Goal: Task Accomplishment & Management: Manage account settings

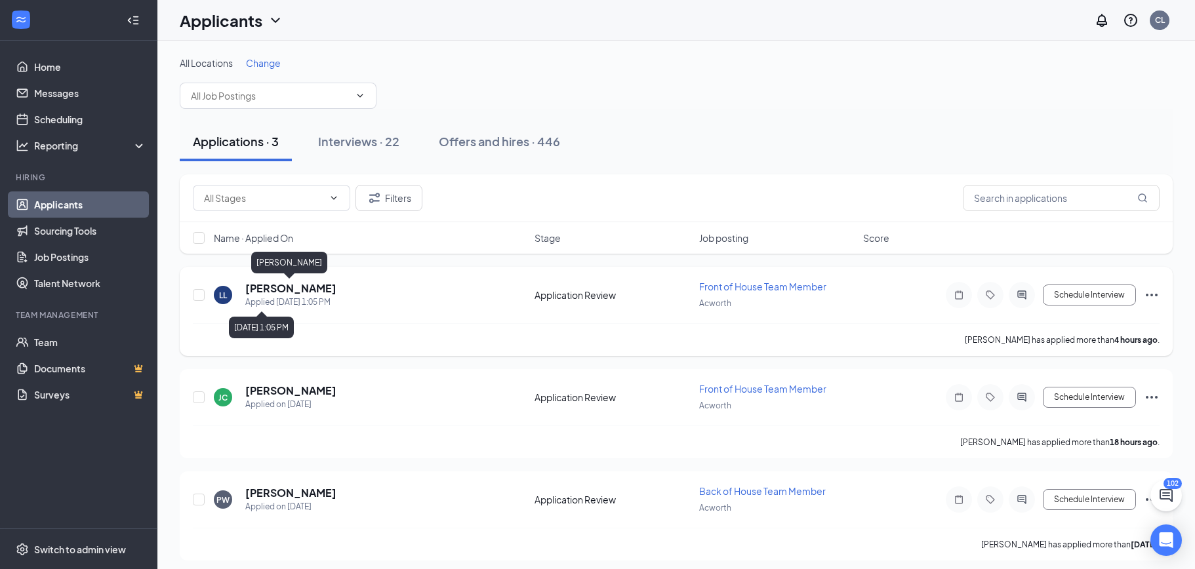
click at [308, 294] on h5 "[PERSON_NAME]" at bounding box center [290, 288] width 91 height 14
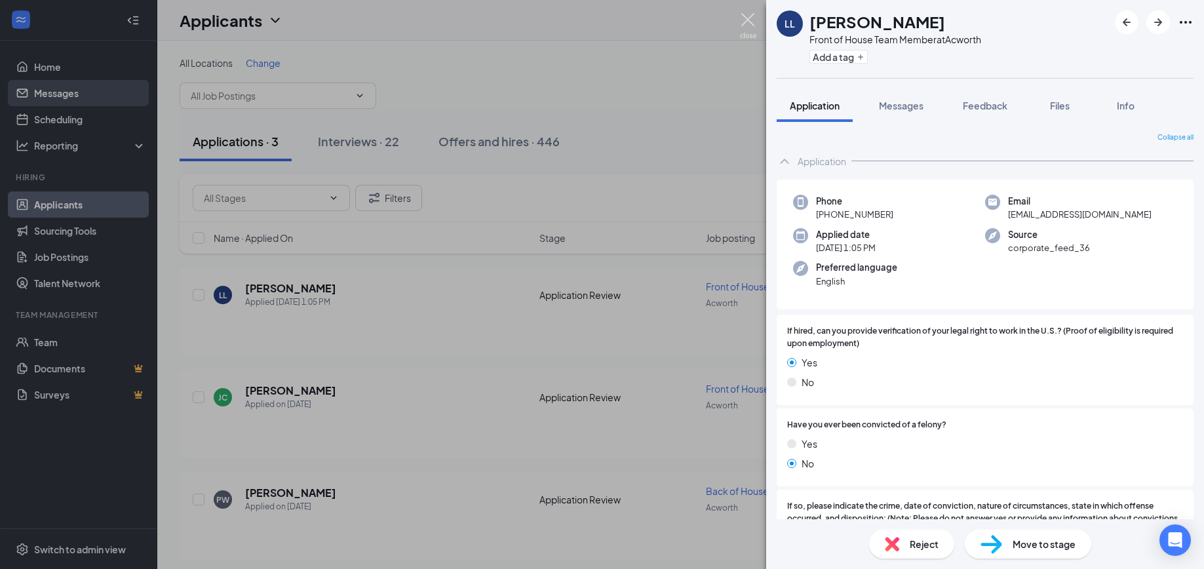
drag, startPoint x: 745, startPoint y: 18, endPoint x: 148, endPoint y: 98, distance: 602.1
click at [746, 18] on img at bounding box center [748, 26] width 16 height 26
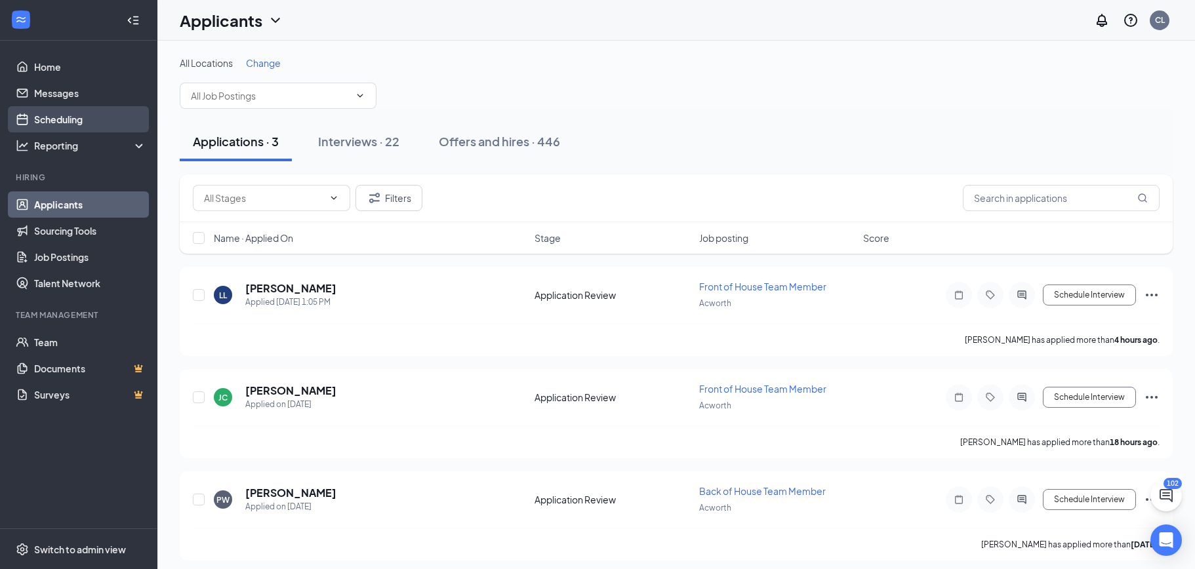
click at [43, 125] on link "Scheduling" at bounding box center [90, 119] width 112 height 26
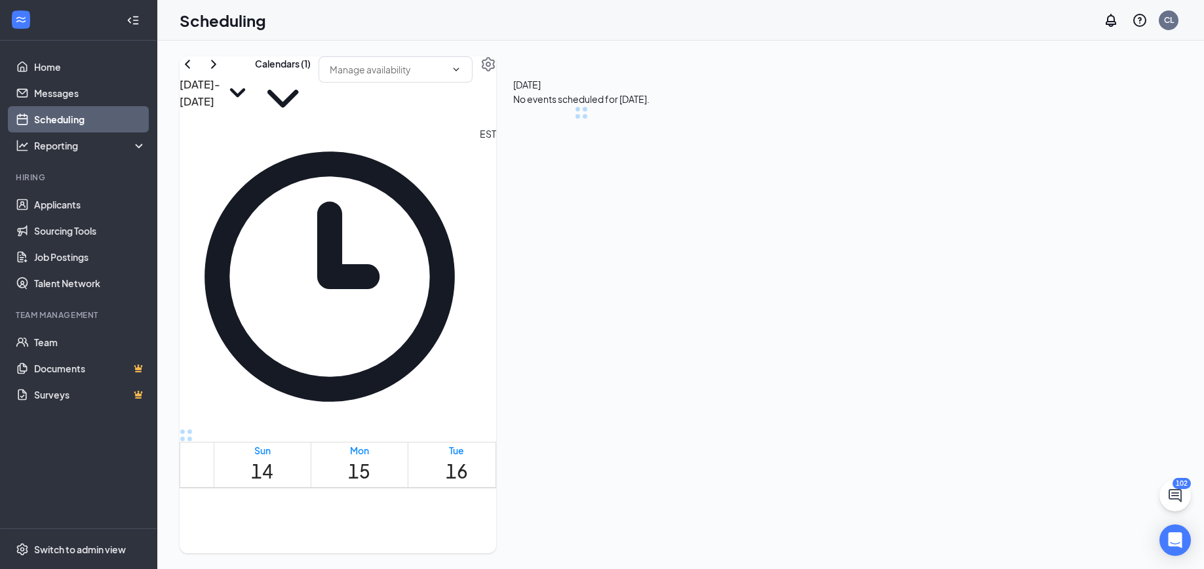
scroll to position [645, 0]
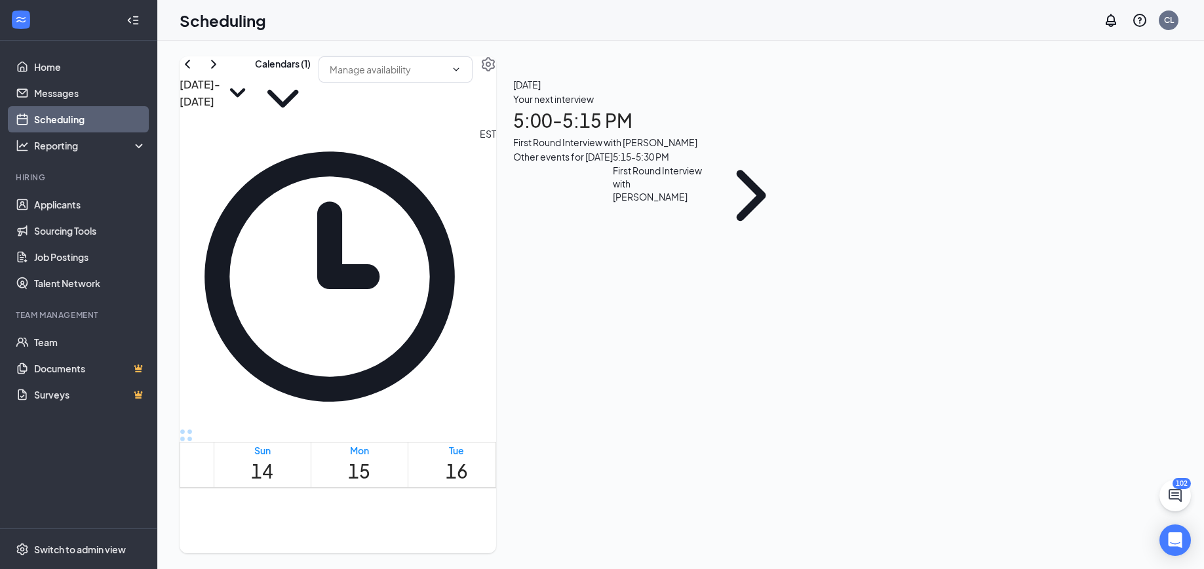
click at [797, 135] on h1 "5:00 - 5:15 PM" at bounding box center [655, 120] width 284 height 29
click at [720, 294] on div "Front of House Team Member at [GEOGRAPHIC_DATA]" at bounding box center [651, 308] width 138 height 29
click at [720, 277] on h3 "[PERSON_NAME]" at bounding box center [651, 285] width 138 height 17
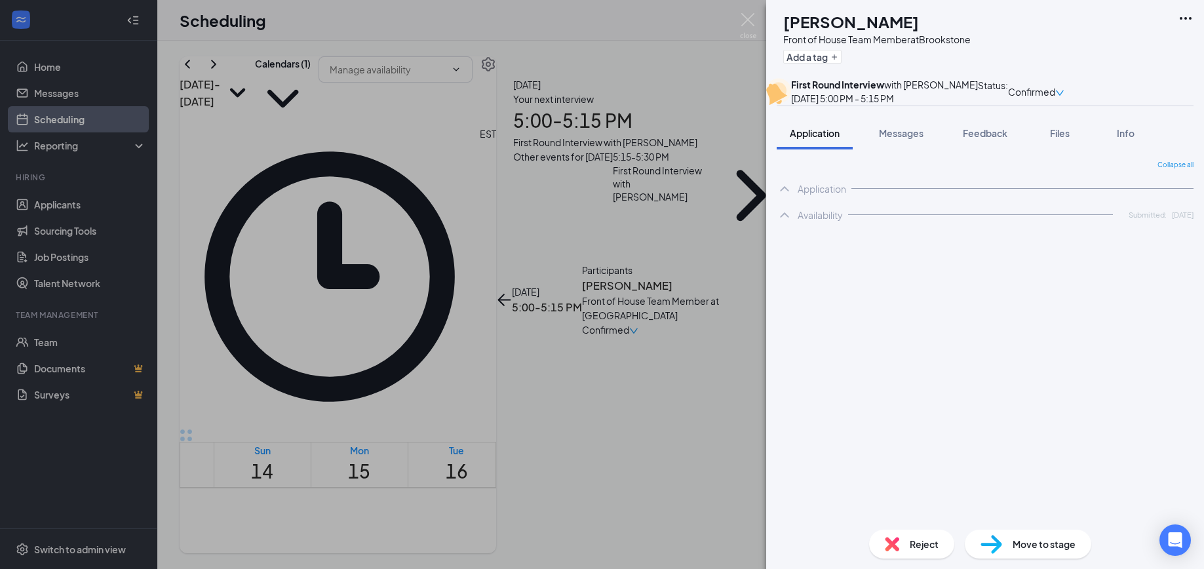
click at [981, 139] on span "Feedback" at bounding box center [985, 133] width 45 height 12
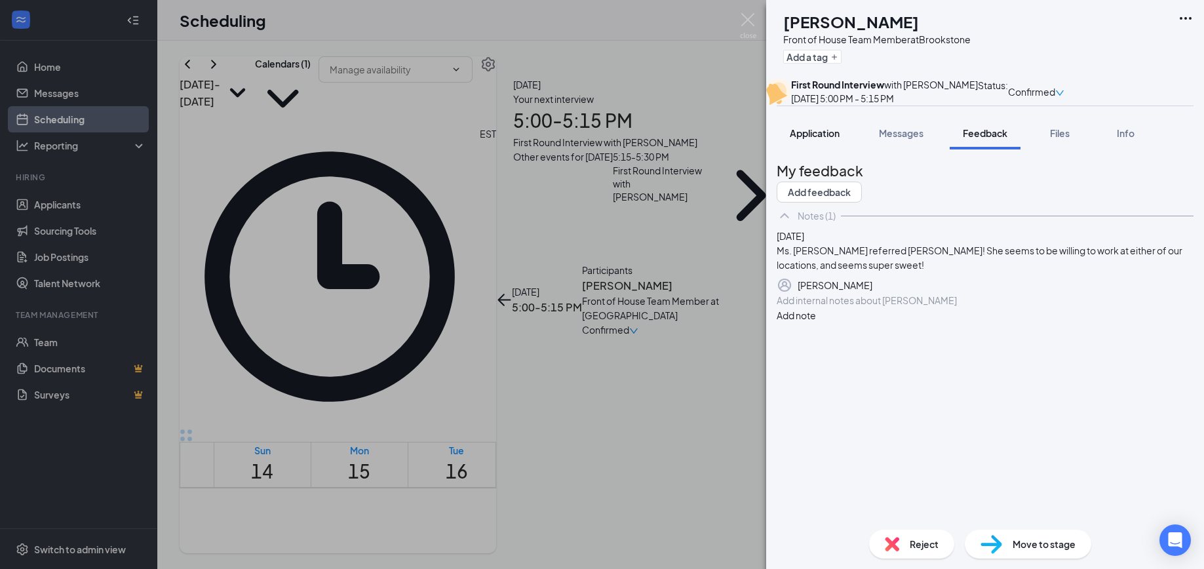
click at [798, 149] on button "Application" at bounding box center [815, 133] width 76 height 33
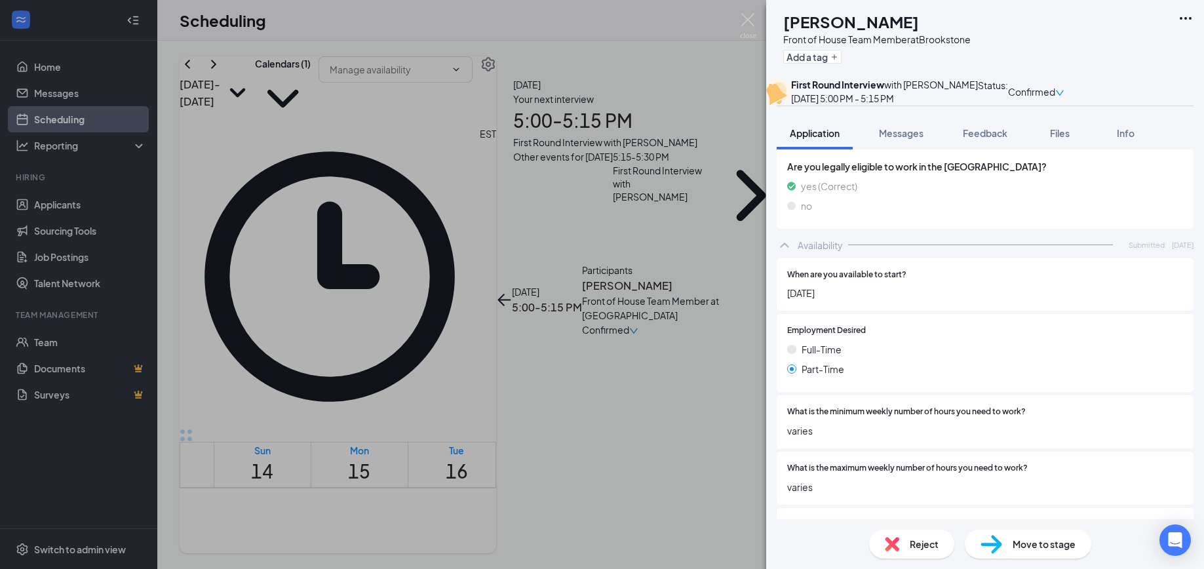
scroll to position [2938, 0]
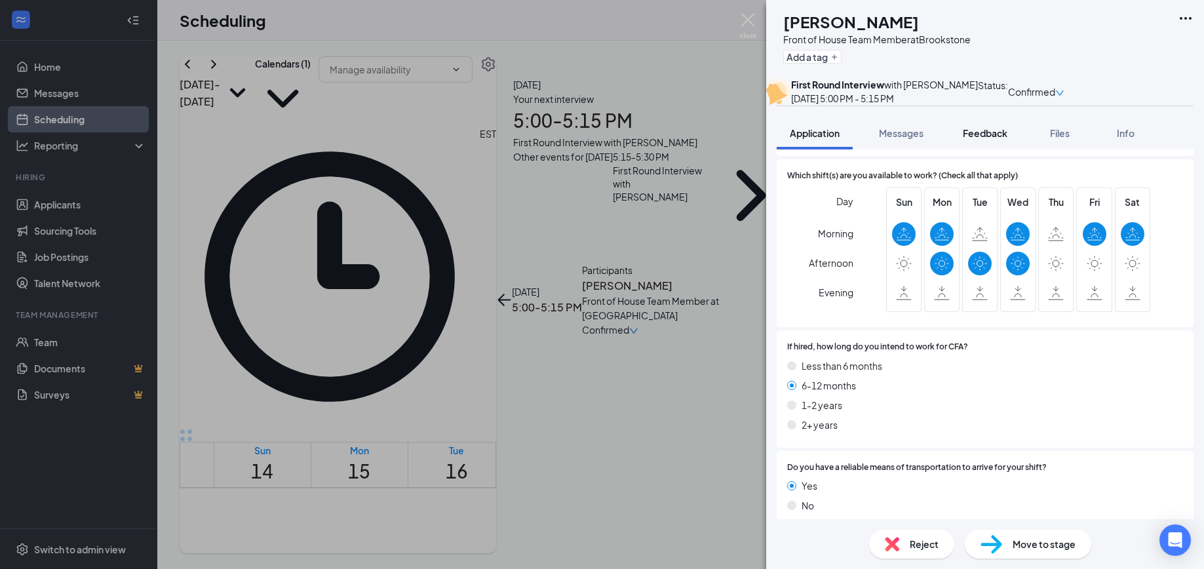
click at [1001, 139] on span "Feedback" at bounding box center [985, 133] width 45 height 12
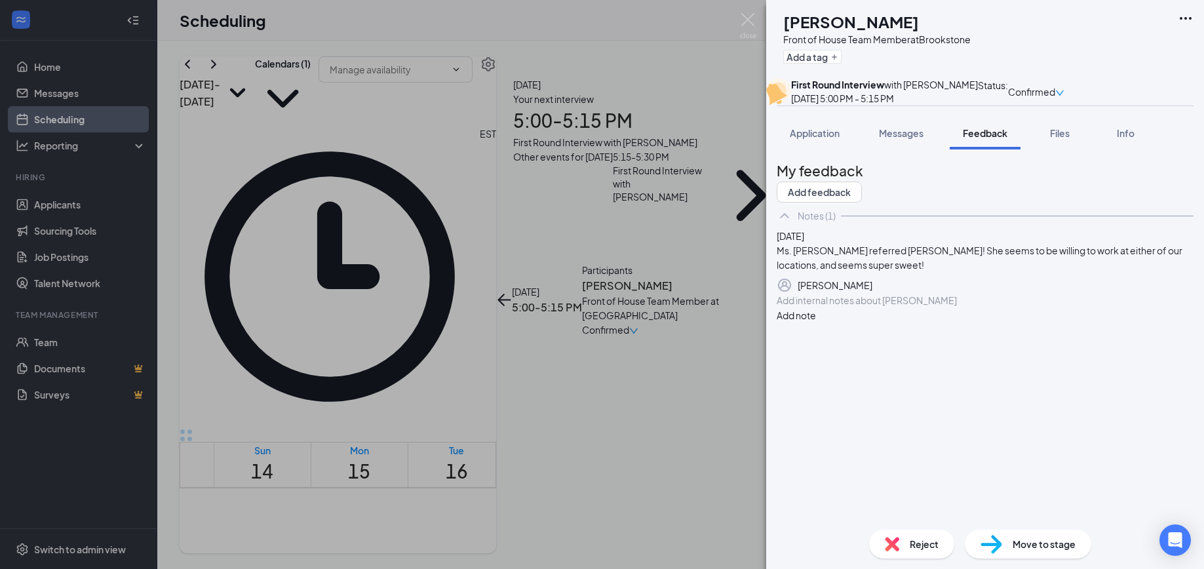
click at [834, 308] on div at bounding box center [986, 301] width 416 height 14
click at [819, 149] on button "Application" at bounding box center [815, 133] width 76 height 33
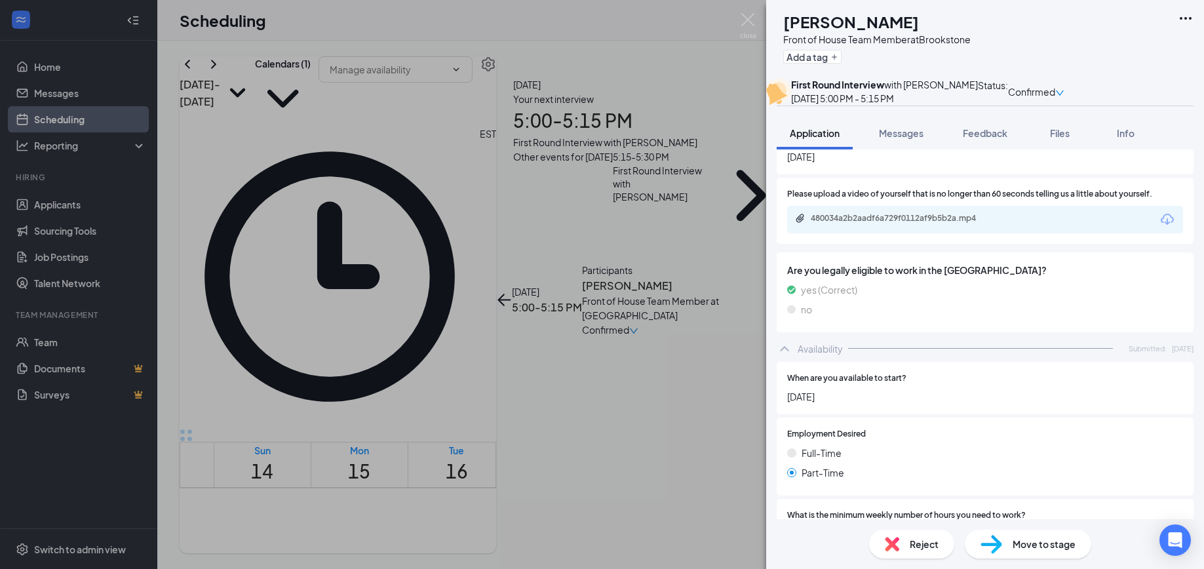
scroll to position [2435, 0]
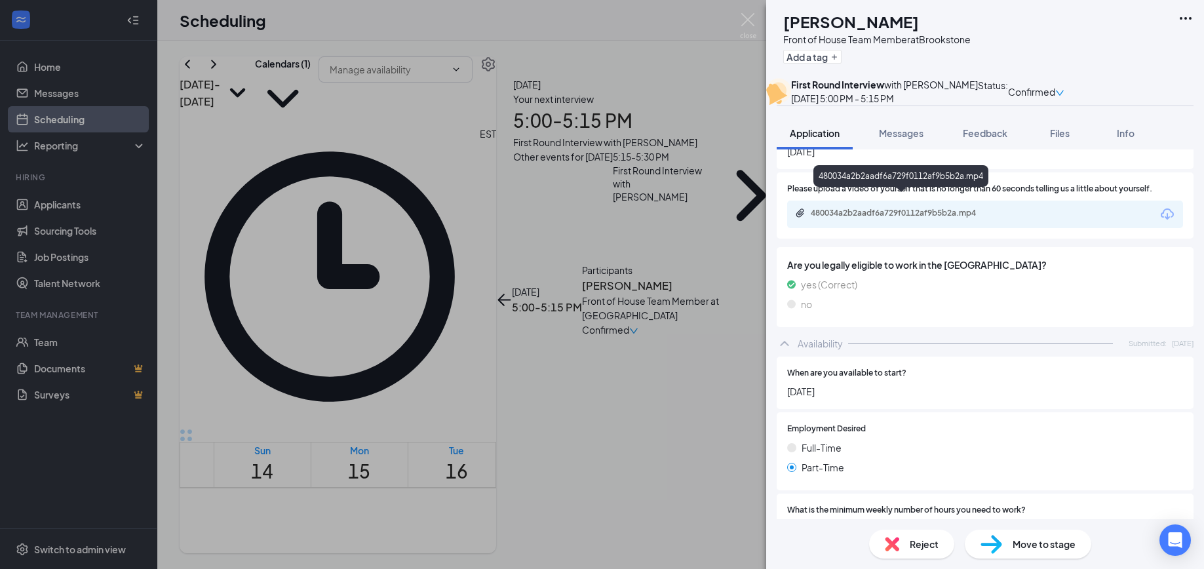
click at [863, 208] on div "480034a2b2aadf6a729f0112af9b5b2a.mp4" at bounding box center [903, 213] width 184 height 10
click at [941, 208] on div "480034a2b2aadf6a729f0112af9b5b2a.mp4" at bounding box center [903, 213] width 184 height 10
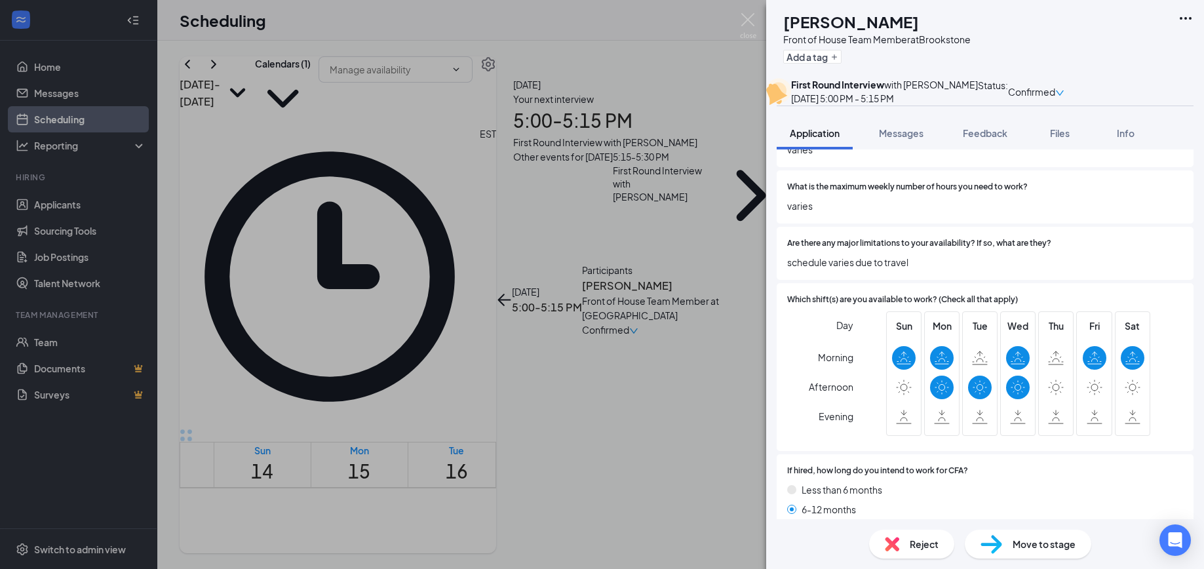
scroll to position [2815, 0]
click at [979, 140] on div "Feedback" at bounding box center [985, 133] width 45 height 13
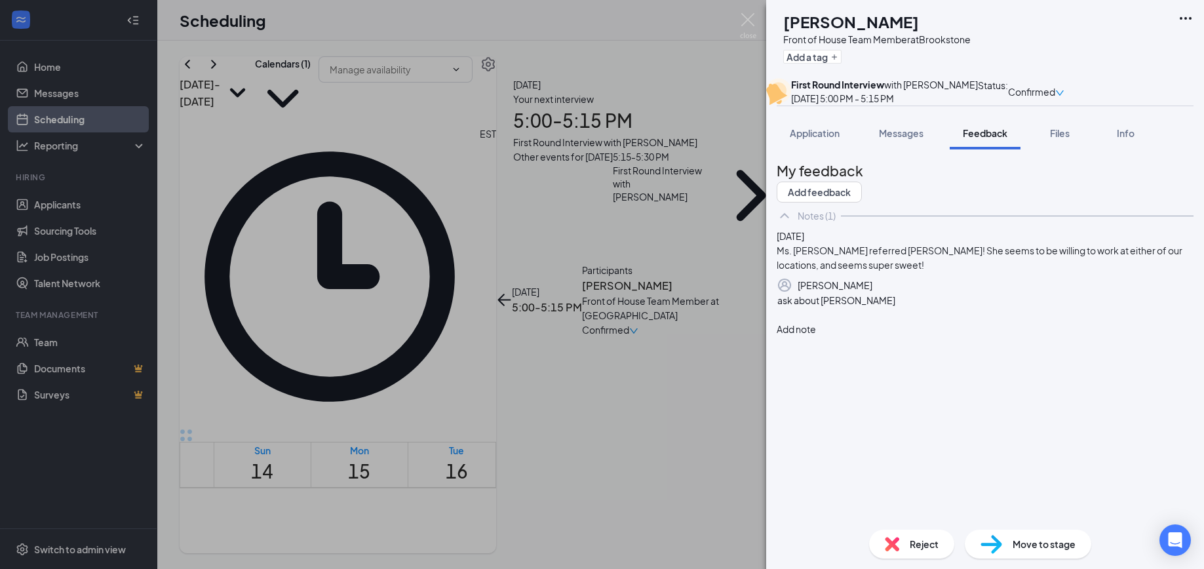
click at [814, 321] on div at bounding box center [986, 315] width 416 height 14
drag, startPoint x: 924, startPoint y: 425, endPoint x: 824, endPoint y: 429, distance: 99.7
click at [824, 321] on div "- president of booster club" at bounding box center [986, 315] width 416 height 14
drag, startPoint x: 1083, startPoint y: 427, endPoint x: 940, endPoint y: 427, distance: 142.9
click at [940, 321] on div "- president of booster; involved in giving back to the community" at bounding box center [986, 315] width 416 height 14
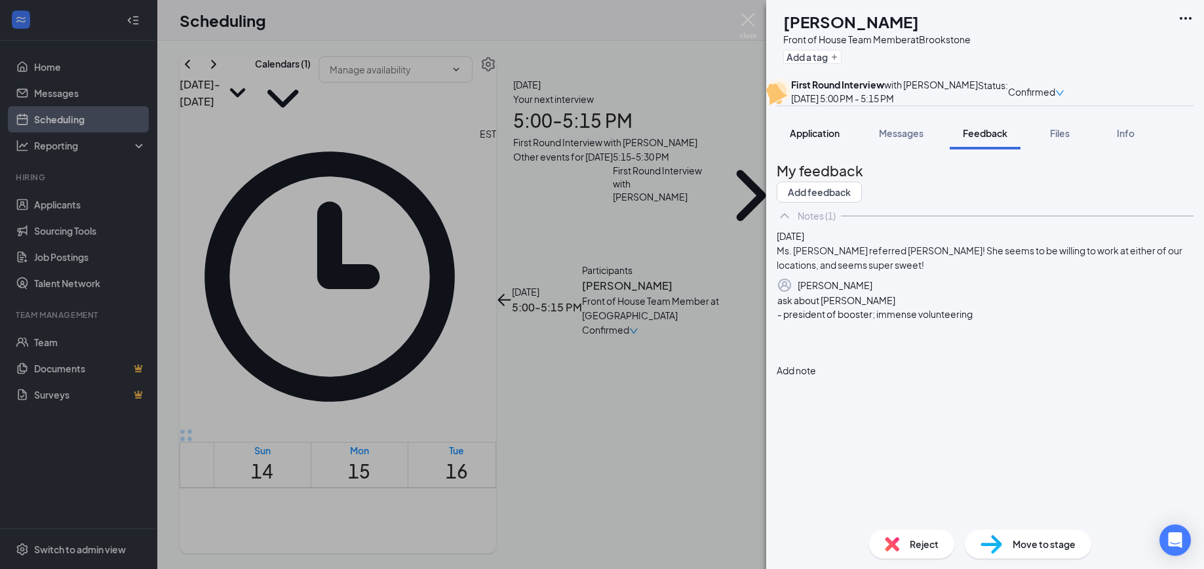
click at [812, 139] on span "Application" at bounding box center [815, 133] width 50 height 12
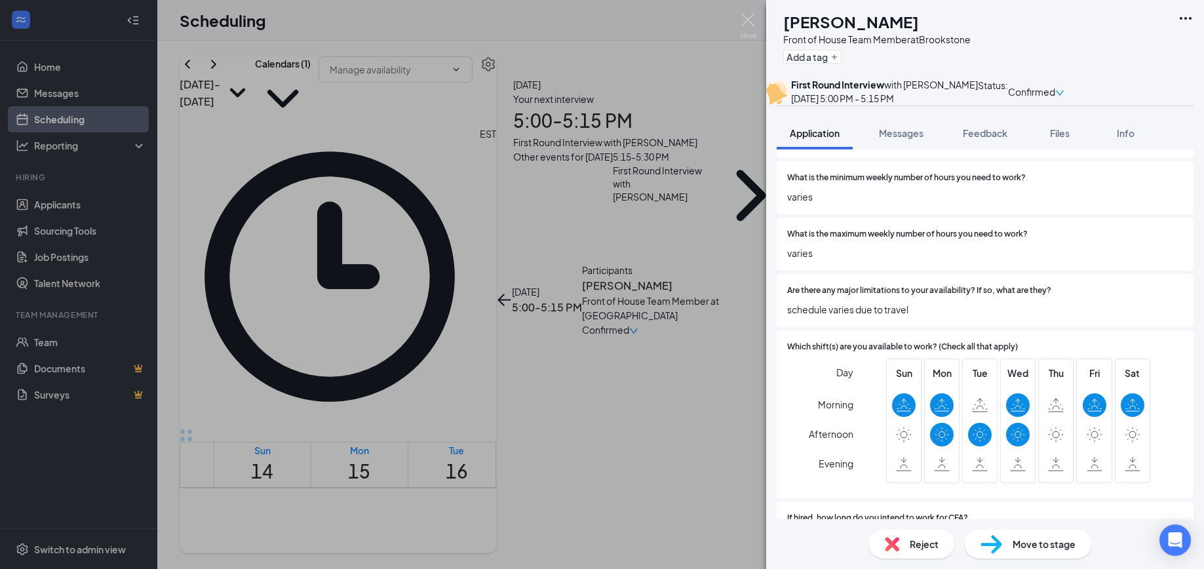
scroll to position [2938, 0]
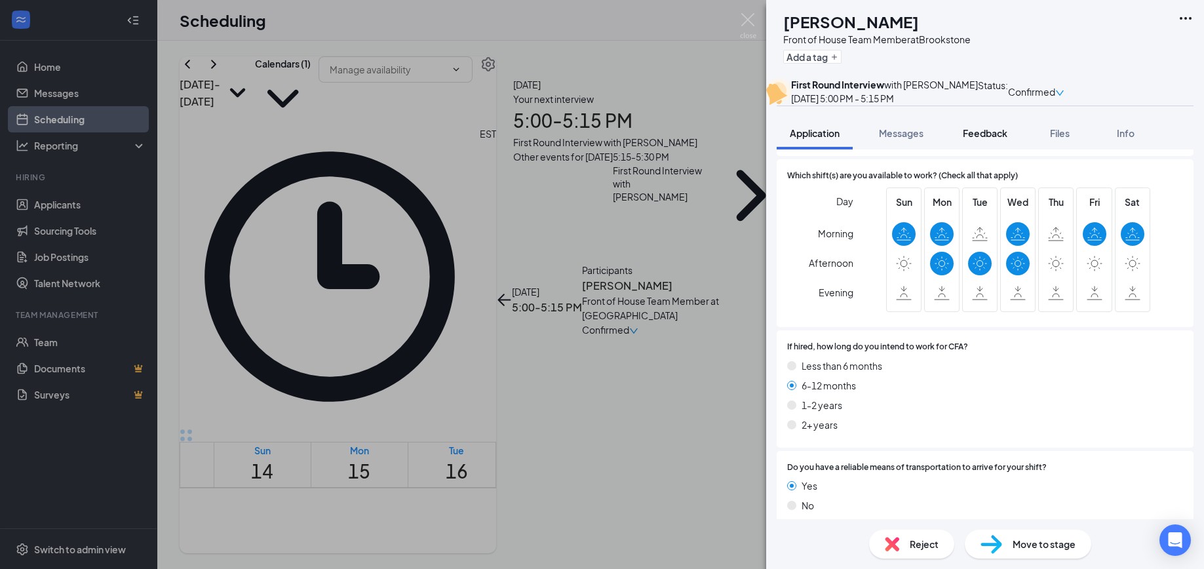
click at [981, 149] on button "Feedback" at bounding box center [985, 133] width 71 height 33
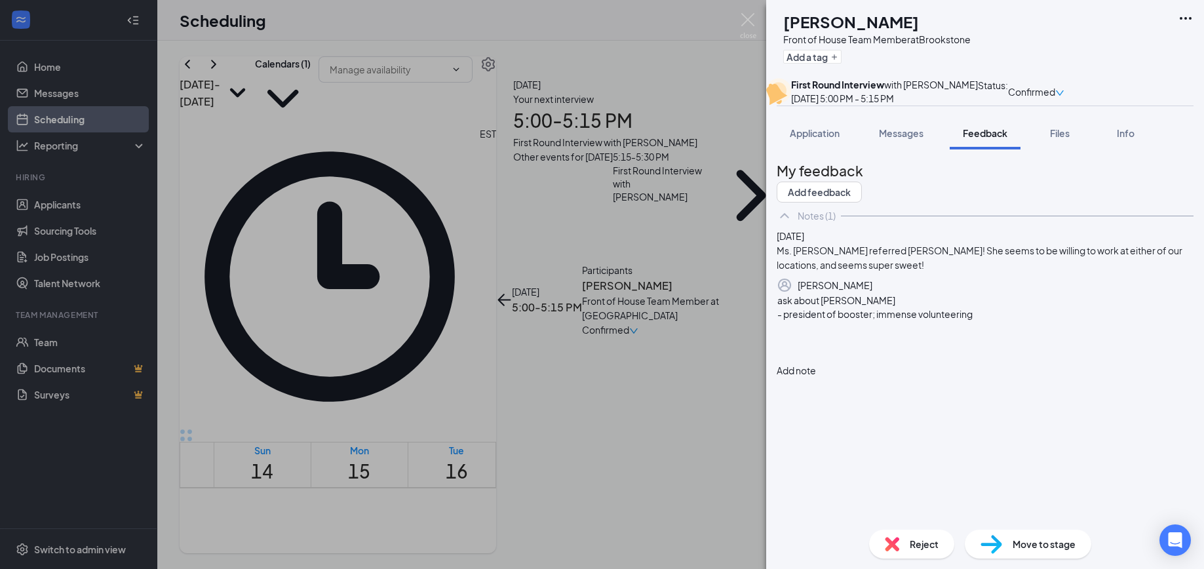
click at [810, 335] on div at bounding box center [986, 328] width 416 height 14
click at [818, 139] on span "Application" at bounding box center [815, 133] width 50 height 12
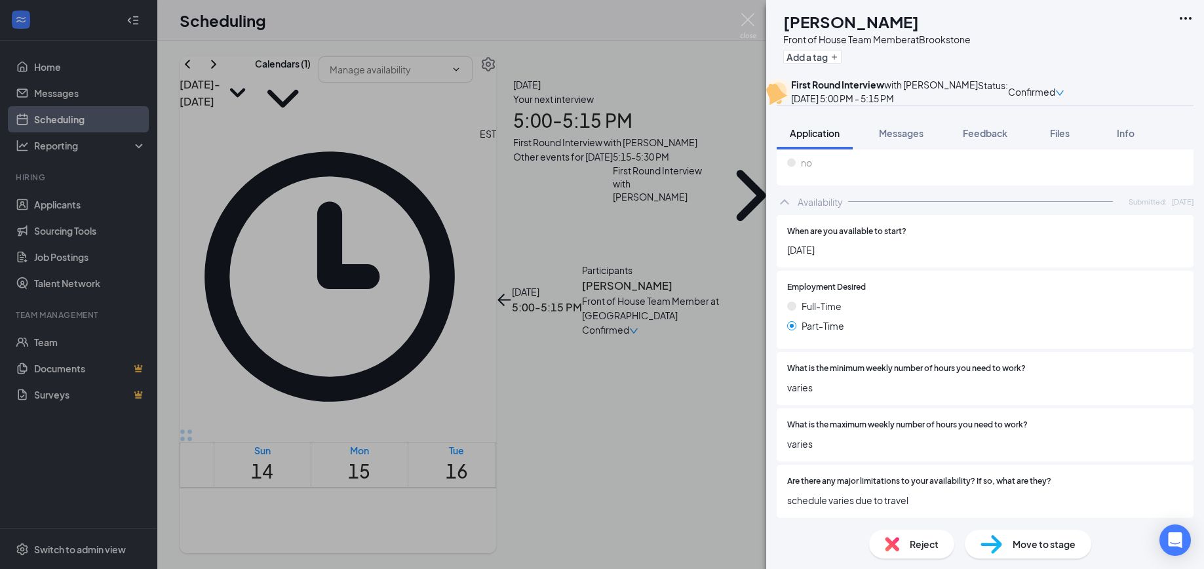
scroll to position [2580, 0]
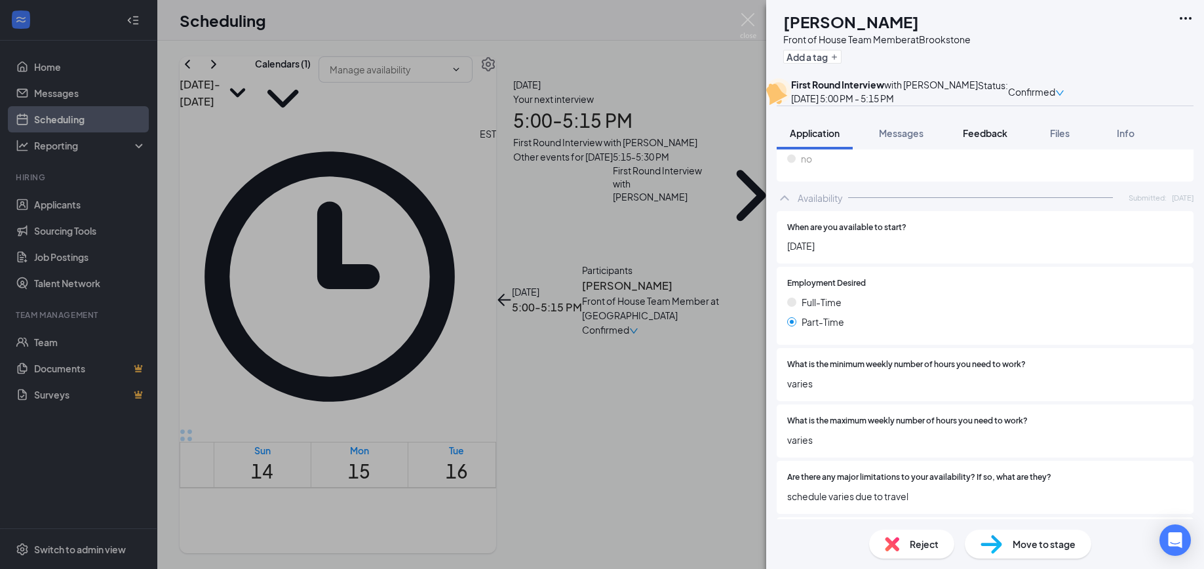
click at [997, 139] on span "Feedback" at bounding box center [985, 133] width 45 height 12
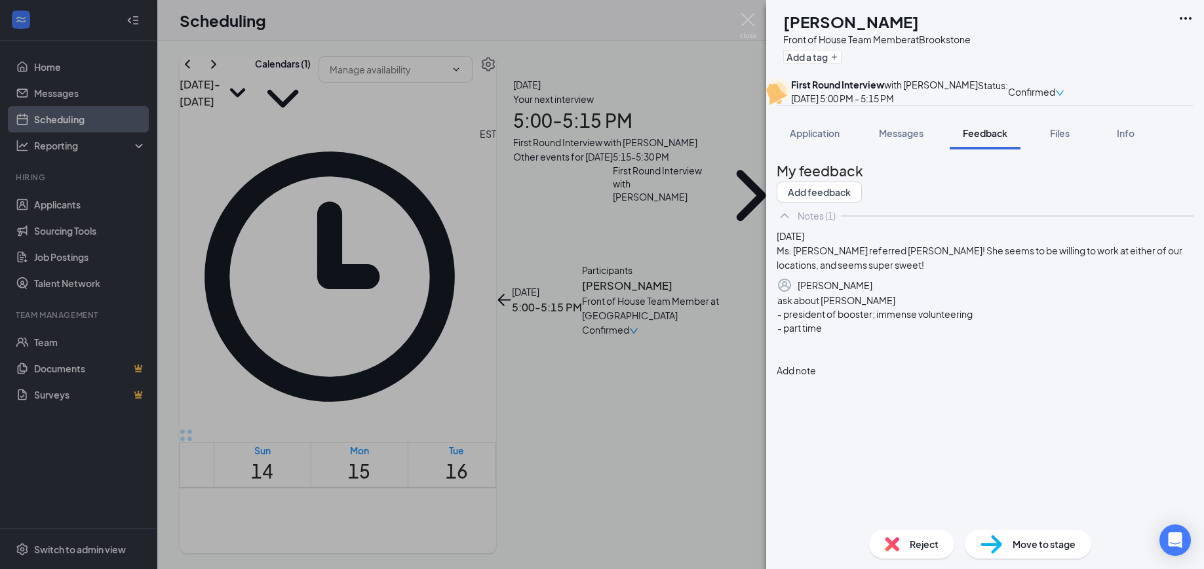
click at [816, 378] on button "Add note" at bounding box center [796, 370] width 39 height 14
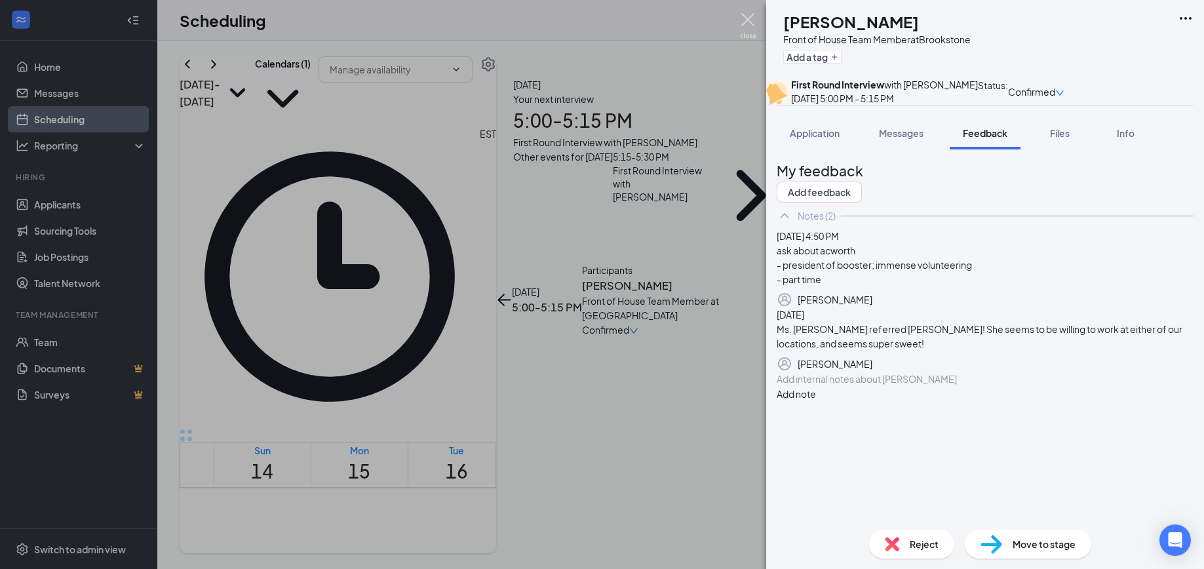
click at [745, 22] on img at bounding box center [748, 26] width 16 height 26
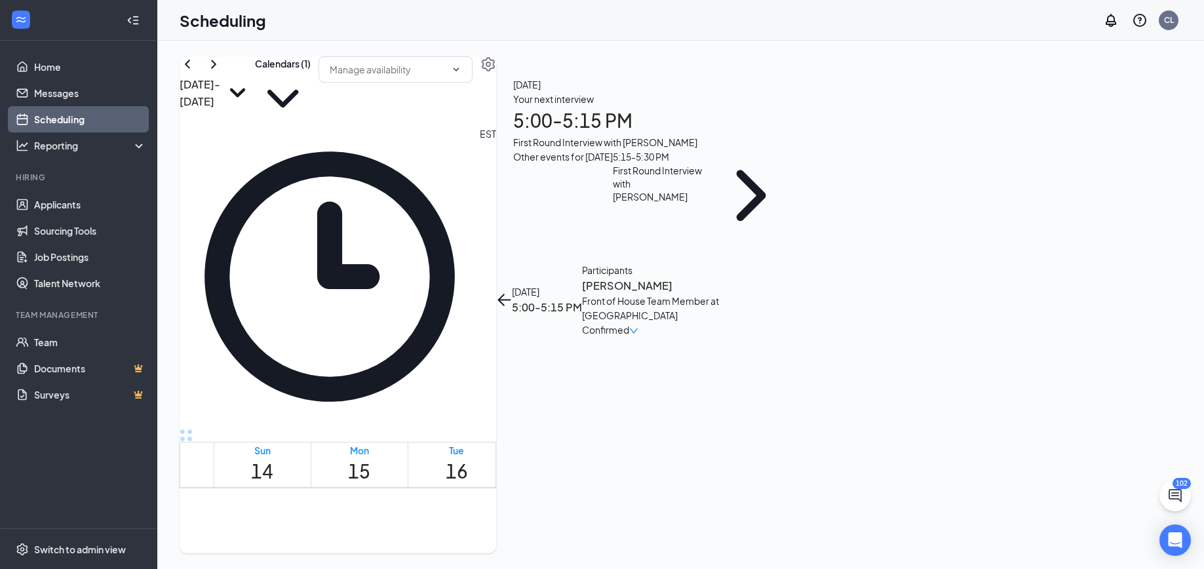
click at [512, 292] on button "back-button" at bounding box center [504, 300] width 16 height 16
click at [706, 164] on div "5:15 - 5:30 PM" at bounding box center [659, 156] width 92 height 14
click at [720, 277] on h3 "[PERSON_NAME]" at bounding box center [651, 285] width 138 height 17
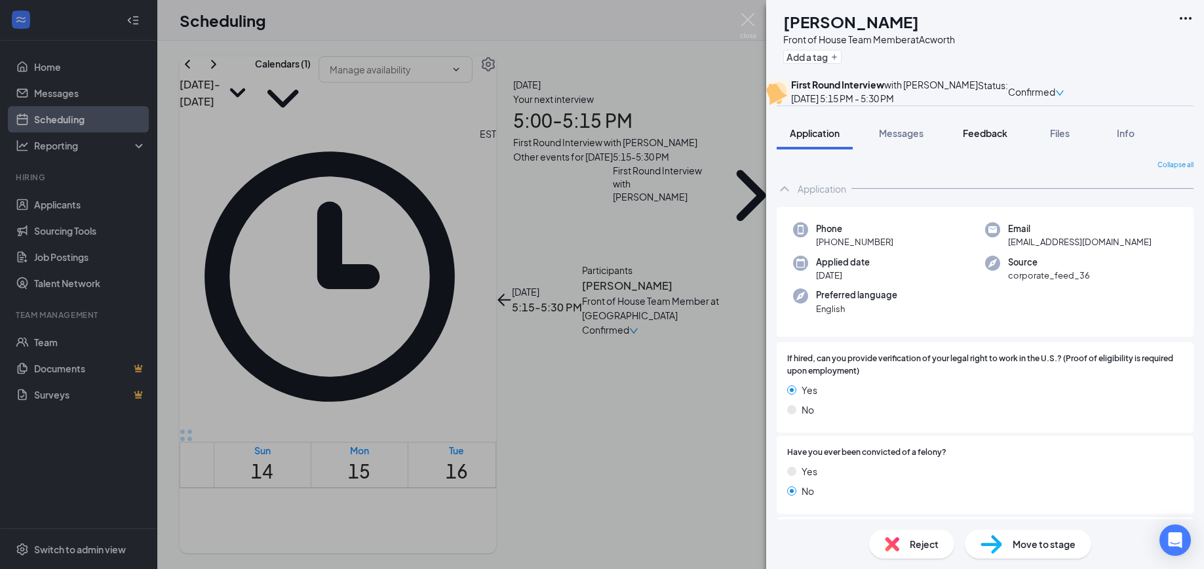
click at [984, 139] on span "Feedback" at bounding box center [985, 133] width 45 height 12
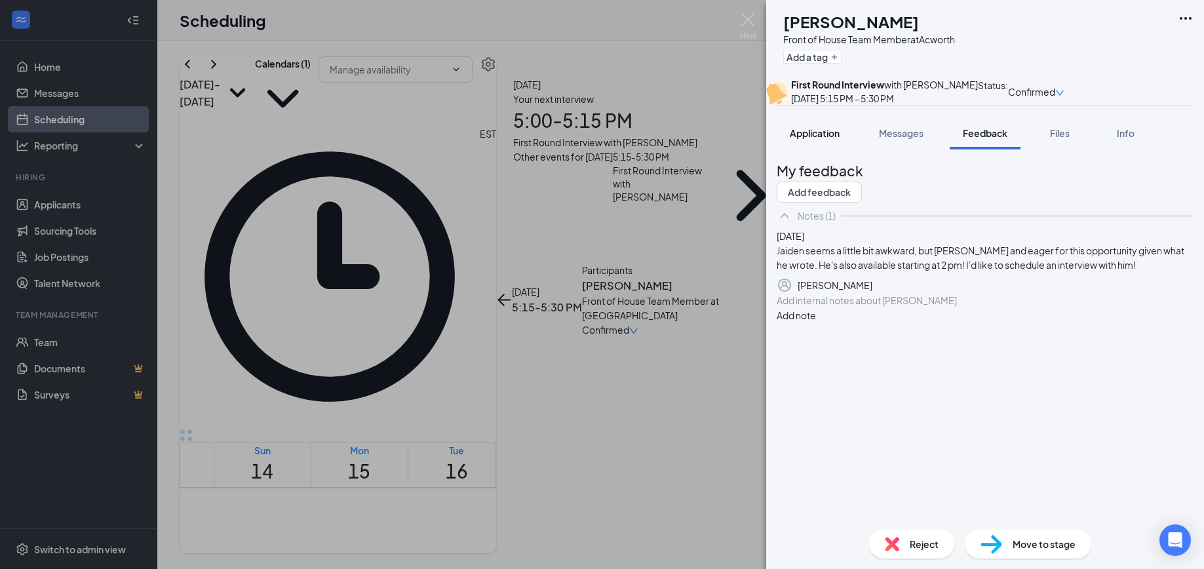
click at [803, 139] on span "Application" at bounding box center [815, 133] width 50 height 12
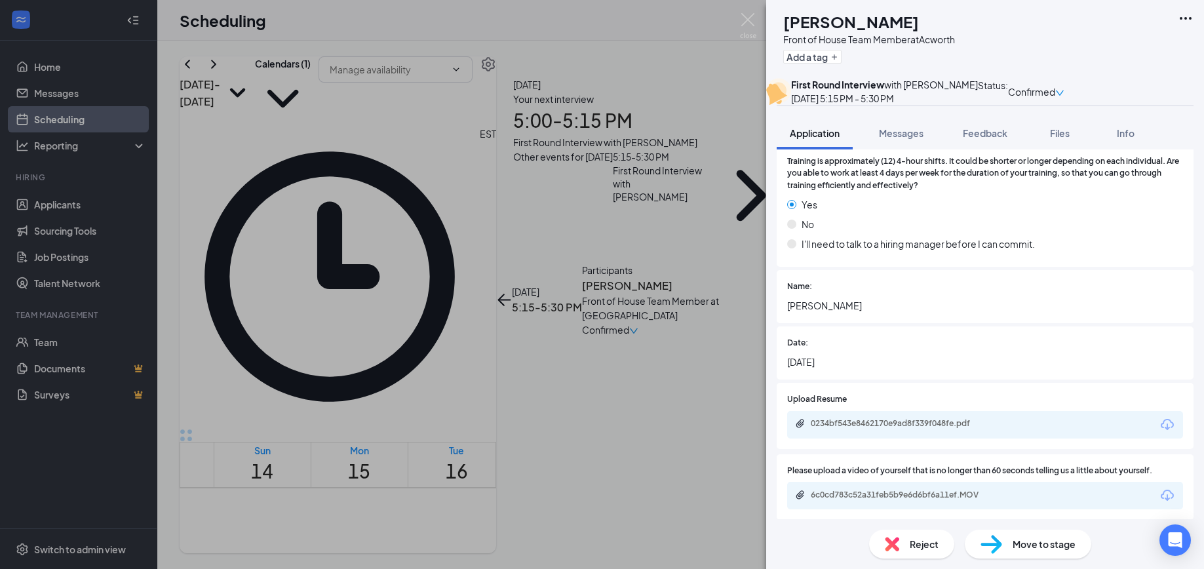
scroll to position [2335, 0]
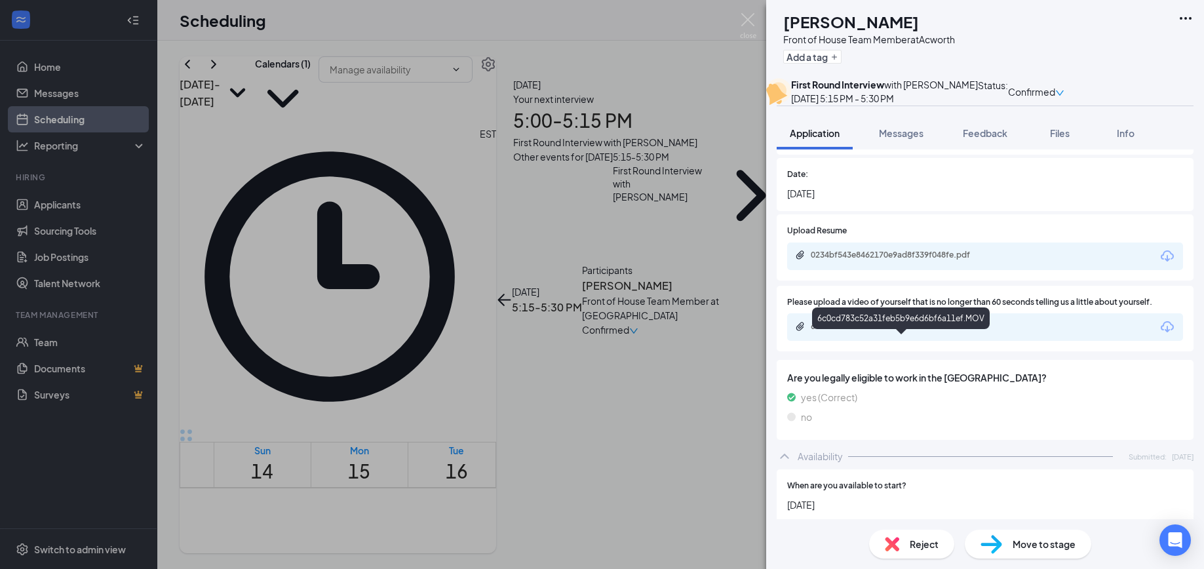
click at [873, 332] on div "6c0cd783c52a31feb5b9e6d6bf6a11ef.MOV" at bounding box center [903, 326] width 184 height 10
click at [980, 139] on span "Feedback" at bounding box center [985, 133] width 45 height 12
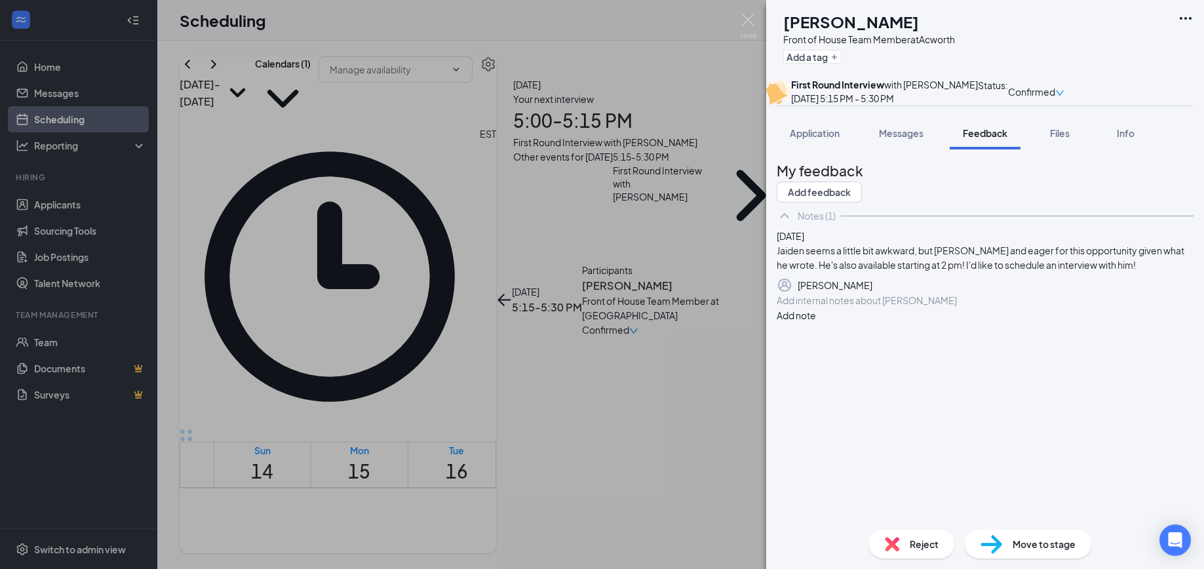
click at [949, 308] on div at bounding box center [986, 301] width 416 height 14
click at [818, 308] on div at bounding box center [986, 301] width 416 height 14
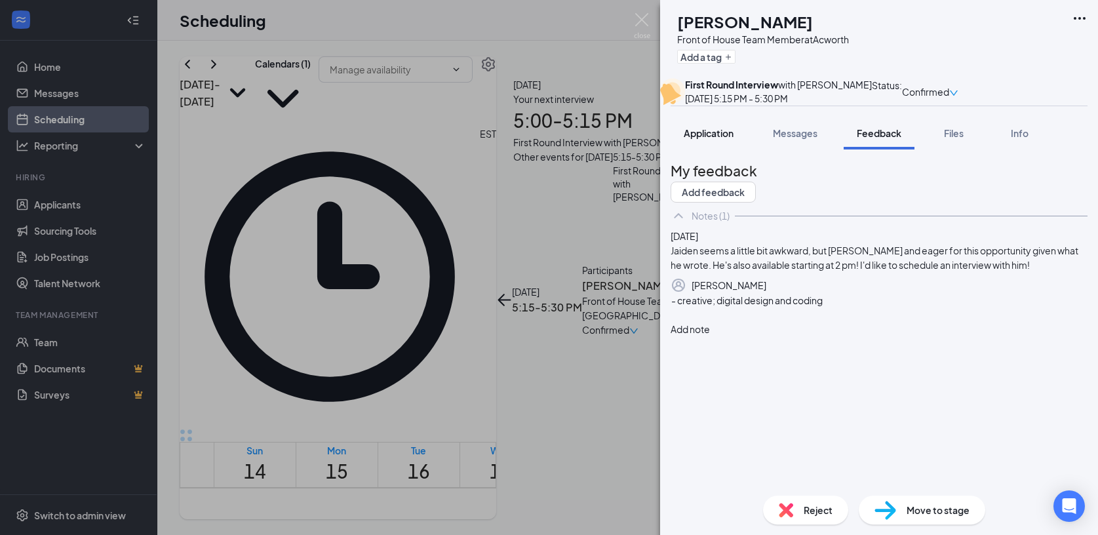
click at [712, 140] on div "Application" at bounding box center [709, 133] width 50 height 13
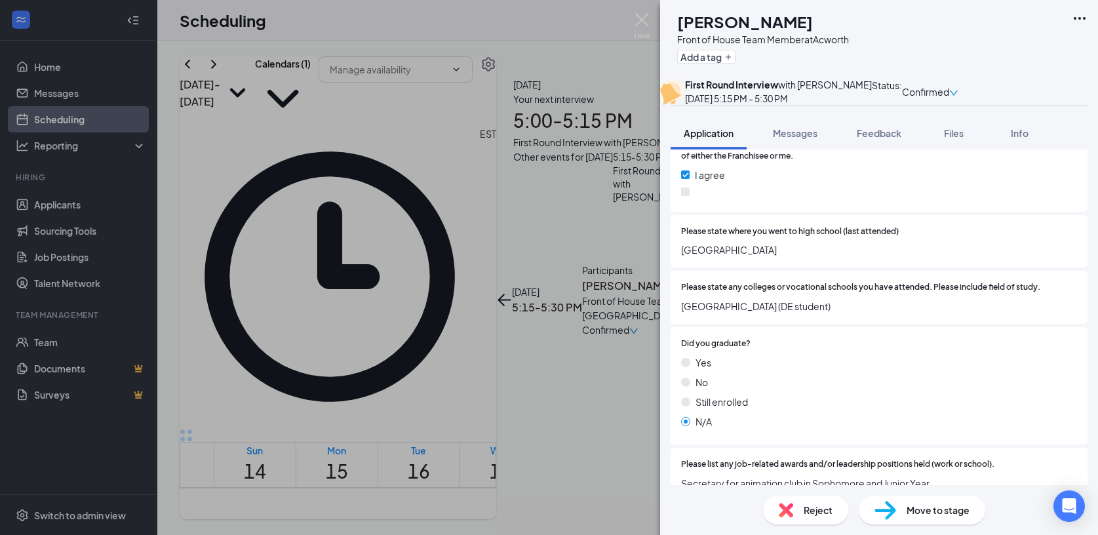
scroll to position [1100, 0]
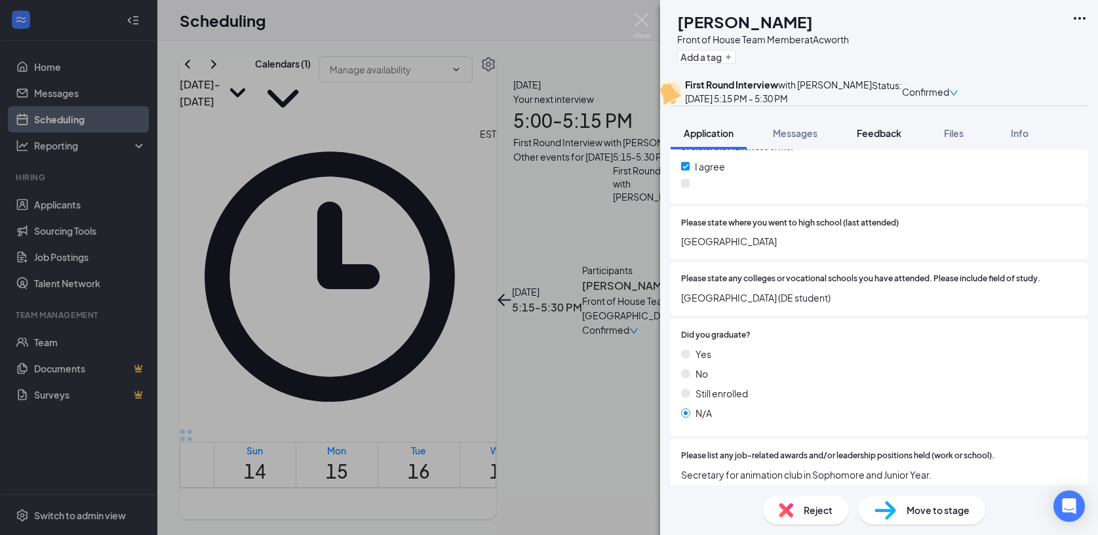
click at [865, 139] on span "Feedback" at bounding box center [879, 133] width 45 height 12
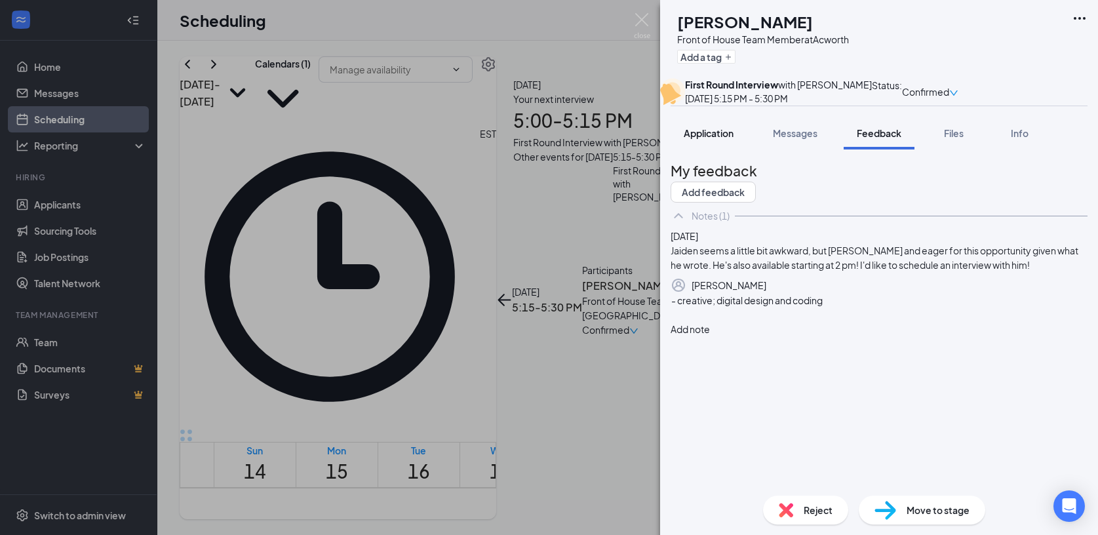
click at [707, 139] on span "Application" at bounding box center [709, 133] width 50 height 12
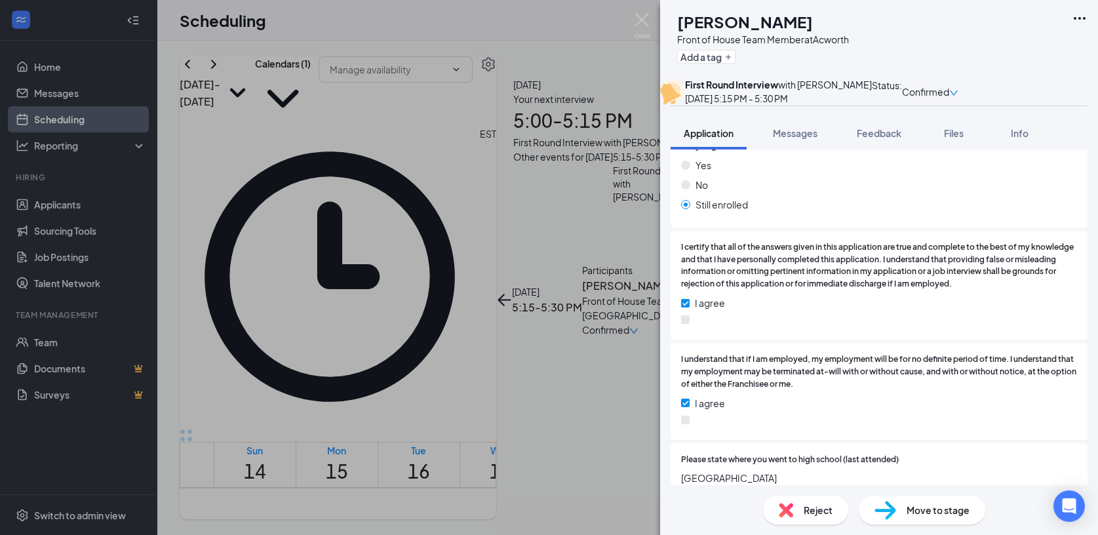
scroll to position [999, 0]
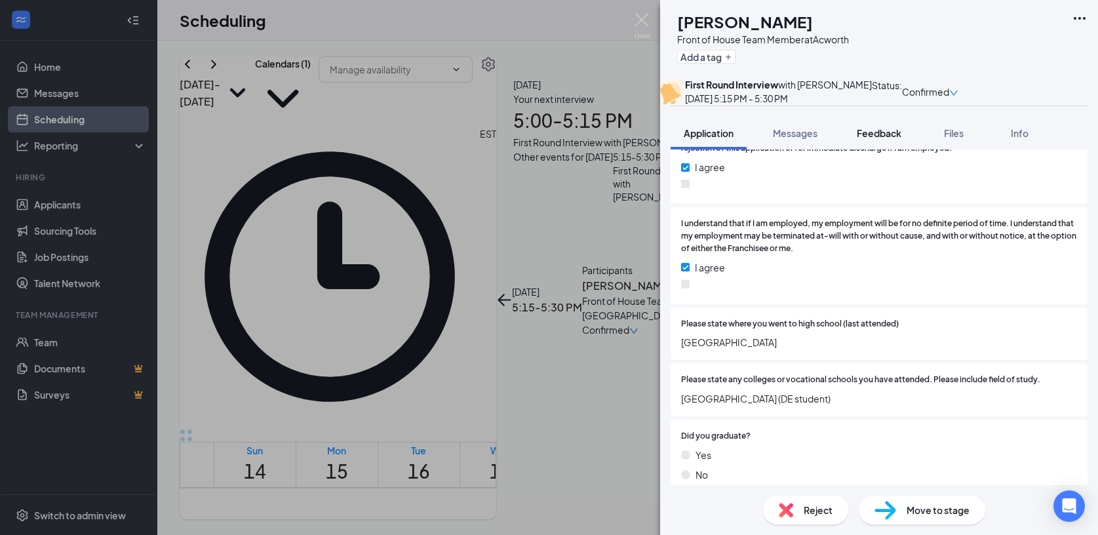
click at [868, 139] on span "Feedback" at bounding box center [879, 133] width 45 height 12
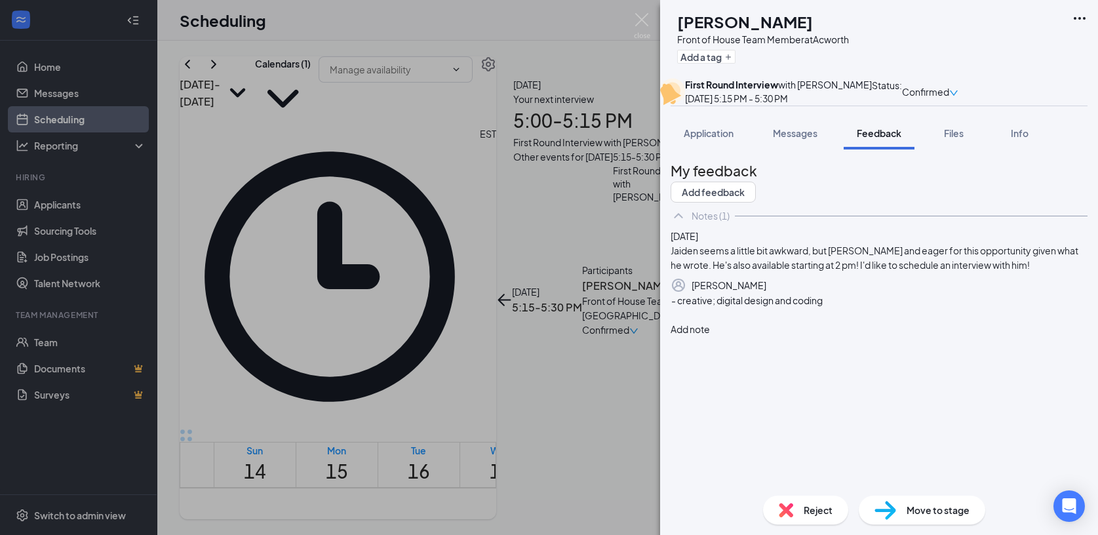
click at [696, 321] on div at bounding box center [879, 315] width 416 height 14
click at [710, 336] on button "Add note" at bounding box center [690, 329] width 39 height 14
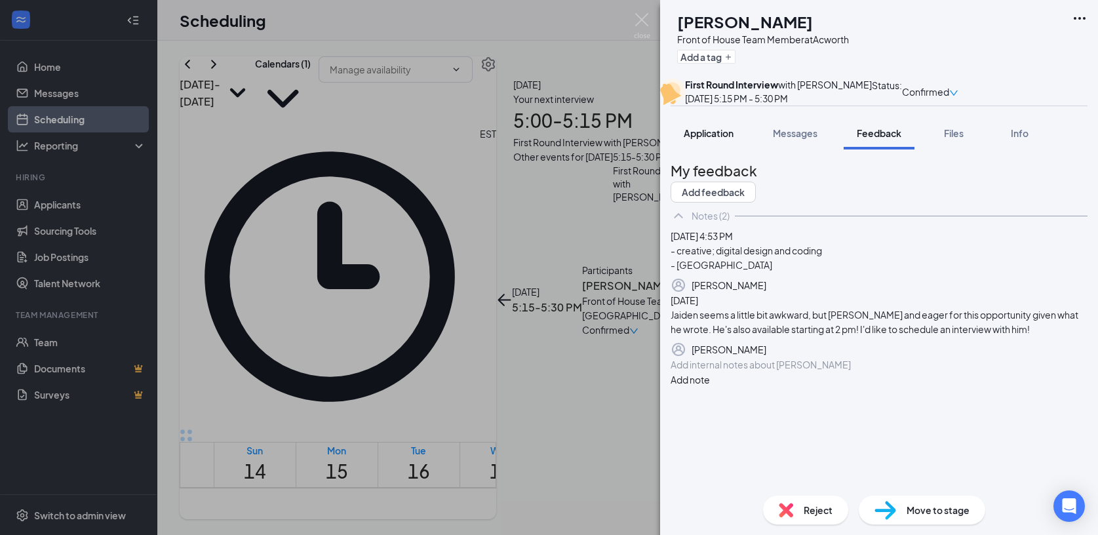
click at [703, 140] on div "Application" at bounding box center [709, 133] width 50 height 13
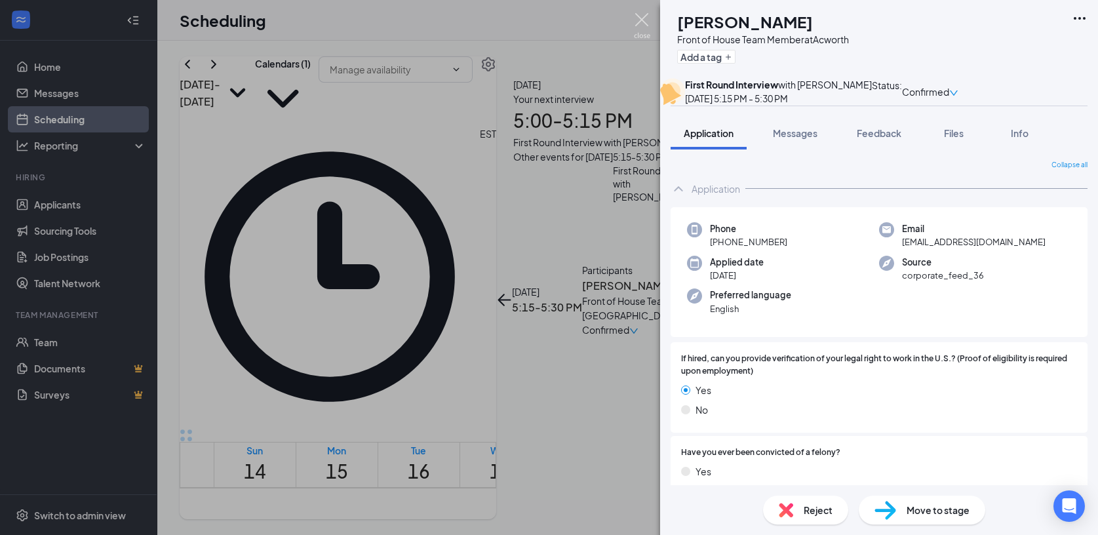
click at [648, 25] on img at bounding box center [642, 26] width 16 height 26
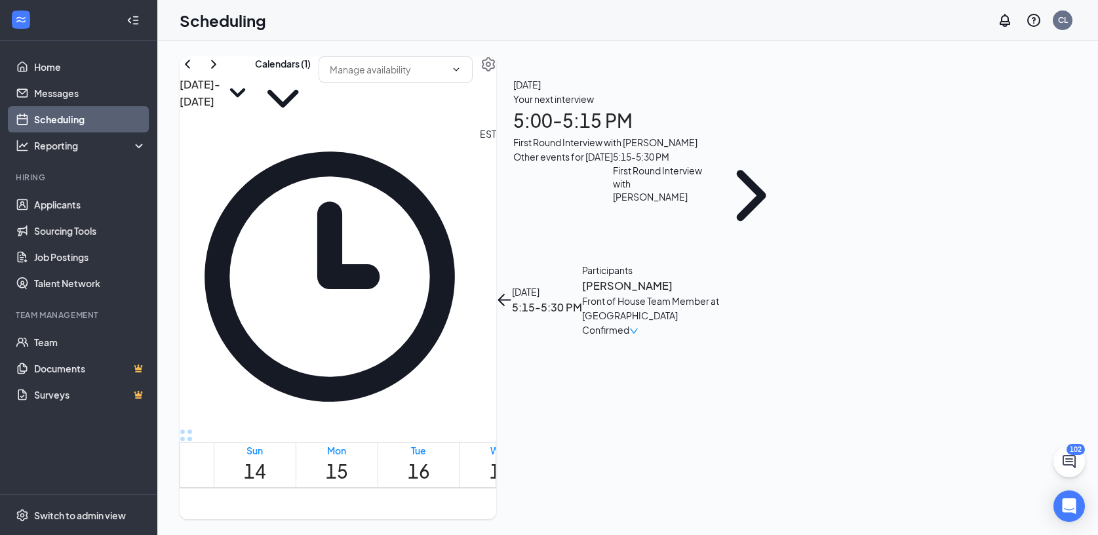
click at [512, 292] on icon "ArrowLeft" at bounding box center [504, 300] width 16 height 16
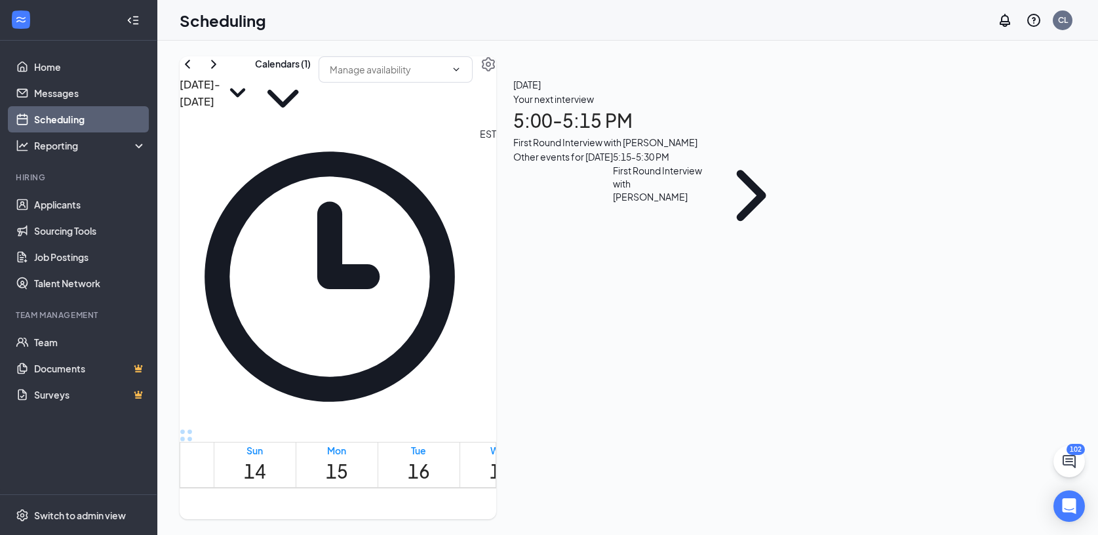
click at [797, 135] on h1 "5:00 - 5:15 PM" at bounding box center [655, 120] width 284 height 29
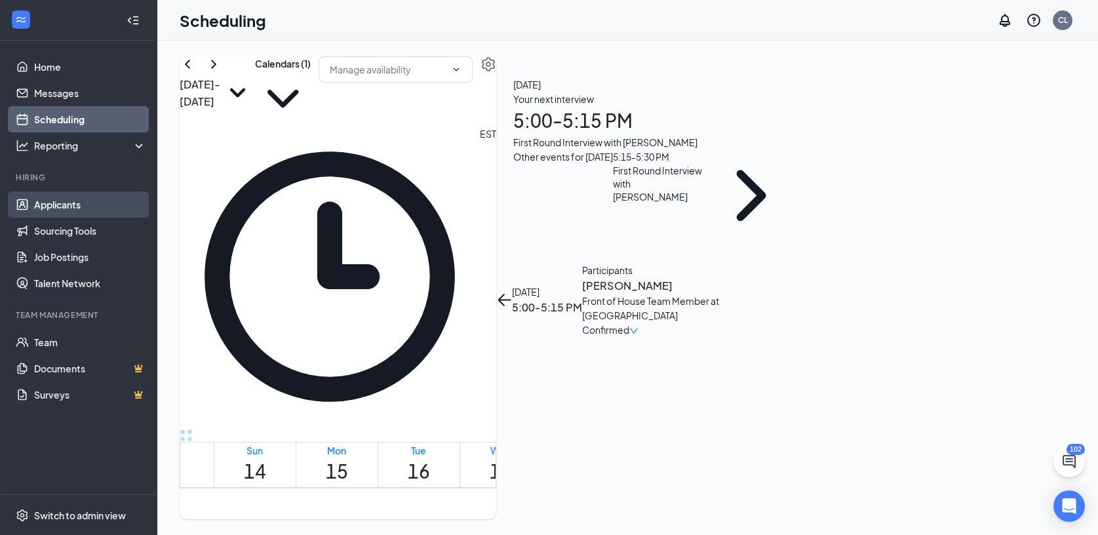
click at [73, 211] on link "Applicants" at bounding box center [90, 204] width 112 height 26
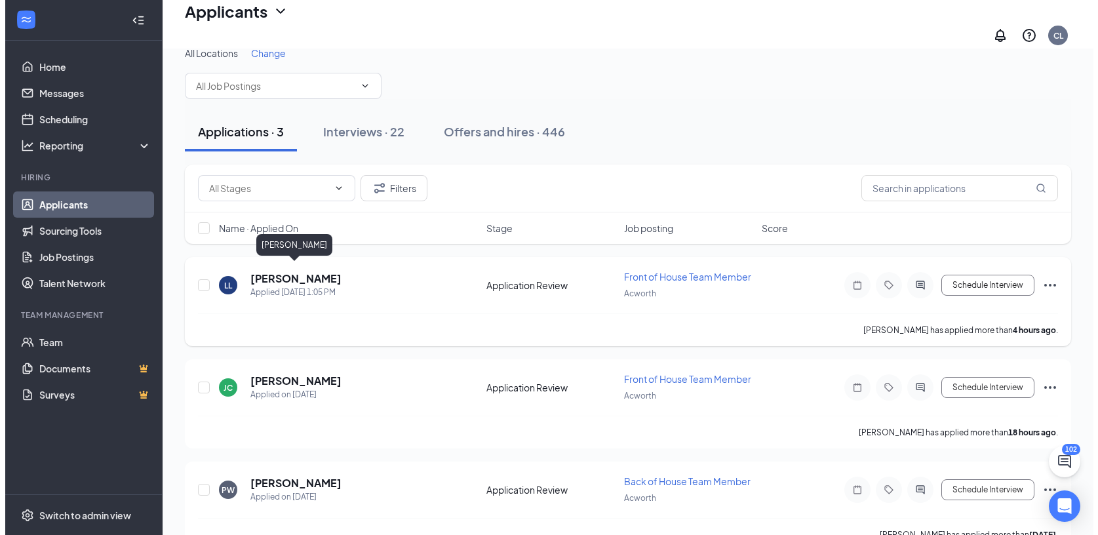
scroll to position [41, 0]
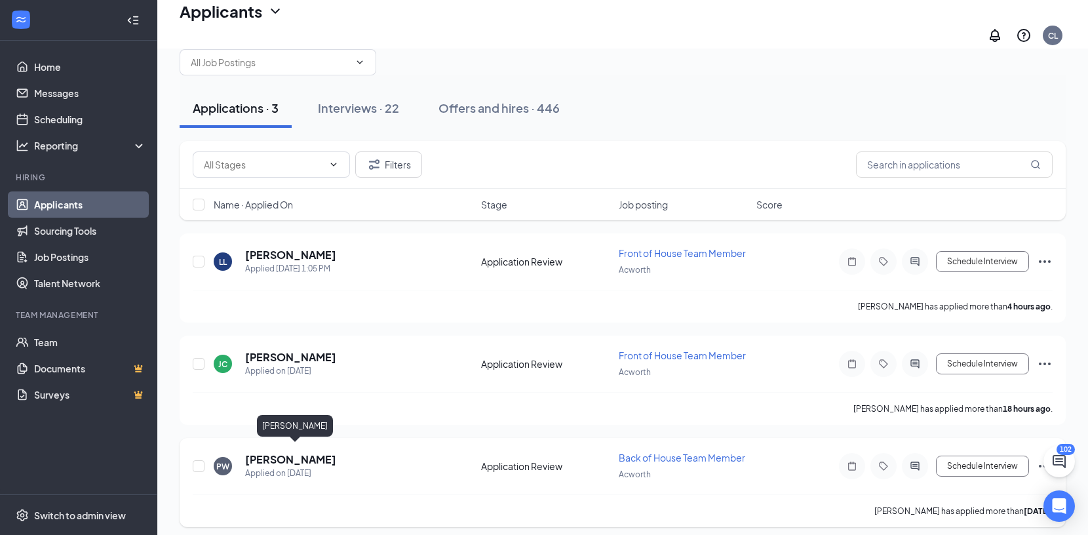
click at [262, 452] on h5 "[PERSON_NAME]" at bounding box center [290, 459] width 91 height 14
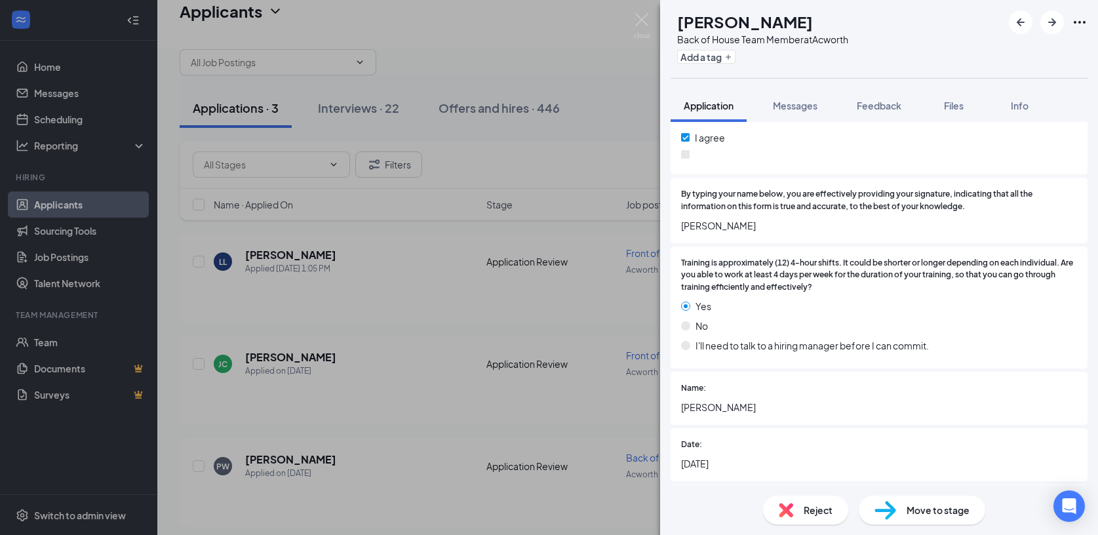
scroll to position [2157, 0]
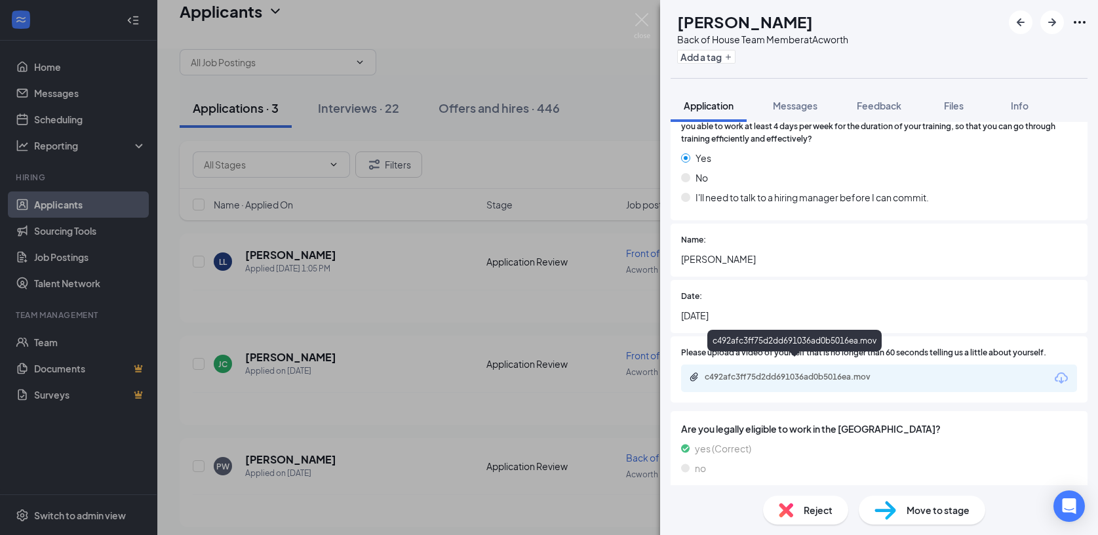
click at [833, 372] on div "c492afc3ff75d2dd691036ad0b5016ea.mov" at bounding box center [797, 377] width 184 height 10
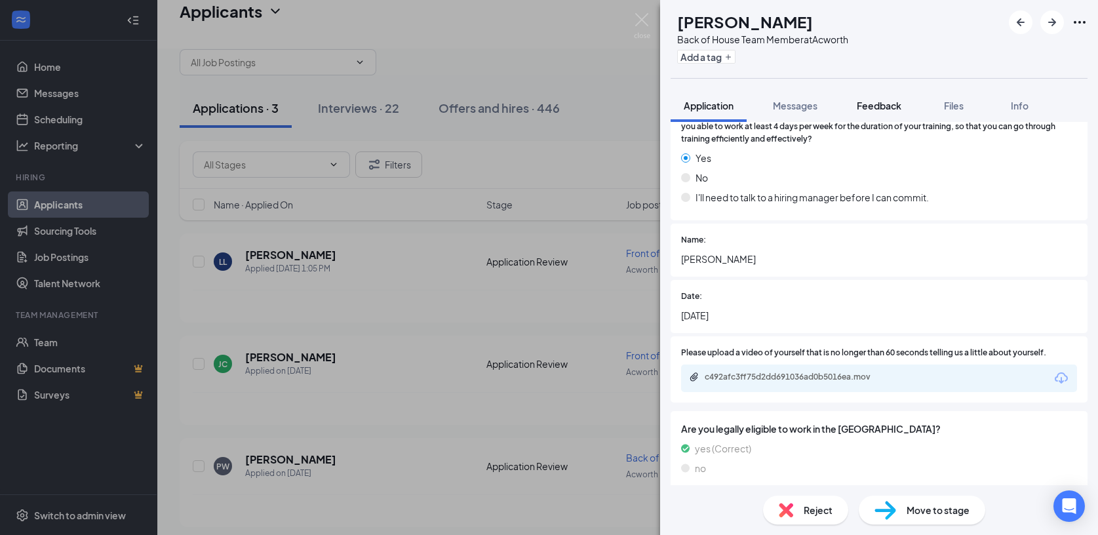
click at [879, 107] on span "Feedback" at bounding box center [879, 106] width 45 height 12
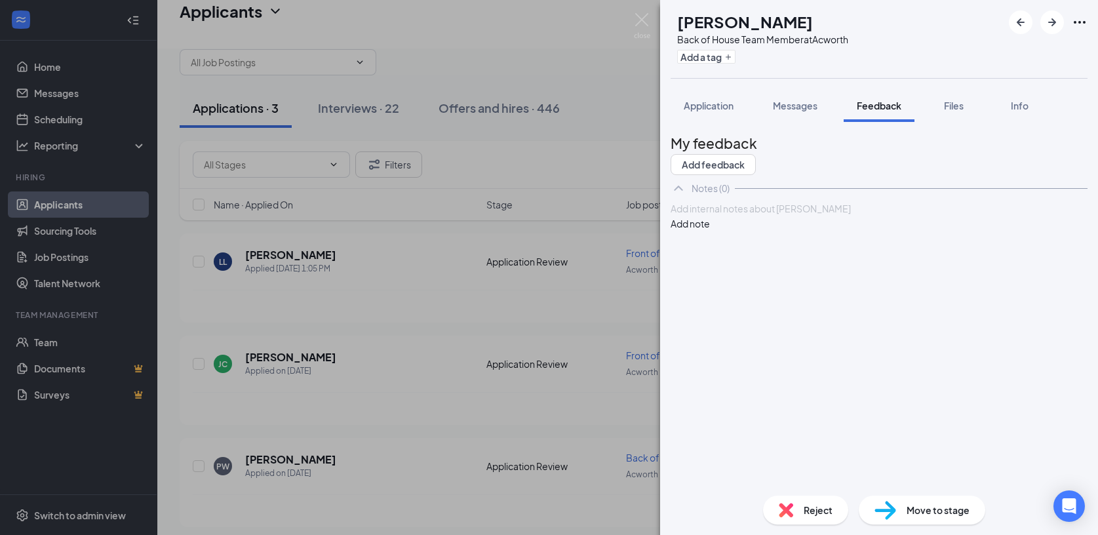
click at [738, 216] on div at bounding box center [879, 209] width 416 height 14
click at [710, 231] on button "Add note" at bounding box center [690, 223] width 39 height 14
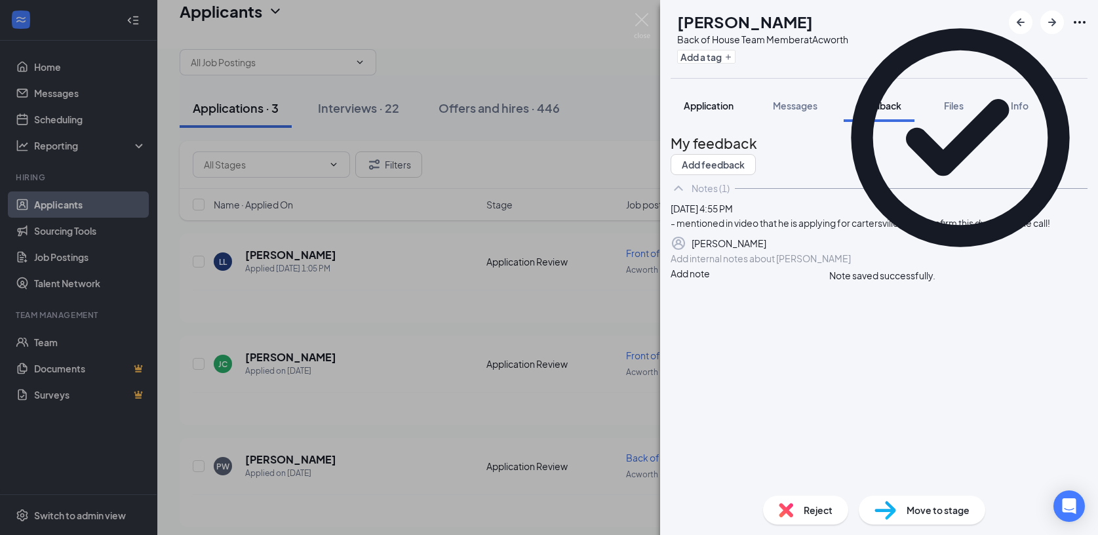
click at [700, 107] on span "Application" at bounding box center [709, 106] width 50 height 12
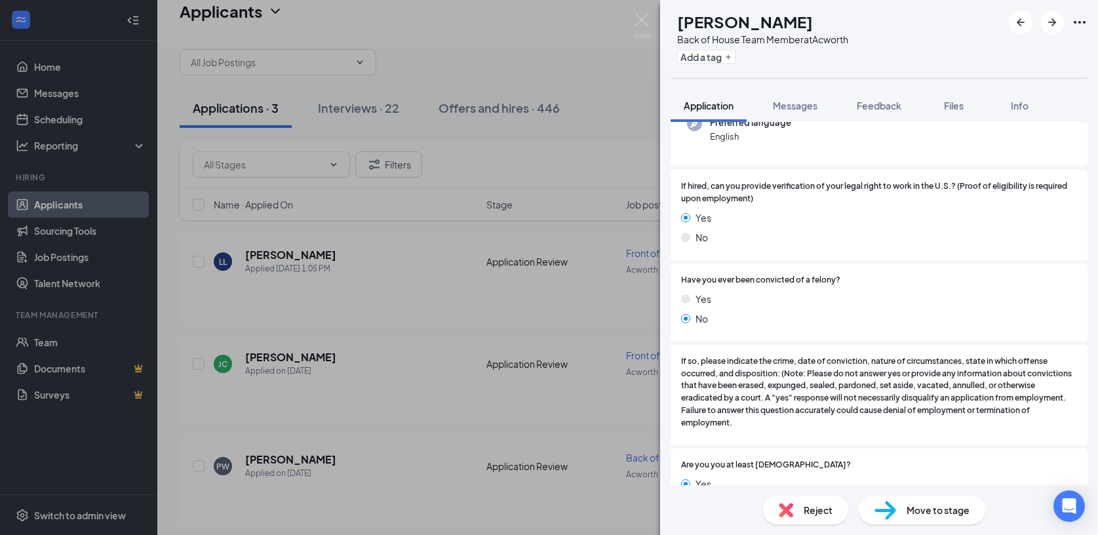
scroll to position [146, 0]
click at [888, 508] on img at bounding box center [886, 510] width 22 height 19
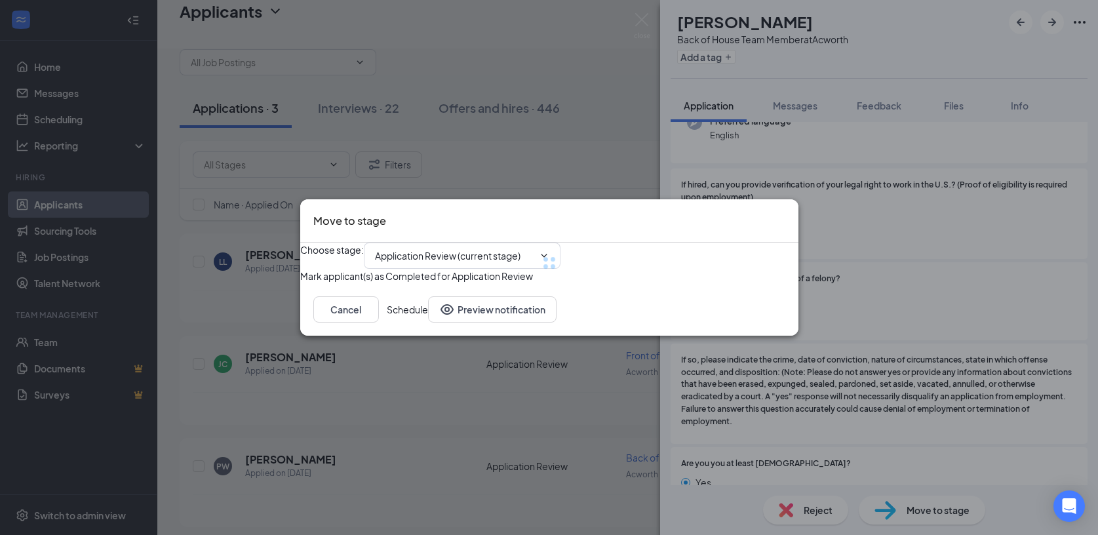
type input "First Round Interview (next stage)"
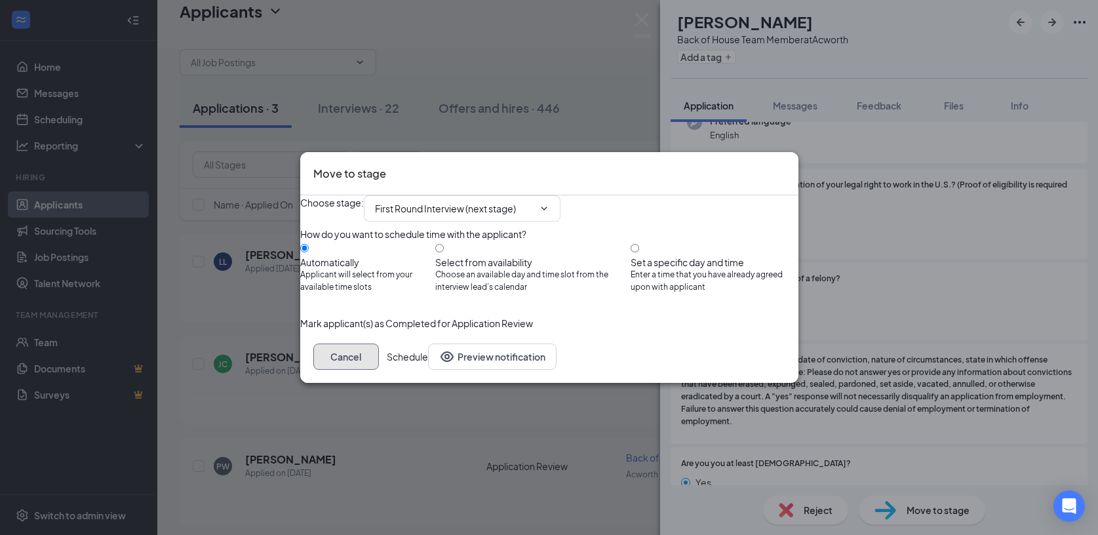
click at [379, 370] on button "Cancel" at bounding box center [346, 357] width 66 height 26
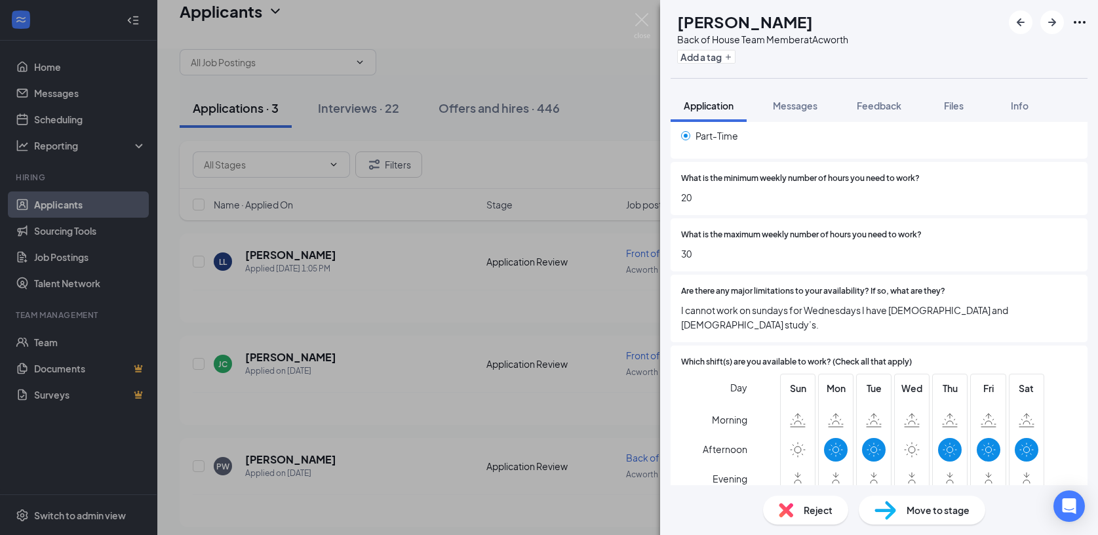
scroll to position [2859, 0]
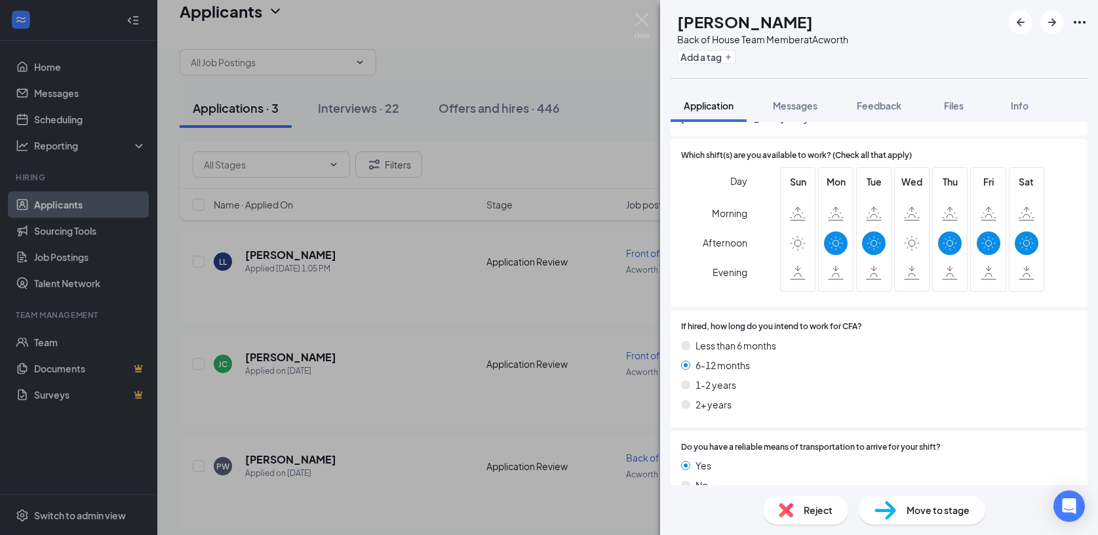
click at [907, 511] on span "Move to stage" at bounding box center [938, 510] width 63 height 14
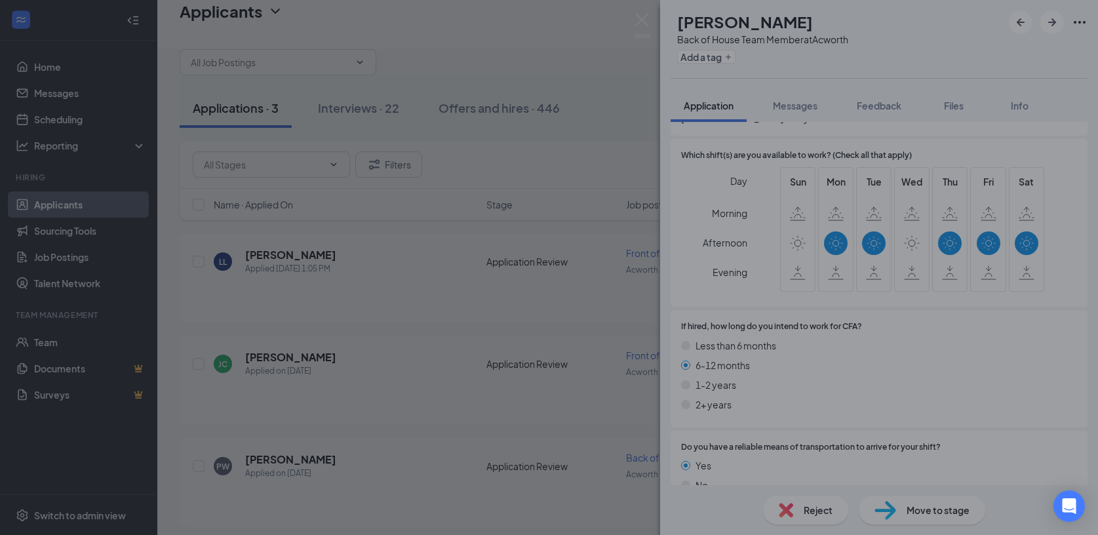
scroll to position [2853, 0]
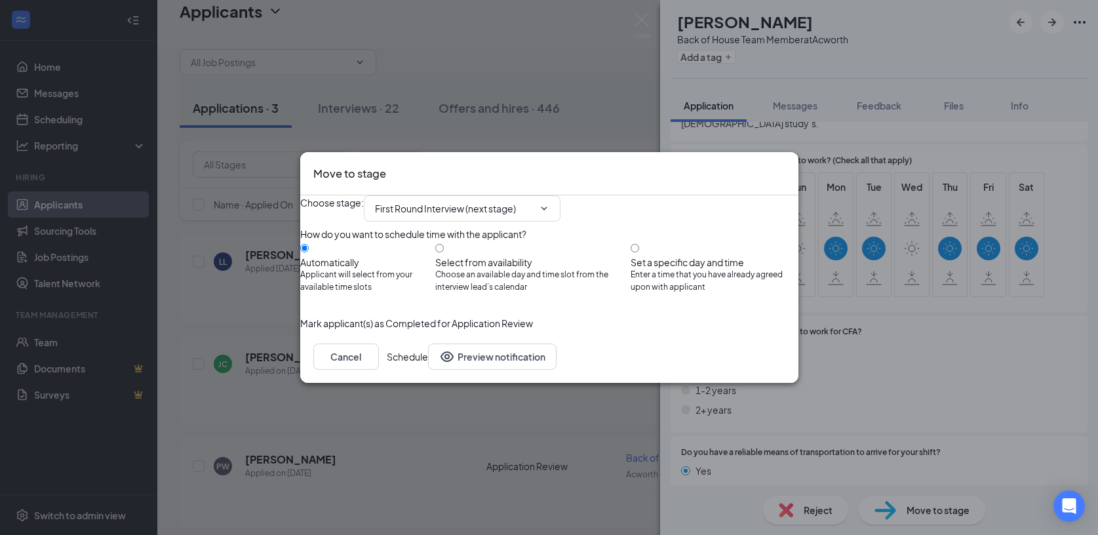
click at [428, 370] on button "Schedule" at bounding box center [407, 357] width 41 height 26
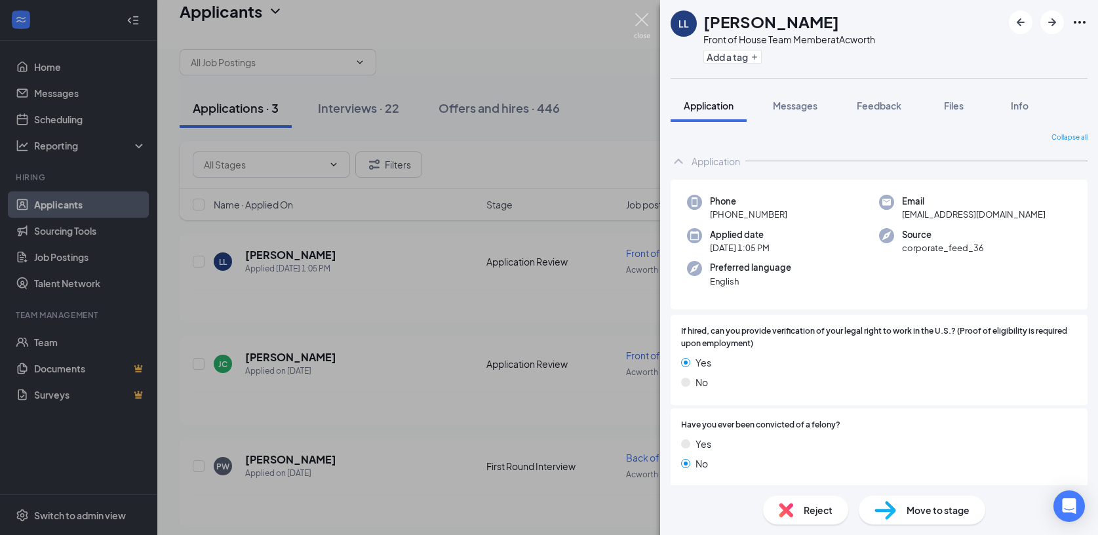
click at [641, 20] on img at bounding box center [642, 26] width 16 height 26
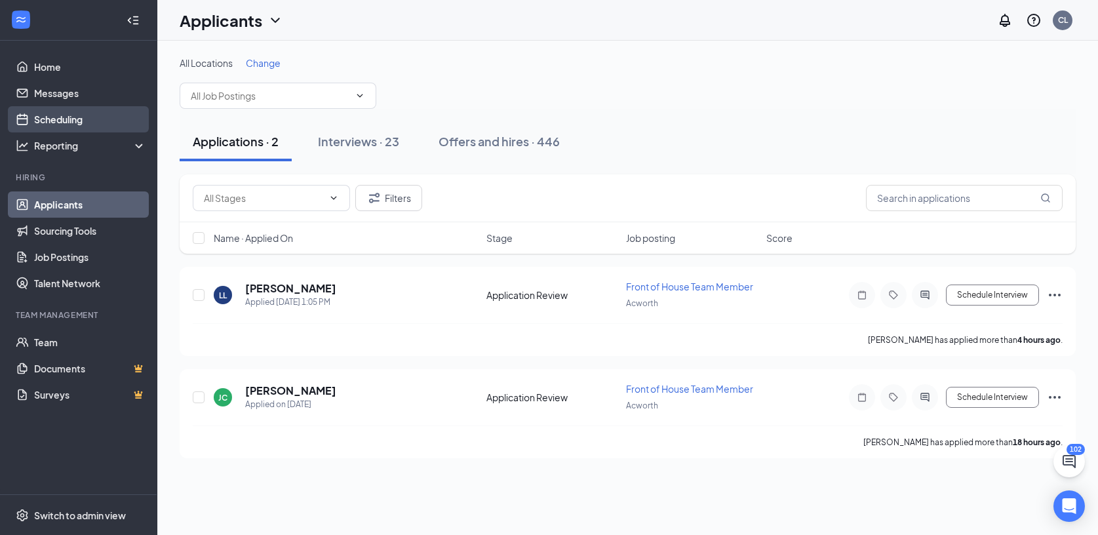
click at [64, 122] on link "Scheduling" at bounding box center [90, 119] width 112 height 26
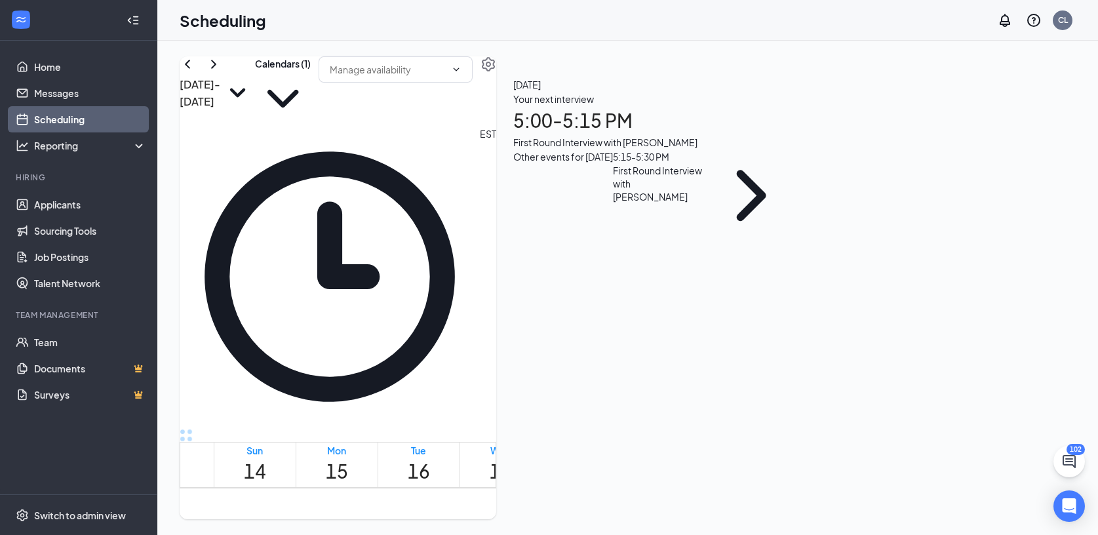
scroll to position [645, 0]
click at [797, 135] on h1 "5:00 - 5:15 PM" at bounding box center [655, 120] width 284 height 29
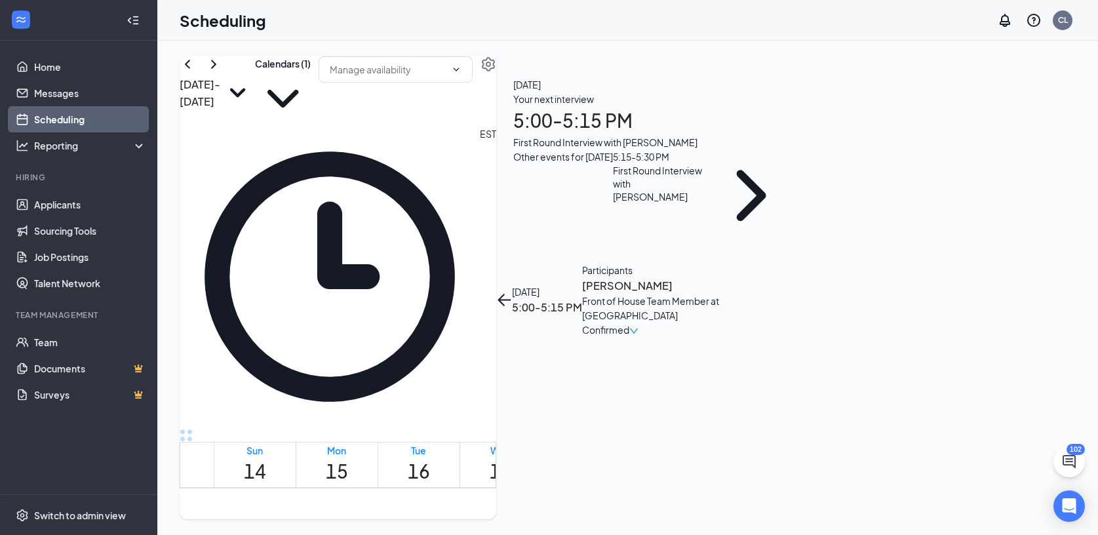
click at [720, 277] on h3 "[PERSON_NAME]" at bounding box center [651, 285] width 138 height 17
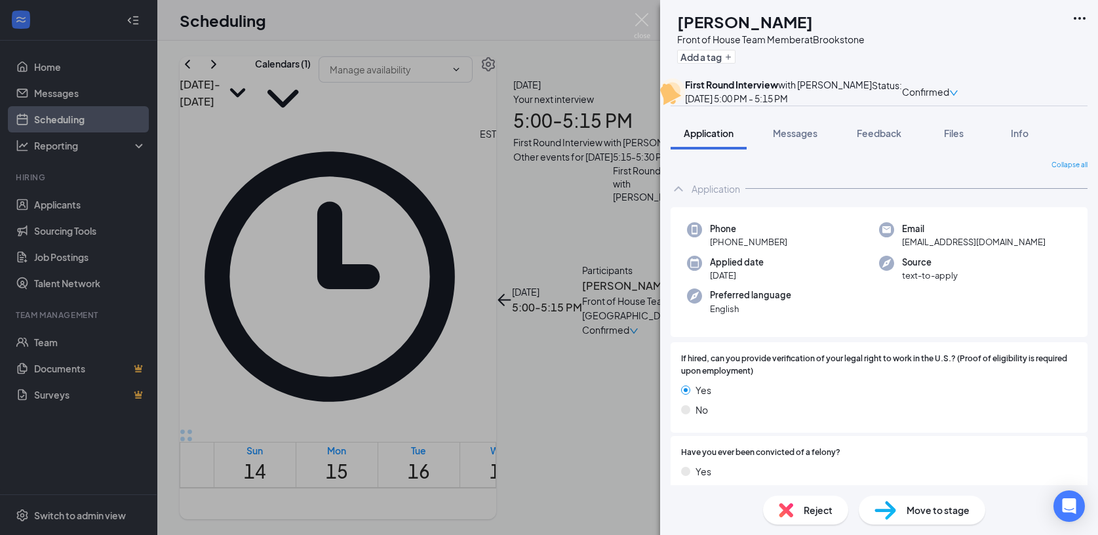
drag, startPoint x: 783, startPoint y: 269, endPoint x: 711, endPoint y: 269, distance: 72.1
click at [711, 248] on span "[PHONE_NUMBER]" at bounding box center [748, 241] width 77 height 13
copy span "[PHONE_NUMBER]"
click at [868, 139] on span "Feedback" at bounding box center [879, 133] width 45 height 12
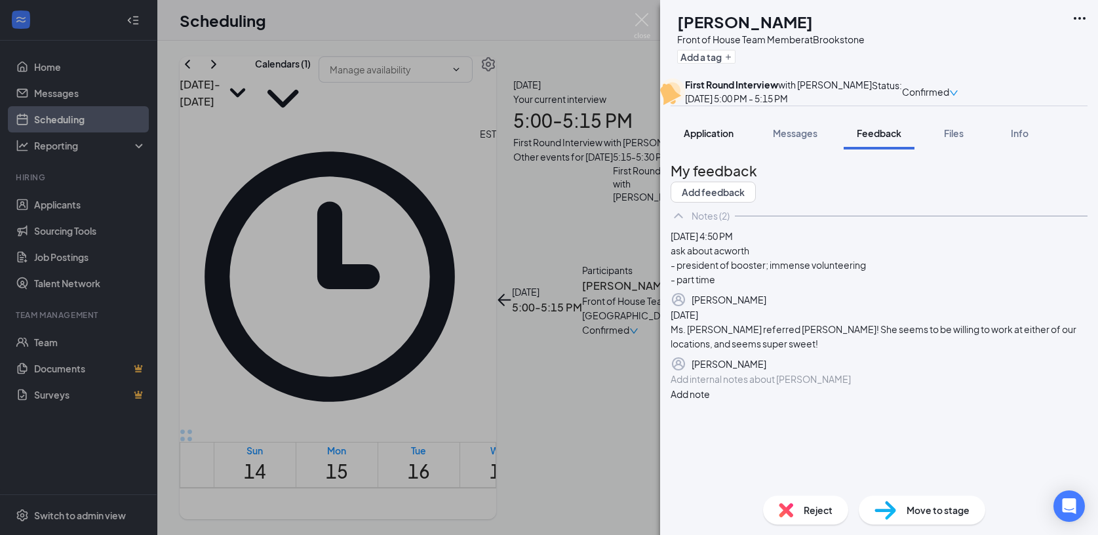
click at [697, 140] on div "Application" at bounding box center [709, 133] width 50 height 13
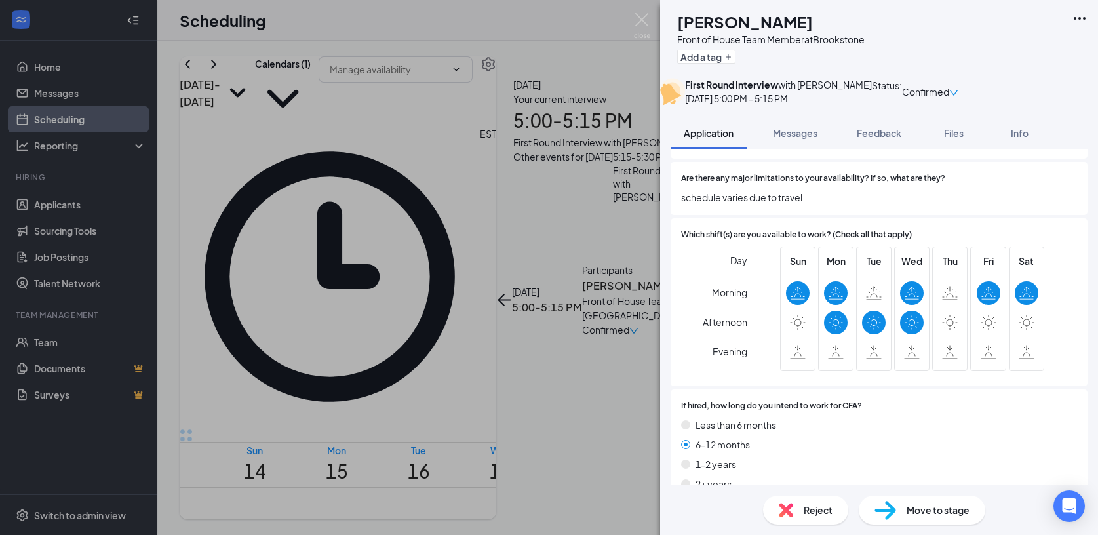
scroll to position [2876, 0]
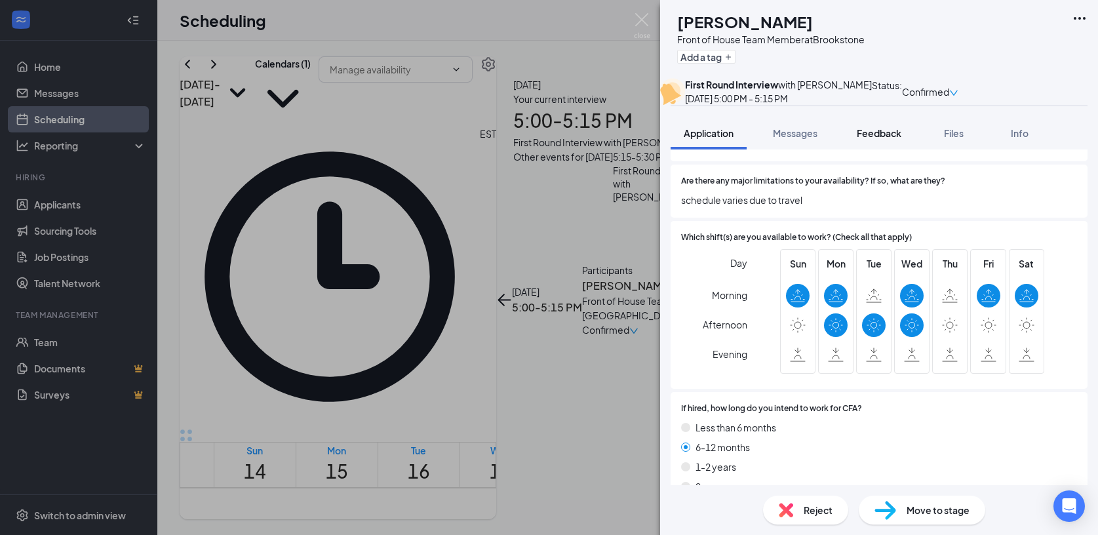
click at [878, 139] on span "Feedback" at bounding box center [879, 133] width 45 height 12
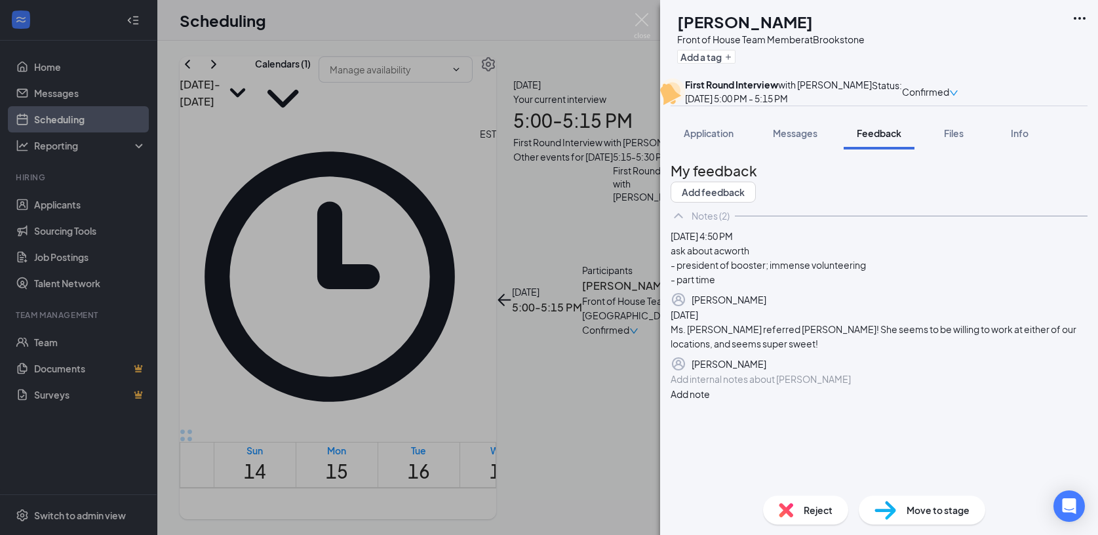
scroll to position [65, 0]
click at [749, 401] on div "Add internal notes about [PERSON_NAME] Add note" at bounding box center [879, 387] width 417 height 30
click at [736, 386] on div at bounding box center [879, 379] width 416 height 14
click at [711, 139] on span "Application" at bounding box center [709, 133] width 50 height 12
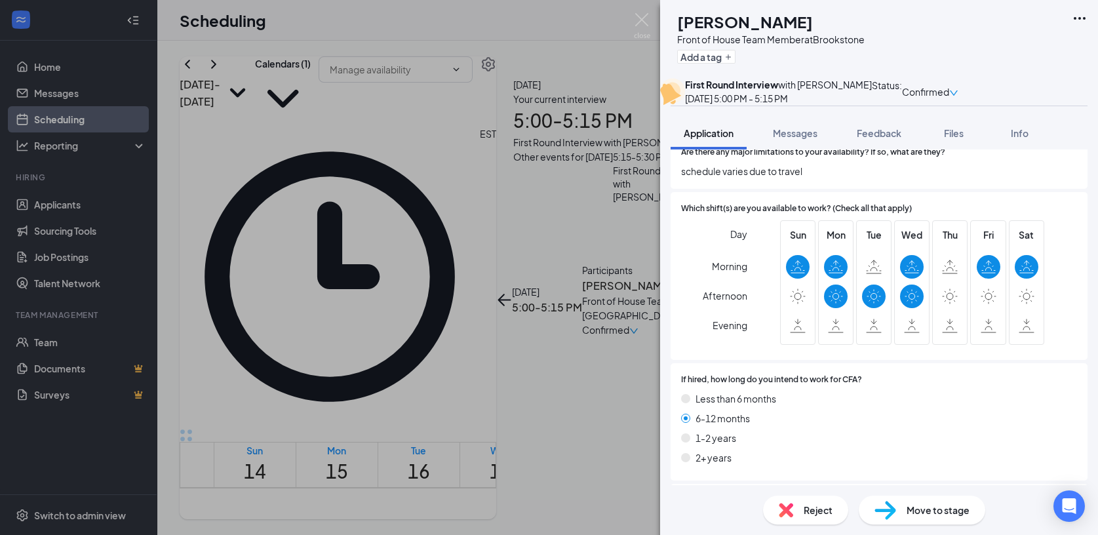
scroll to position [2918, 0]
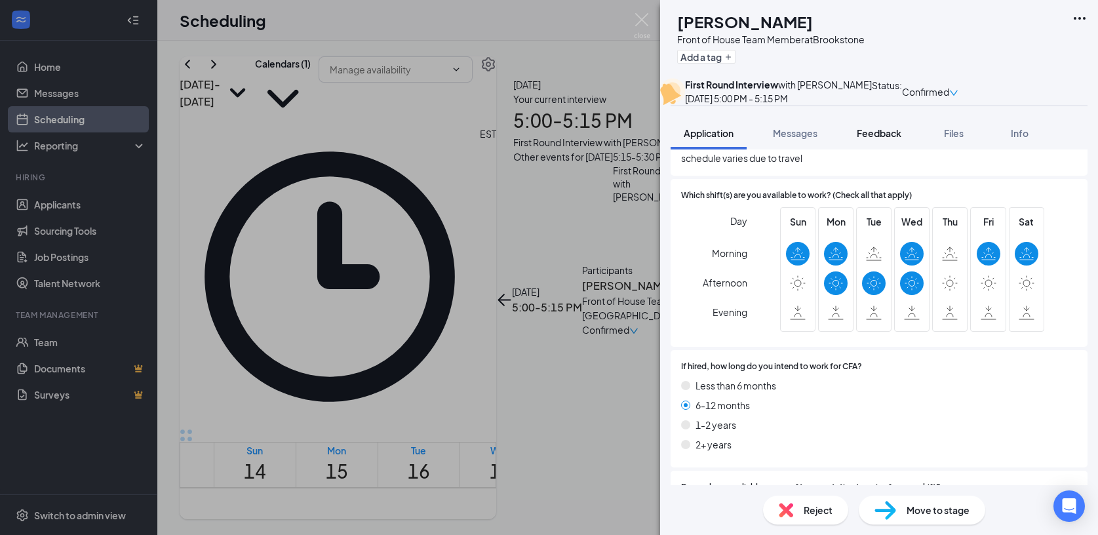
click at [872, 139] on span "Feedback" at bounding box center [879, 133] width 45 height 12
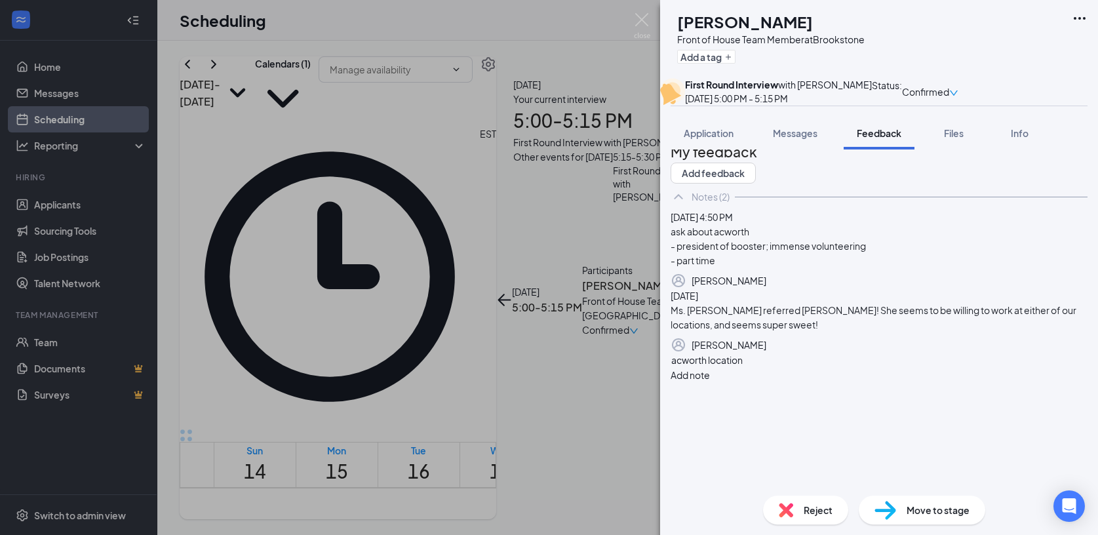
scroll to position [62, 0]
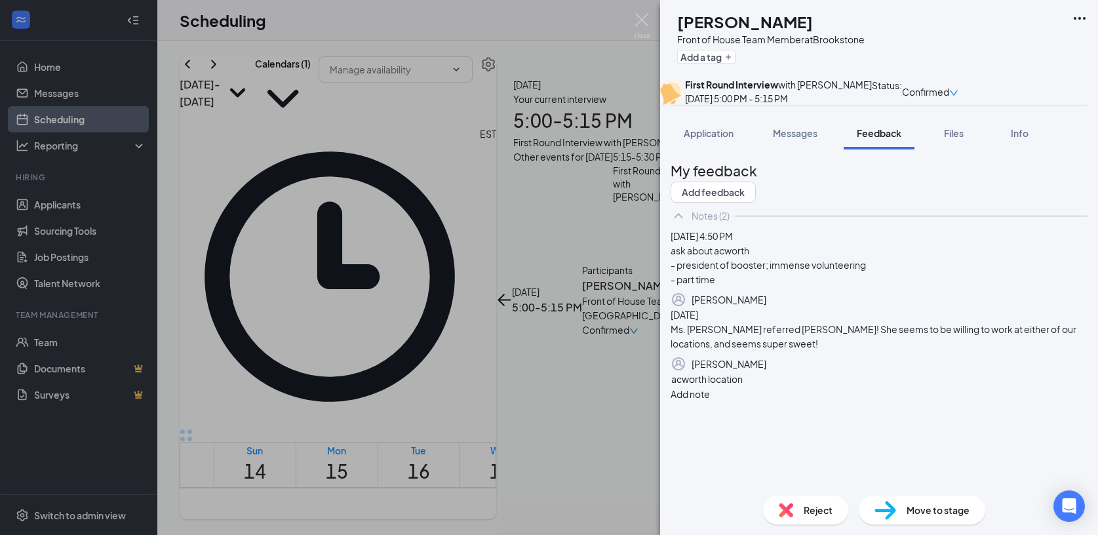
click at [776, 386] on div "acworth location" at bounding box center [879, 379] width 416 height 14
drag, startPoint x: 782, startPoint y: 446, endPoint x: 759, endPoint y: 451, distance: 24.2
click at [782, 386] on div "acworth location" at bounding box center [879, 379] width 416 height 14
click at [698, 385] on span "would not give me preference on location... I'll let [PERSON_NAME] make that de…" at bounding box center [855, 379] width 369 height 12
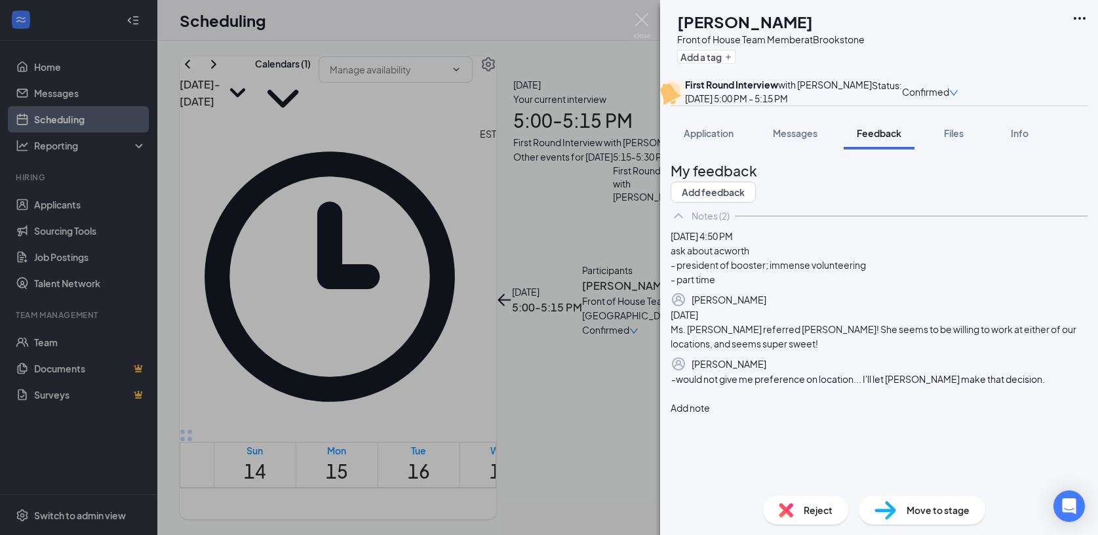
click at [763, 386] on div "-would not give me preference on location... I'll let [PERSON_NAME] make that d…" at bounding box center [879, 379] width 416 height 14
click at [741, 386] on div "-would not give me preference on location... I'll let [PERSON_NAME] make that d…" at bounding box center [879, 379] width 416 height 14
click at [889, 427] on div at bounding box center [879, 421] width 416 height 14
click at [754, 426] on span "- referred by [PERSON_NAME]!" at bounding box center [738, 420] width 134 height 12
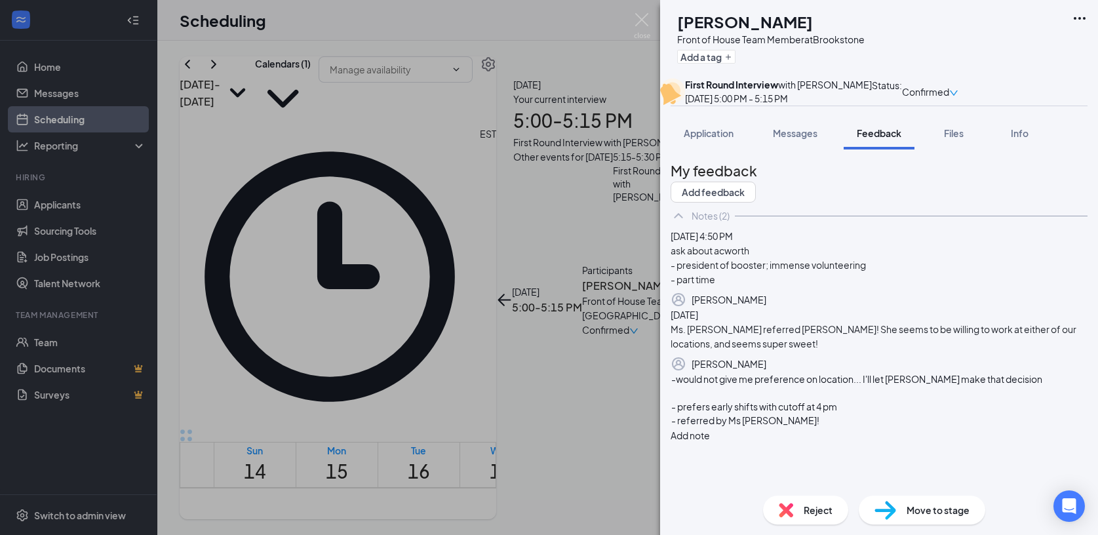
click at [710, 428] on button "Add note" at bounding box center [690, 435] width 39 height 14
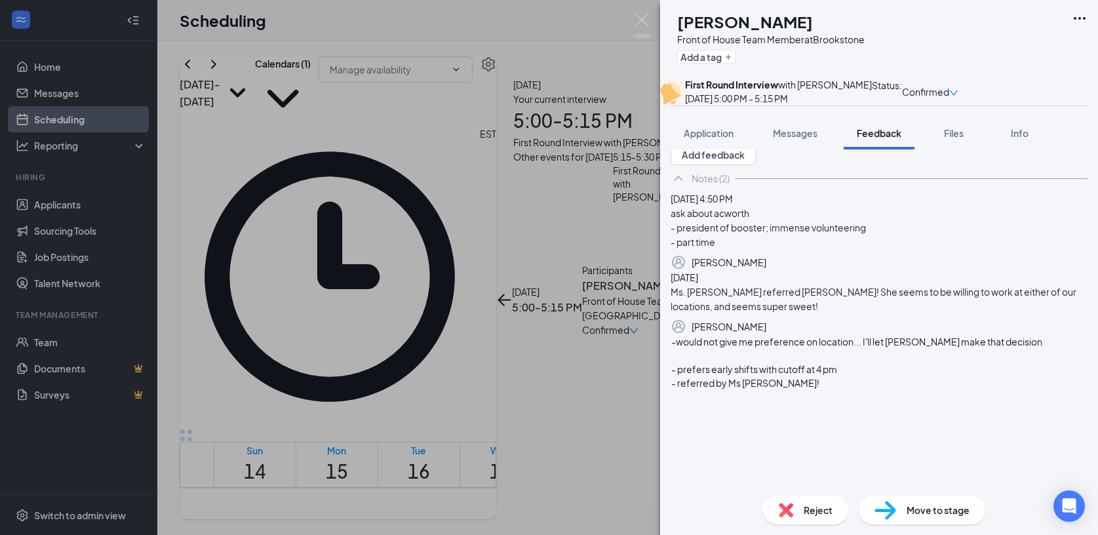
scroll to position [65, 0]
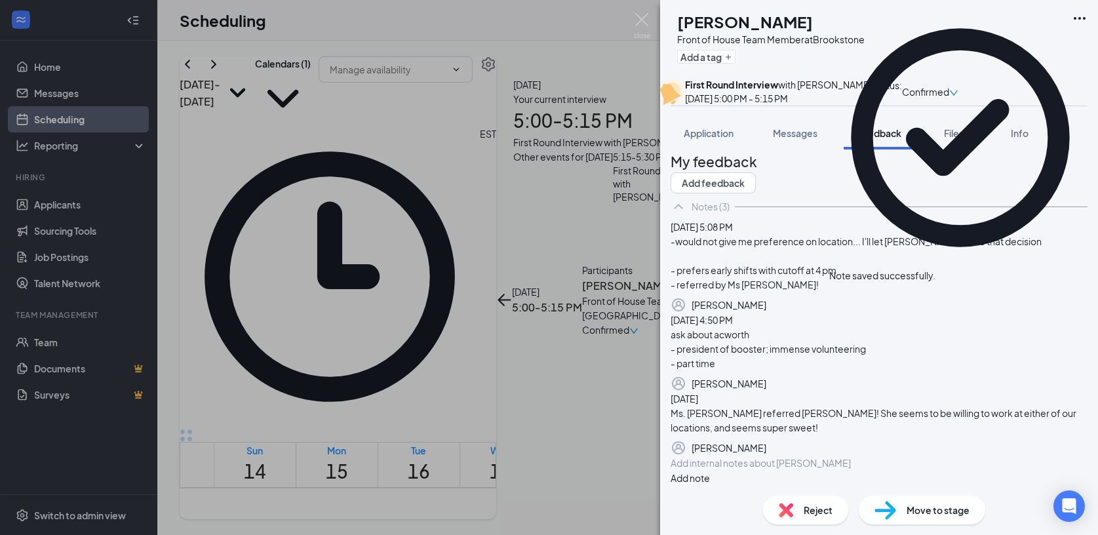
click at [766, 305] on icon "Trash" at bounding box center [766, 305] width 0 height 0
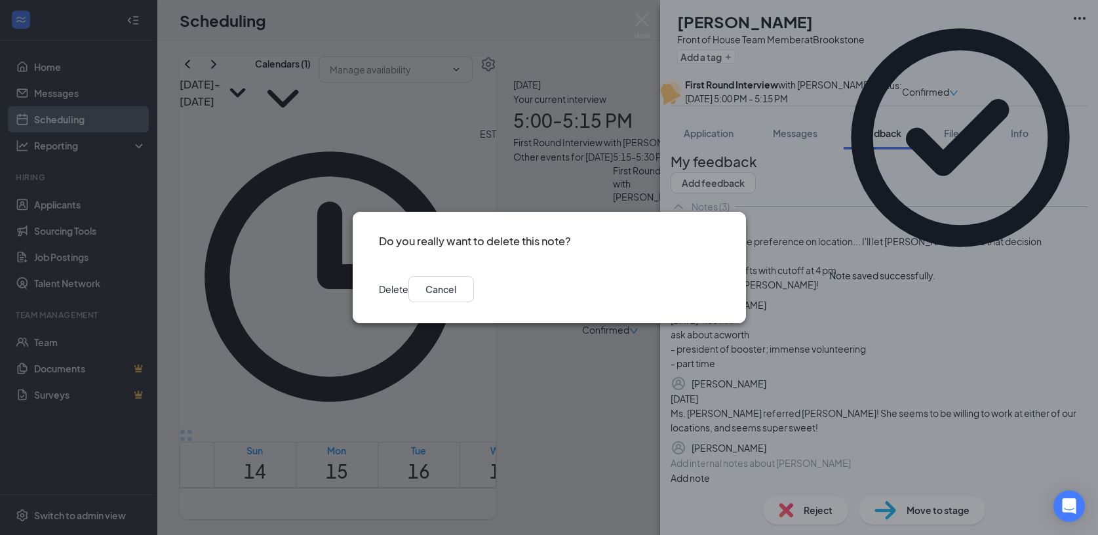
click at [408, 290] on button "Delete" at bounding box center [394, 289] width 30 height 26
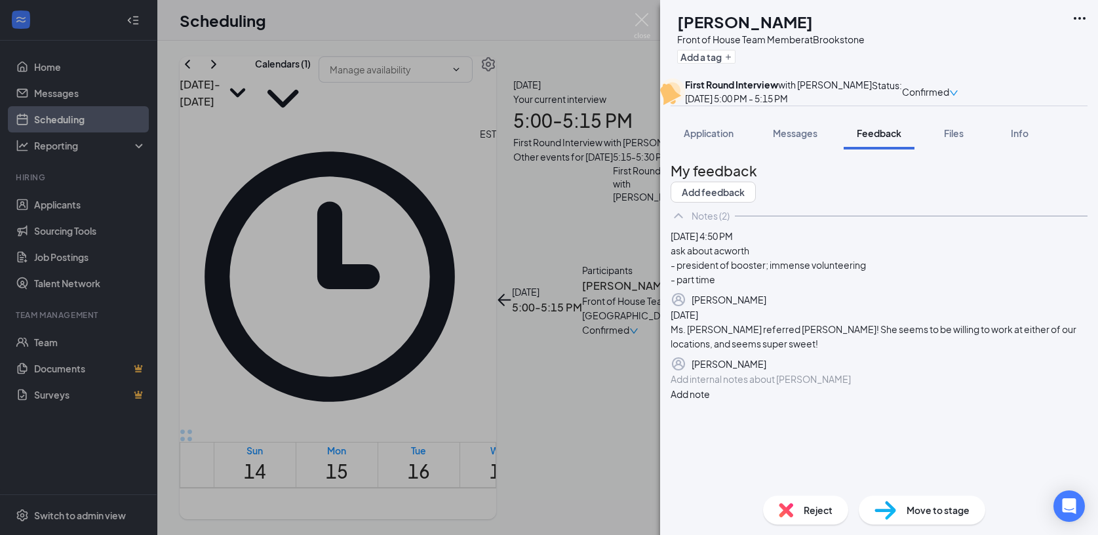
click at [905, 507] on div "Move to stage" at bounding box center [922, 510] width 127 height 29
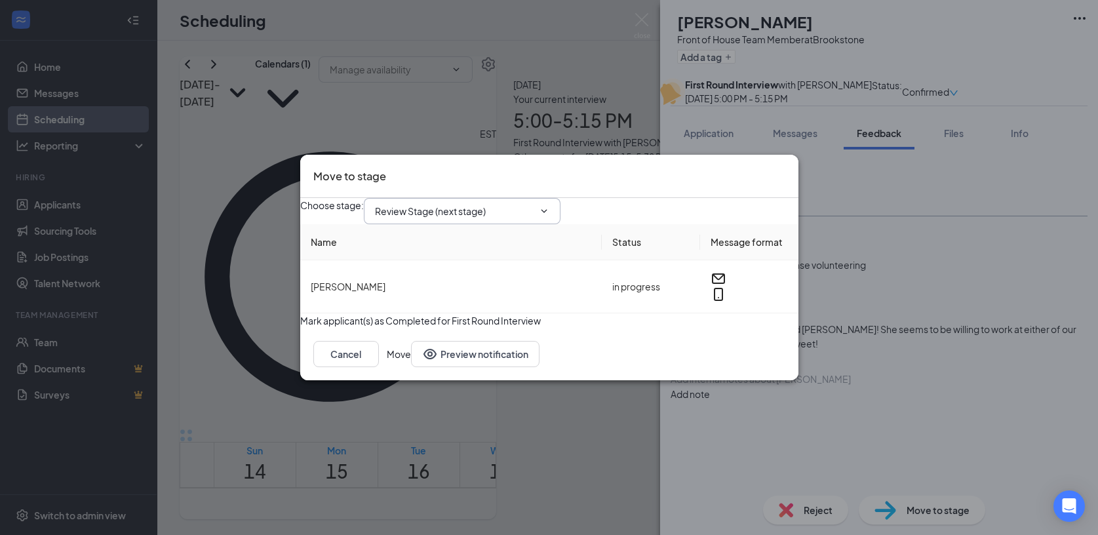
click at [476, 204] on input "Review Stage (next stage)" at bounding box center [454, 211] width 159 height 14
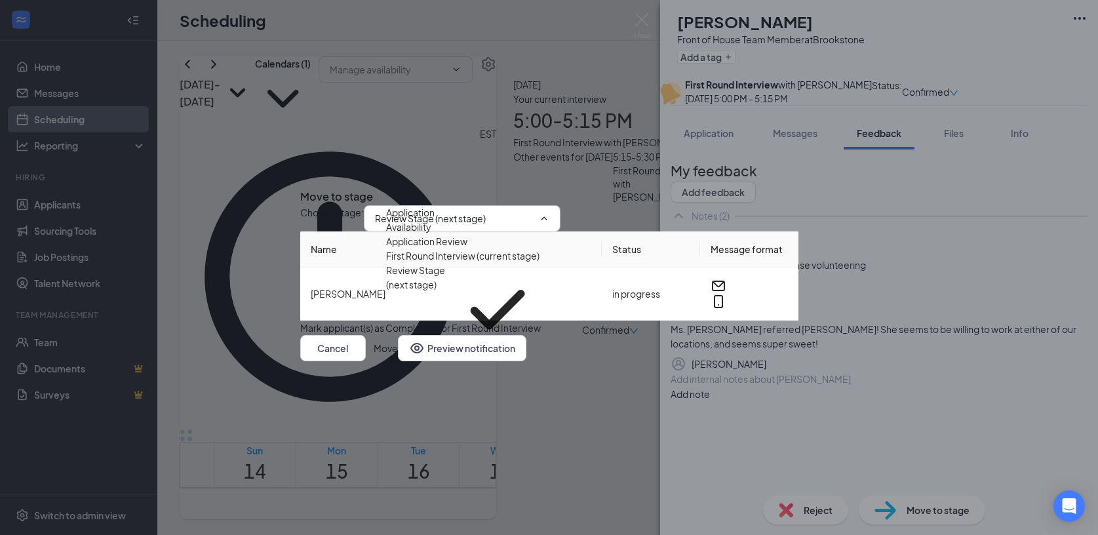
click at [433, 356] on div "Onsite Interview" at bounding box center [421, 363] width 70 height 14
type input "Onsite Interview"
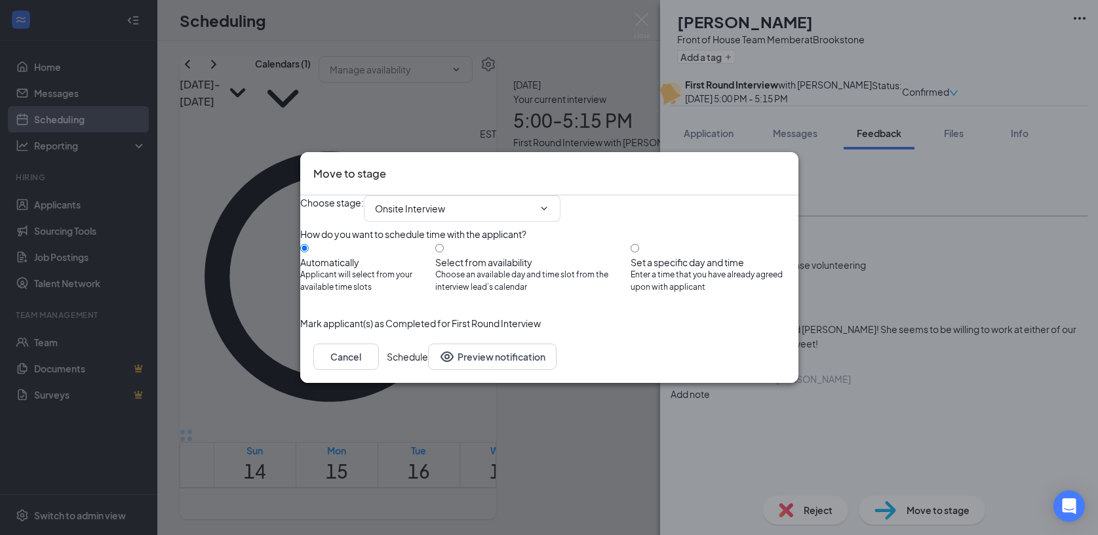
click at [428, 370] on button "Schedule" at bounding box center [407, 357] width 41 height 26
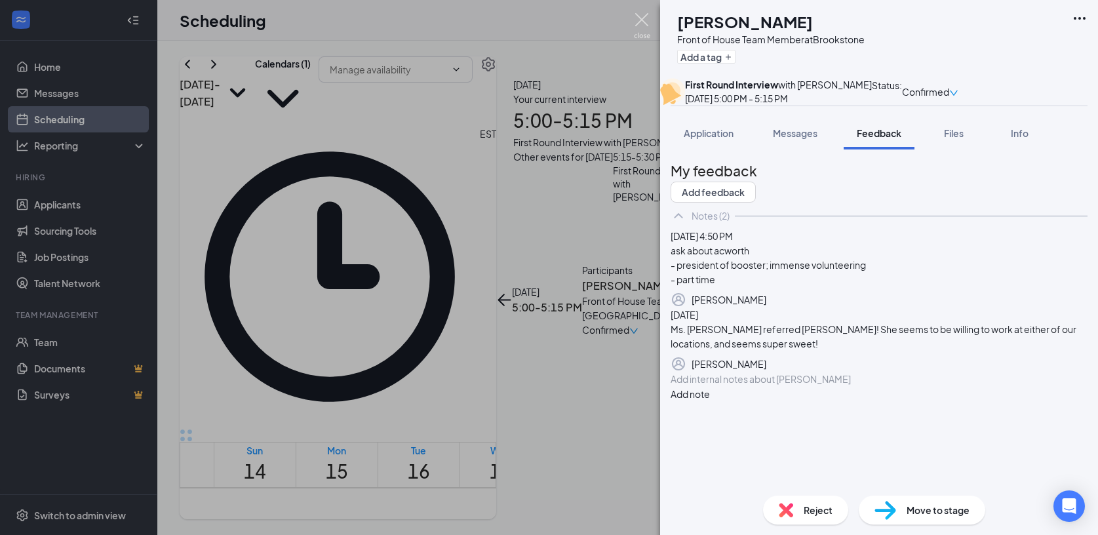
click at [643, 18] on img at bounding box center [642, 26] width 16 height 26
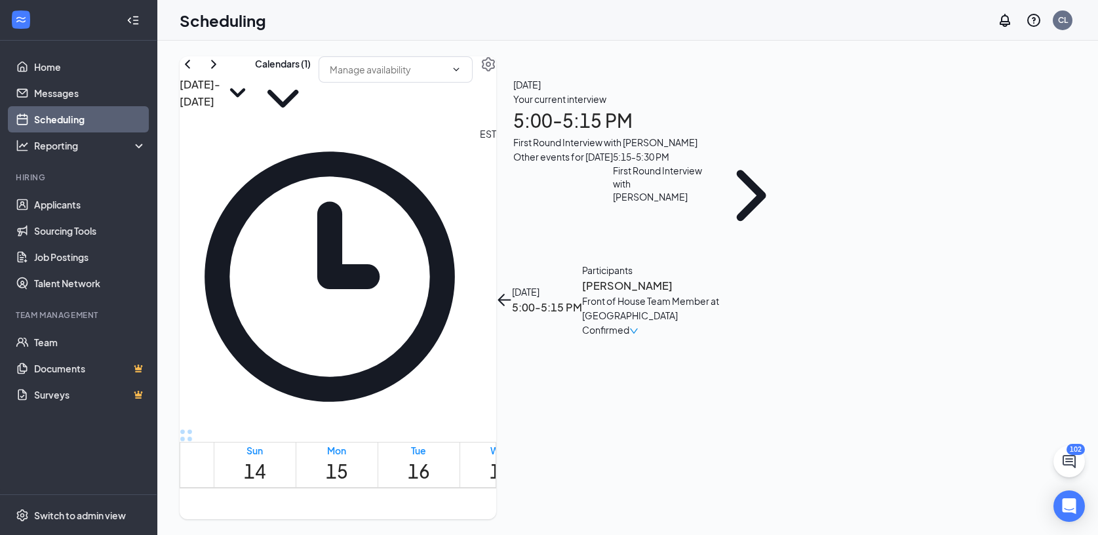
click at [582, 263] on div "[DATE] 5:00-5:15 PM" at bounding box center [539, 300] width 86 height 75
click at [512, 292] on button "back-button" at bounding box center [504, 300] width 16 height 16
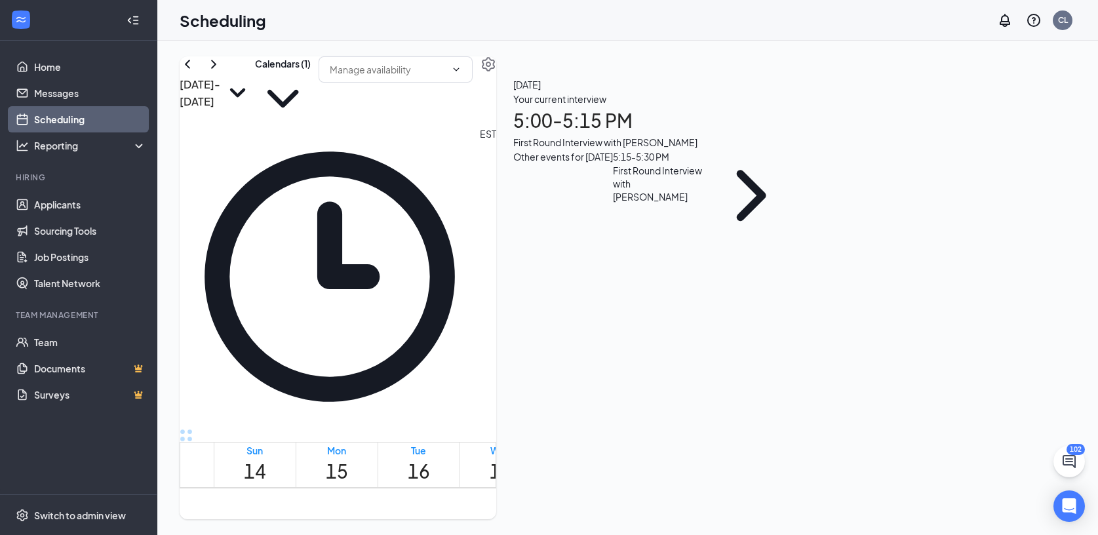
click at [797, 106] on div "Your current interview" at bounding box center [655, 99] width 284 height 14
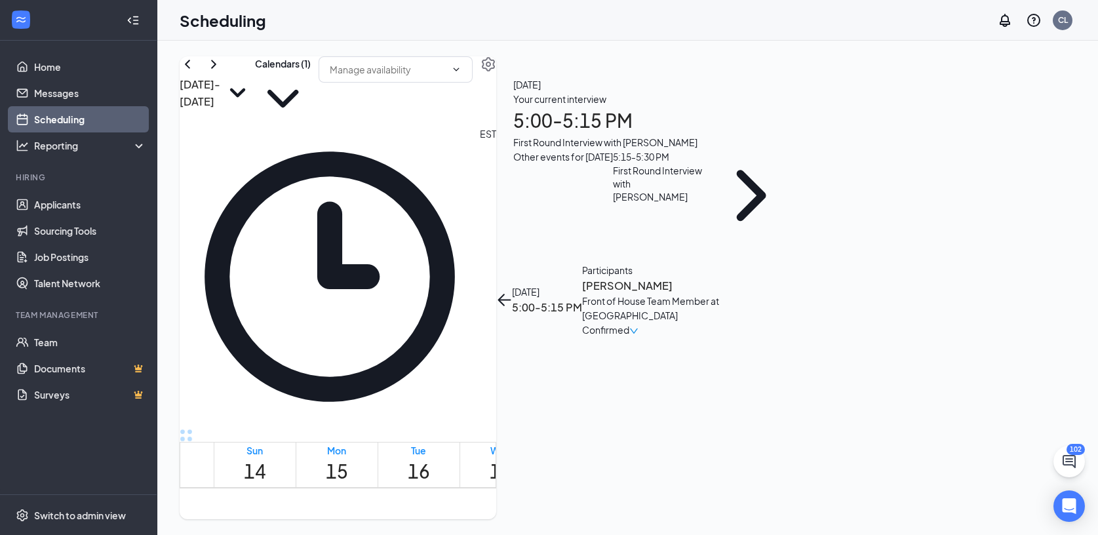
click at [512, 292] on button "back-button" at bounding box center [504, 300] width 16 height 16
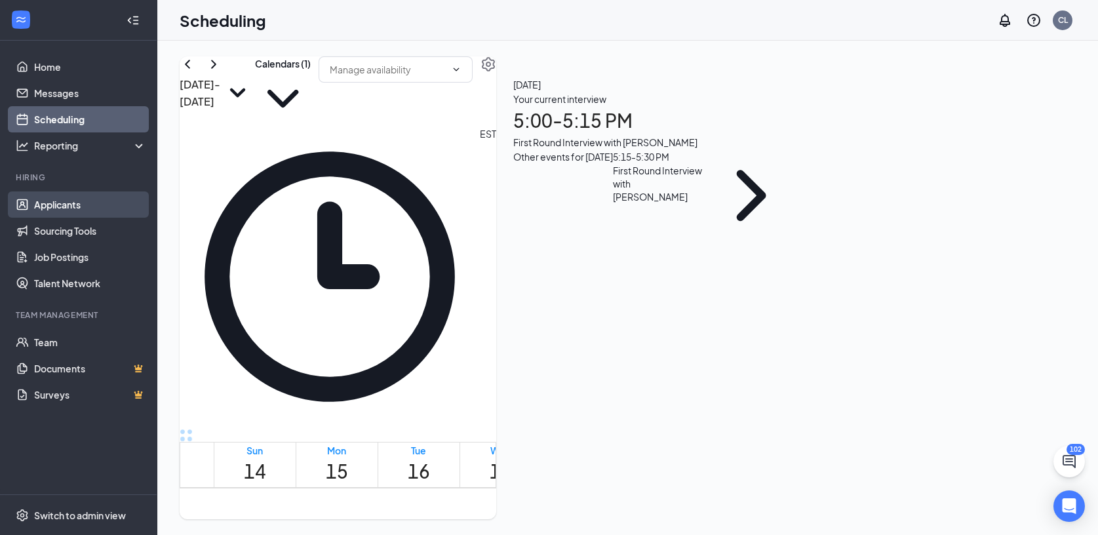
click at [57, 208] on link "Applicants" at bounding box center [90, 204] width 112 height 26
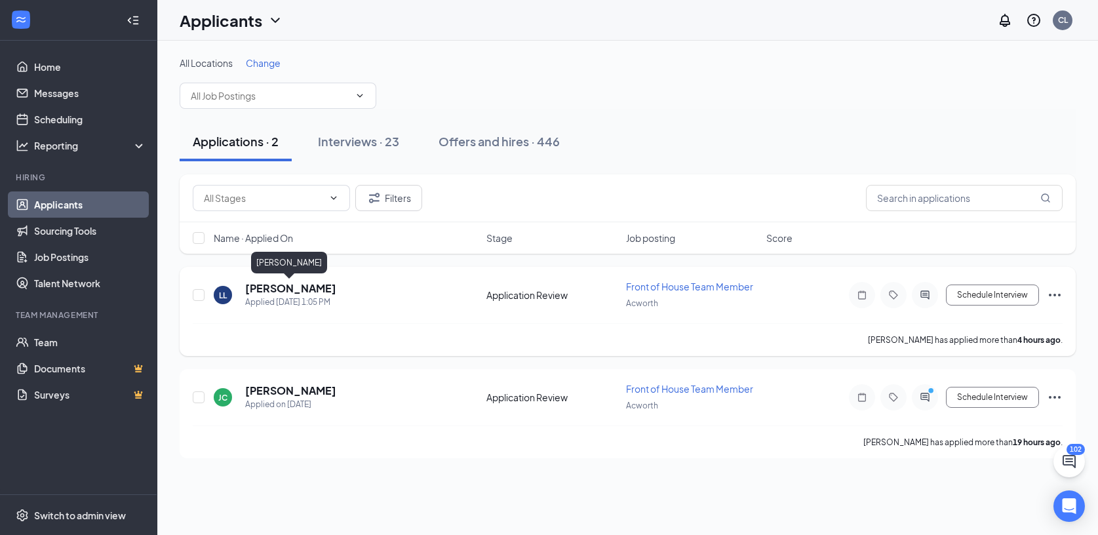
click at [271, 292] on h5 "[PERSON_NAME]" at bounding box center [290, 288] width 91 height 14
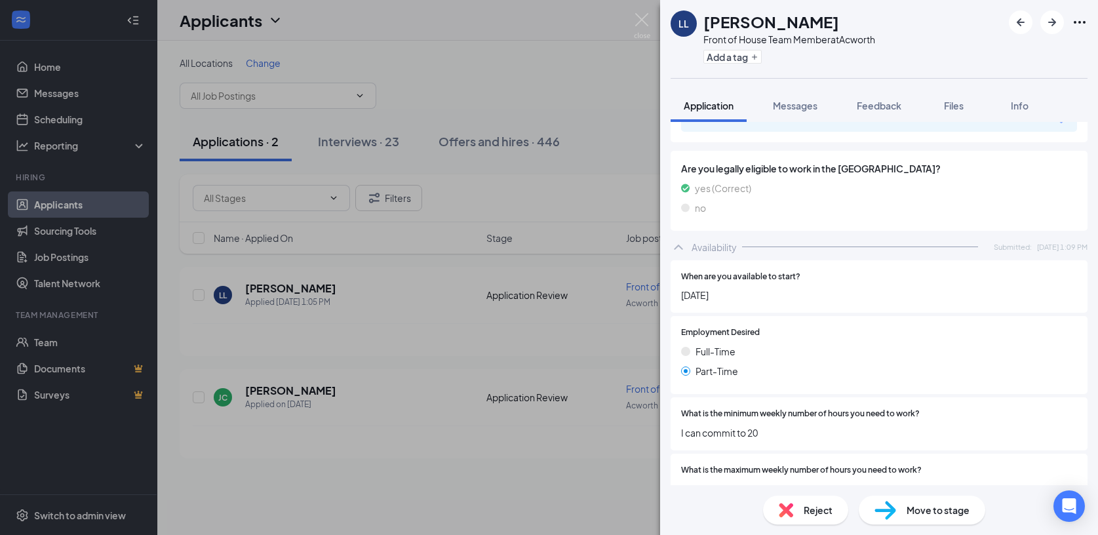
scroll to position [2246, 0]
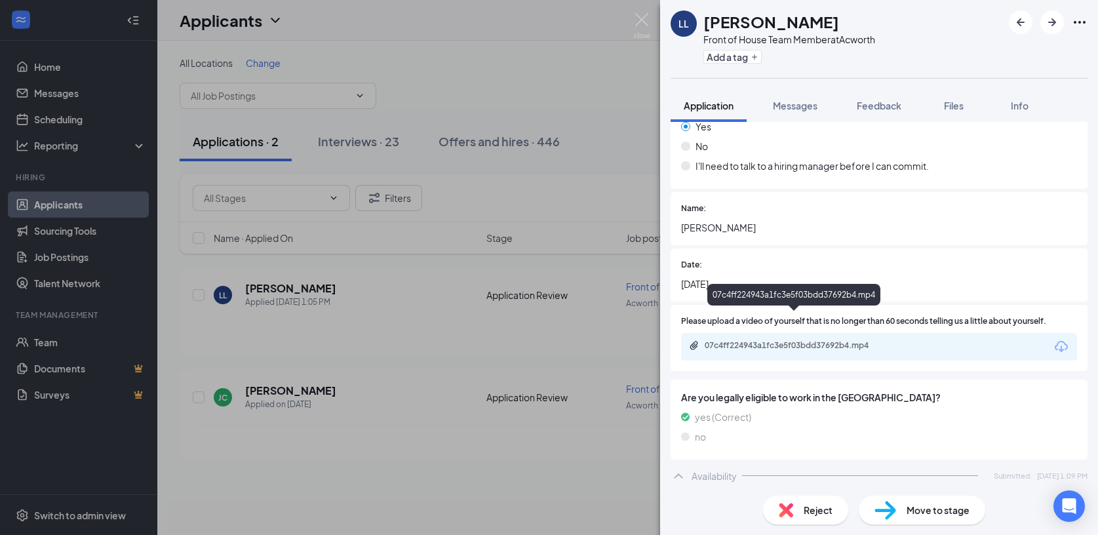
click at [747, 340] on div "07c4ff224943a1fc3e5f03bdd37692b4.mp4" at bounding box center [797, 345] width 184 height 10
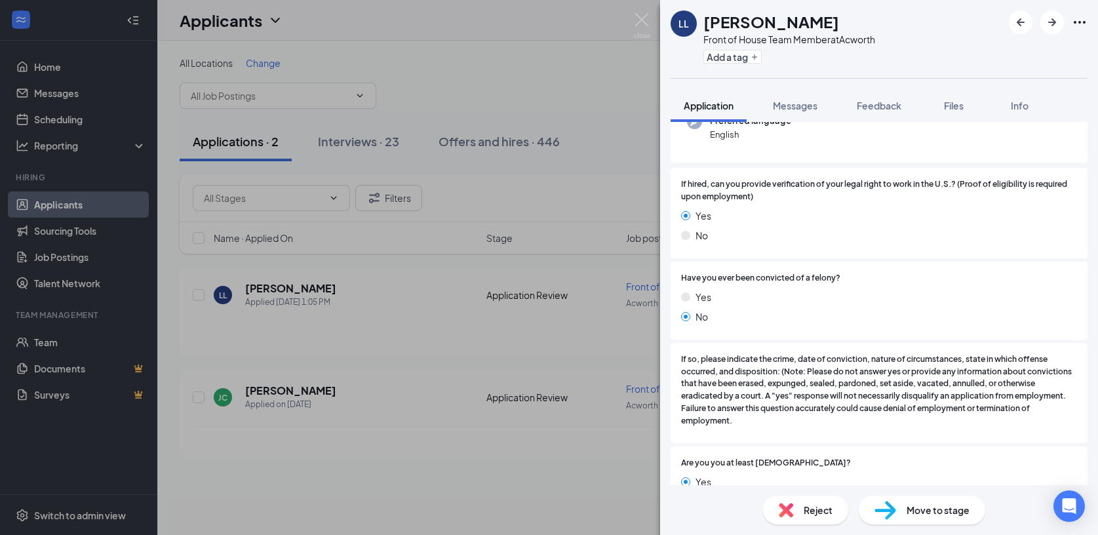
scroll to position [64, 0]
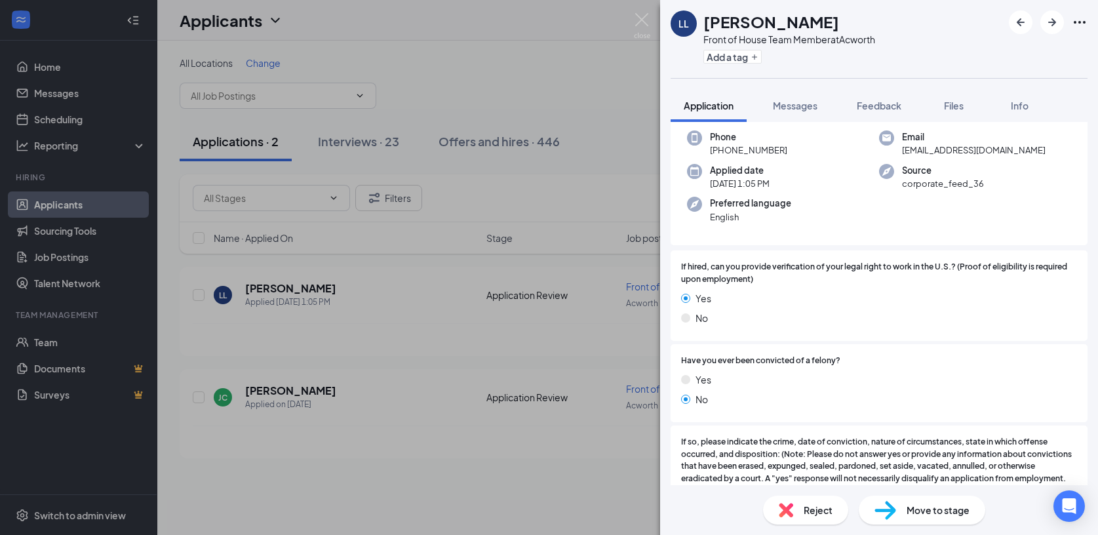
click at [855, 110] on button "Feedback" at bounding box center [879, 105] width 71 height 33
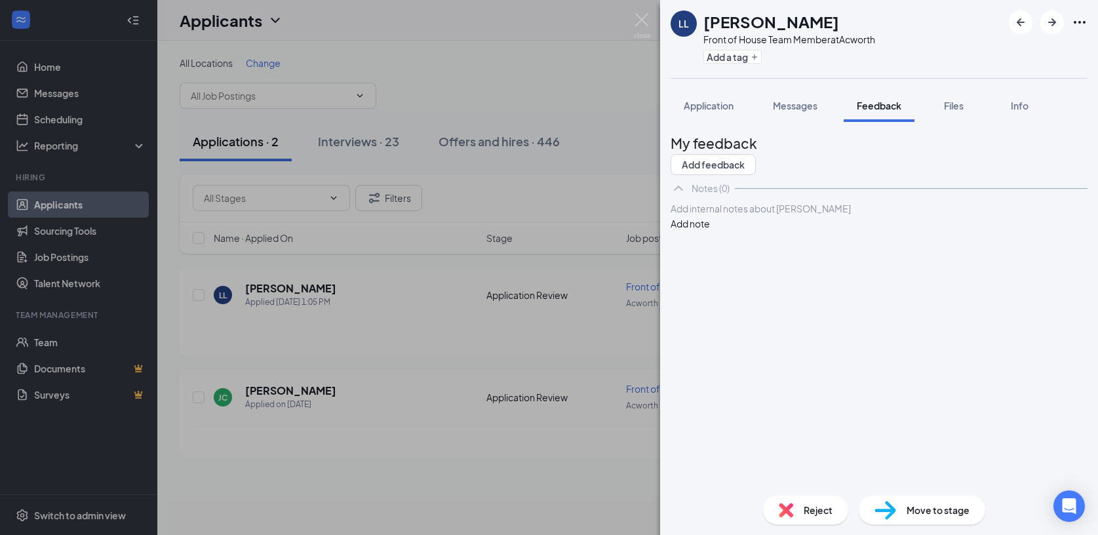
click at [757, 216] on div at bounding box center [879, 209] width 416 height 14
click at [710, 231] on button "Add note" at bounding box center [690, 223] width 39 height 14
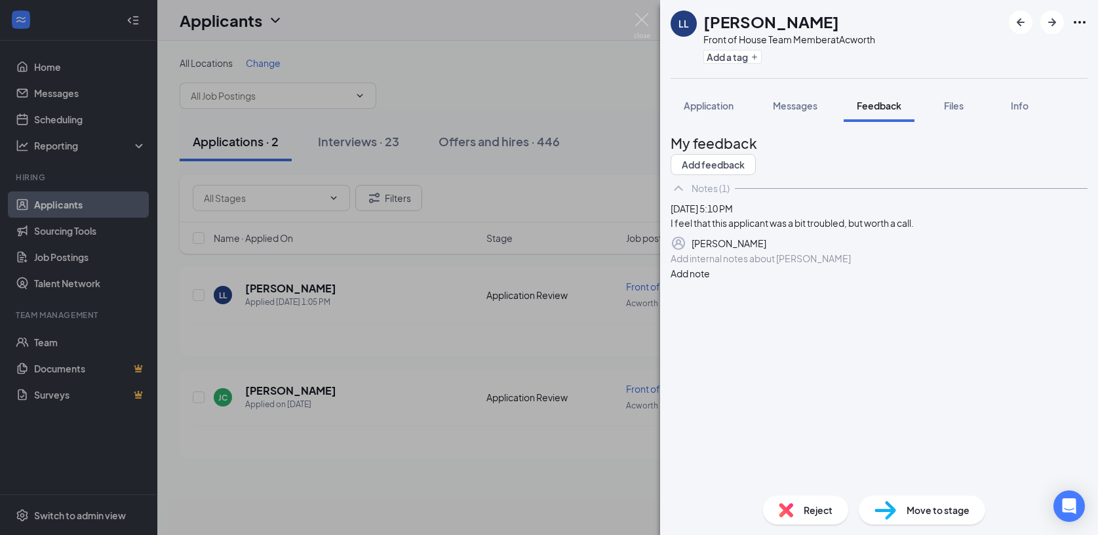
click at [766, 251] on button "button" at bounding box center [766, 243] width 0 height 16
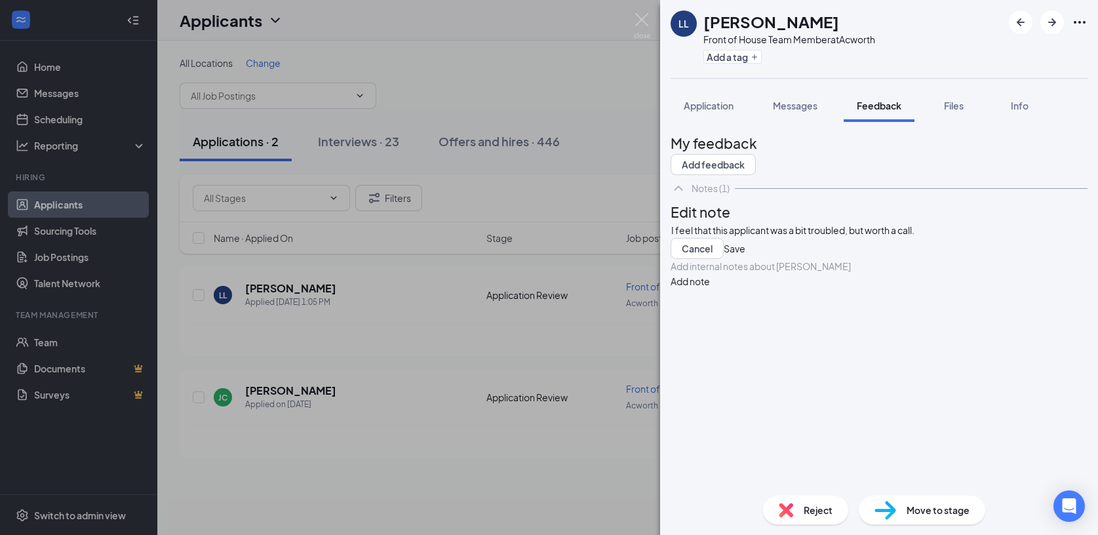
click at [954, 237] on div "I feel that this applicant was a bit troubled, but worth a call." at bounding box center [879, 231] width 416 height 14
drag, startPoint x: 953, startPoint y: 285, endPoint x: 878, endPoint y: 283, distance: 74.8
click at [878, 237] on div "I feel that this applicant was a bit troubled, but worth a call." at bounding box center [879, 231] width 416 height 14
click at [745, 259] on button "Save" at bounding box center [735, 248] width 22 height 21
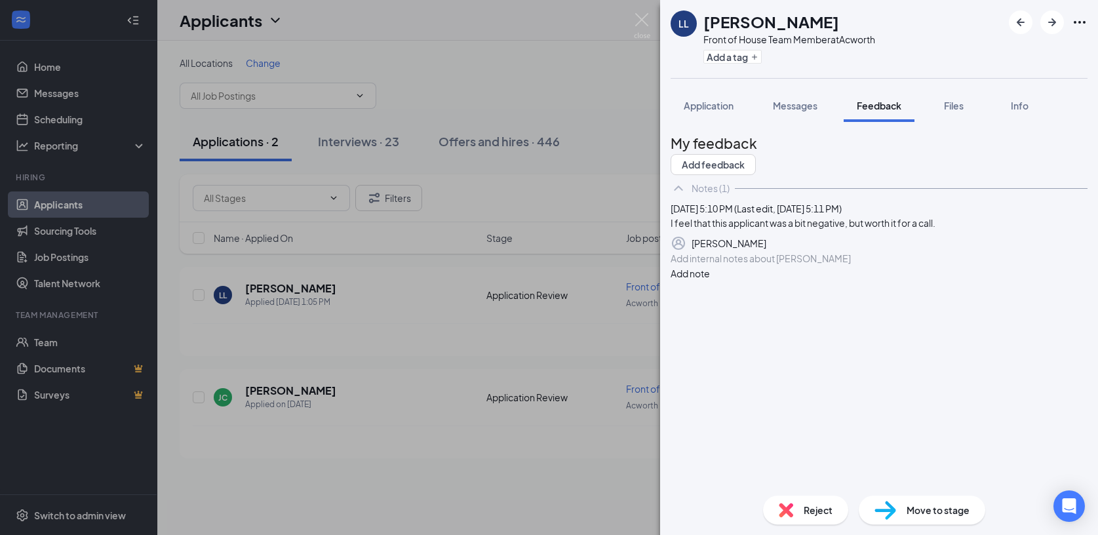
click at [896, 508] on div "Move to stage" at bounding box center [922, 510] width 127 height 29
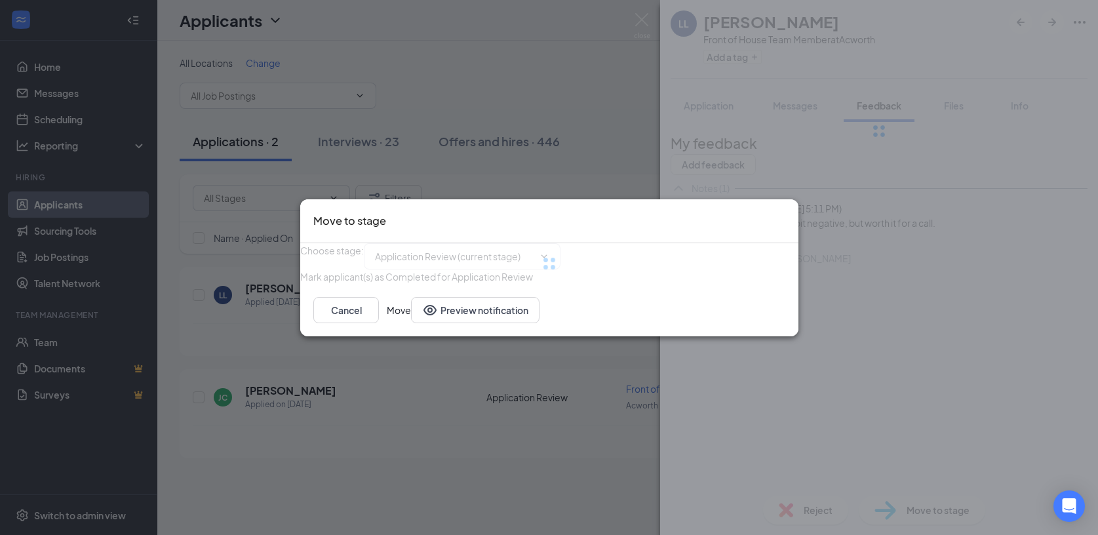
type input "First Round Interview (next stage)"
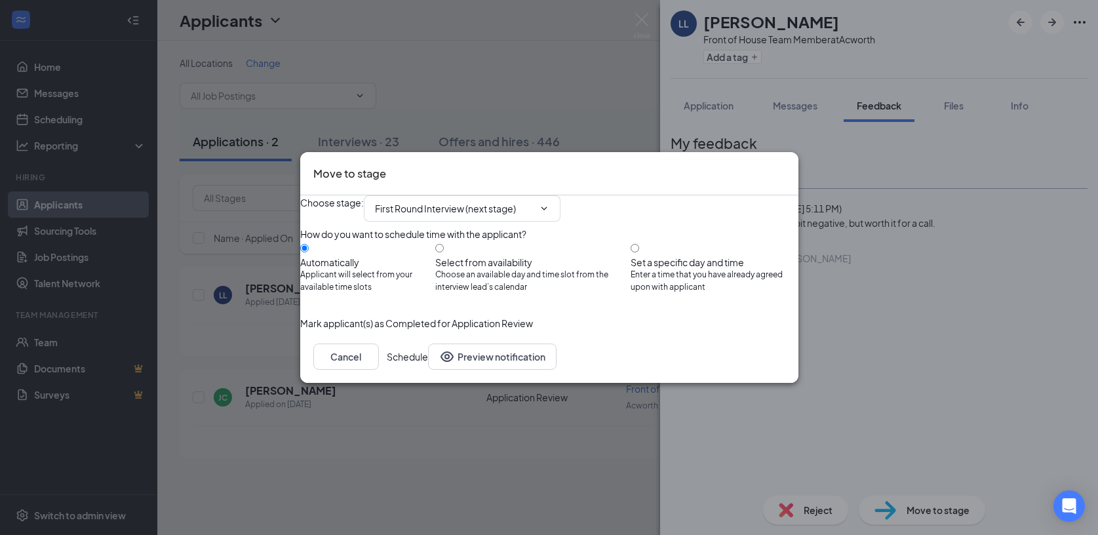
click at [428, 370] on button "Schedule" at bounding box center [407, 357] width 41 height 26
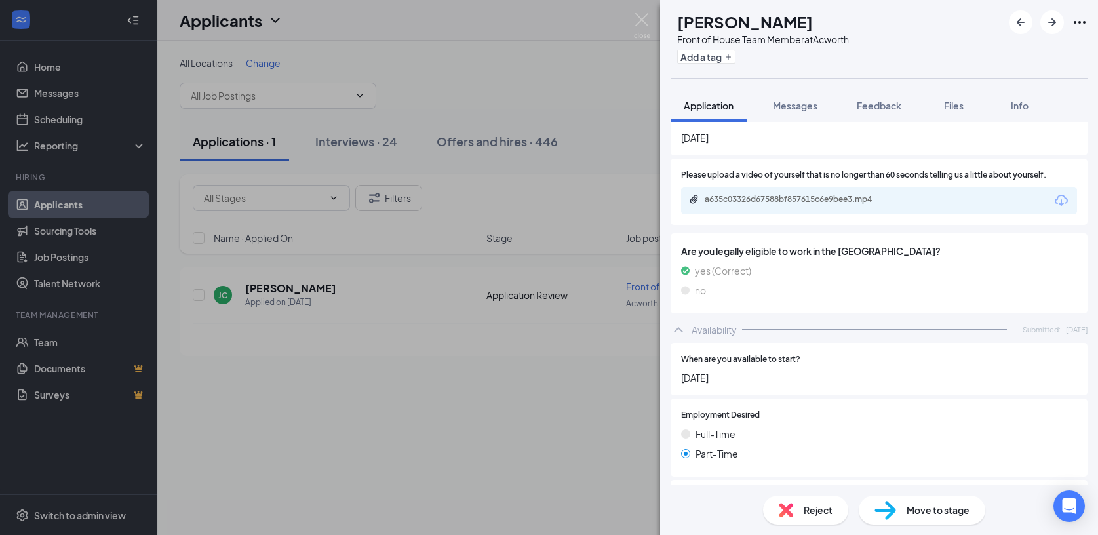
scroll to position [2242, 0]
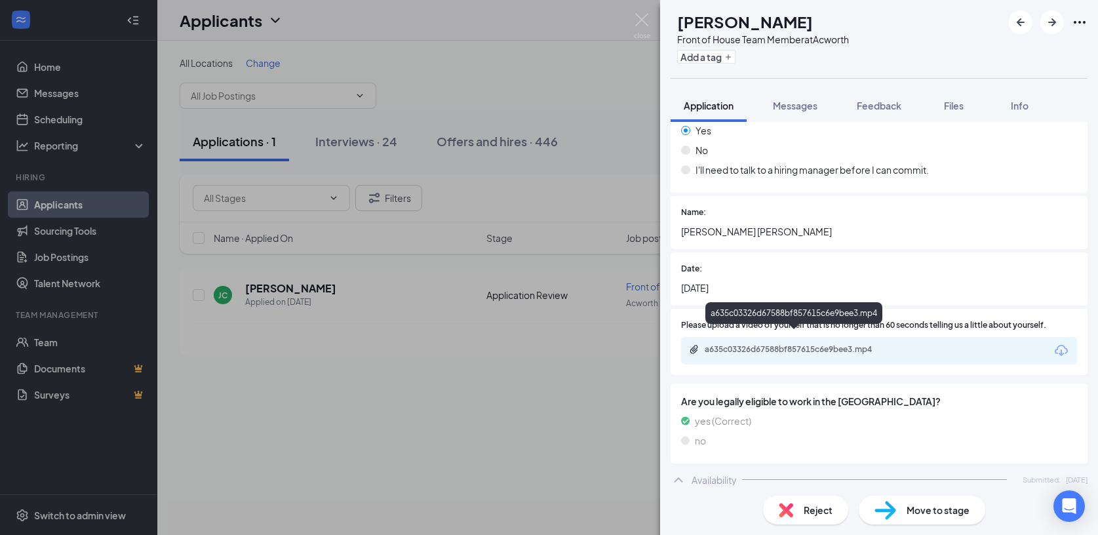
click at [783, 344] on div "a635c03326d67588bf857615c6e9bee3.mp4" at bounding box center [797, 349] width 184 height 10
click at [881, 114] on button "Feedback" at bounding box center [879, 105] width 71 height 33
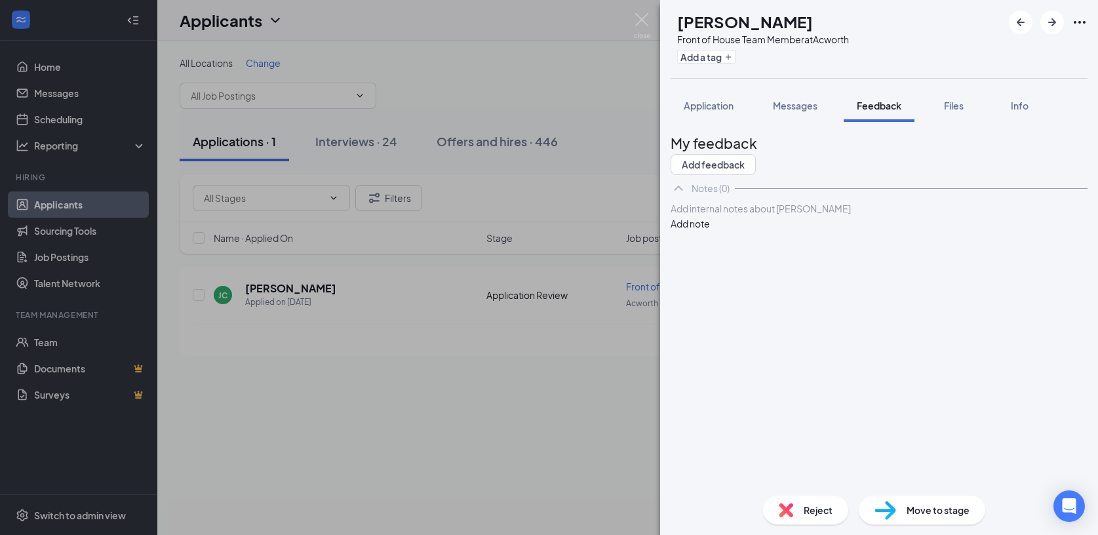
click at [725, 216] on div at bounding box center [879, 209] width 416 height 14
click at [686, 109] on span "Application" at bounding box center [709, 106] width 50 height 12
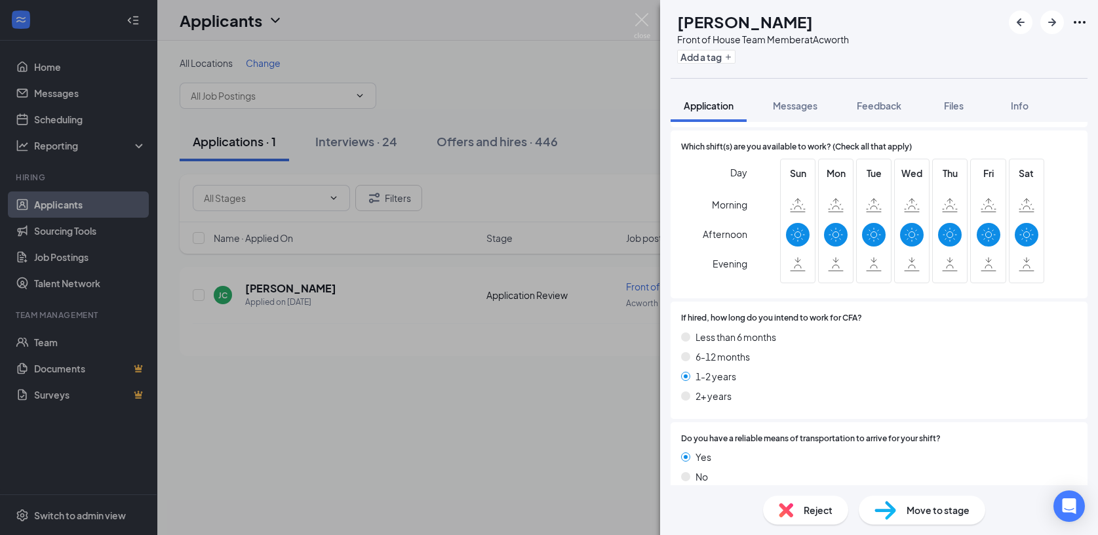
scroll to position [2916, 0]
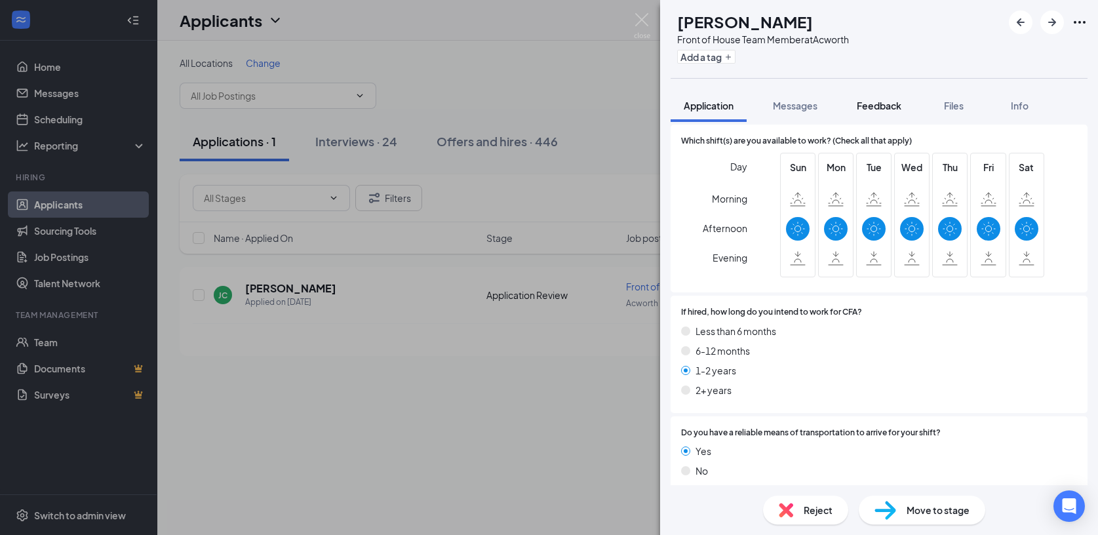
click at [886, 106] on span "Feedback" at bounding box center [879, 106] width 45 height 12
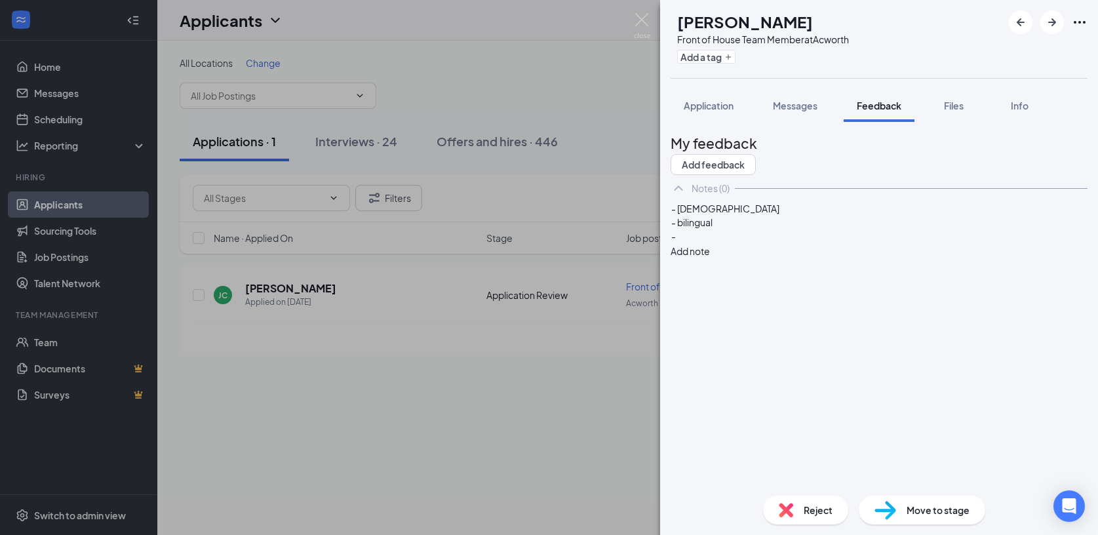
click at [711, 243] on div "-" at bounding box center [879, 236] width 416 height 14
click at [764, 216] on div "- [DEMOGRAPHIC_DATA]" at bounding box center [879, 209] width 416 height 14
click at [710, 245] on button "Add note" at bounding box center [690, 237] width 39 height 14
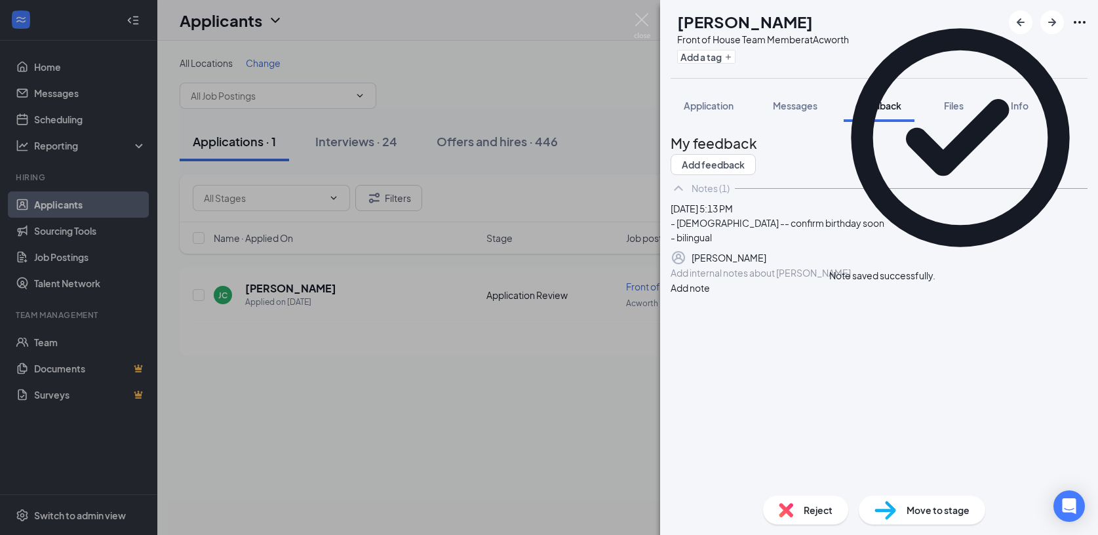
click at [875, 512] on img at bounding box center [886, 510] width 22 height 19
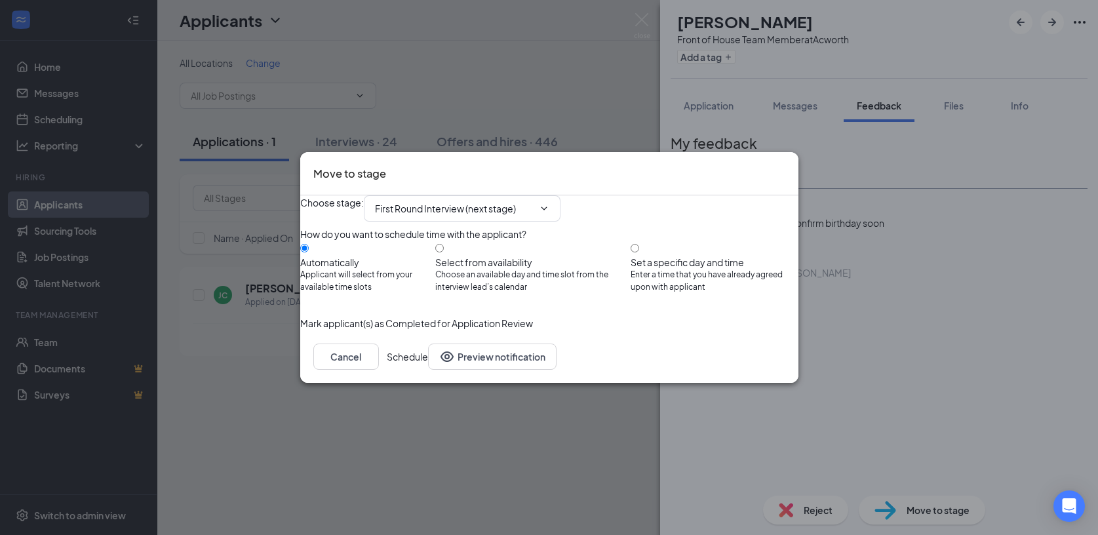
click at [428, 370] on button "Schedule" at bounding box center [407, 357] width 41 height 26
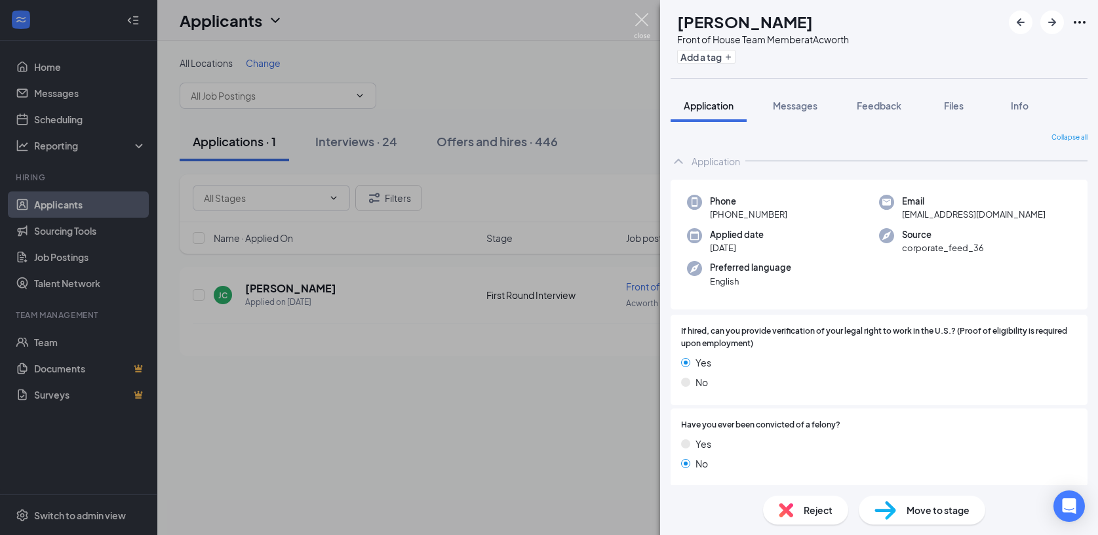
click at [642, 22] on img at bounding box center [642, 26] width 16 height 26
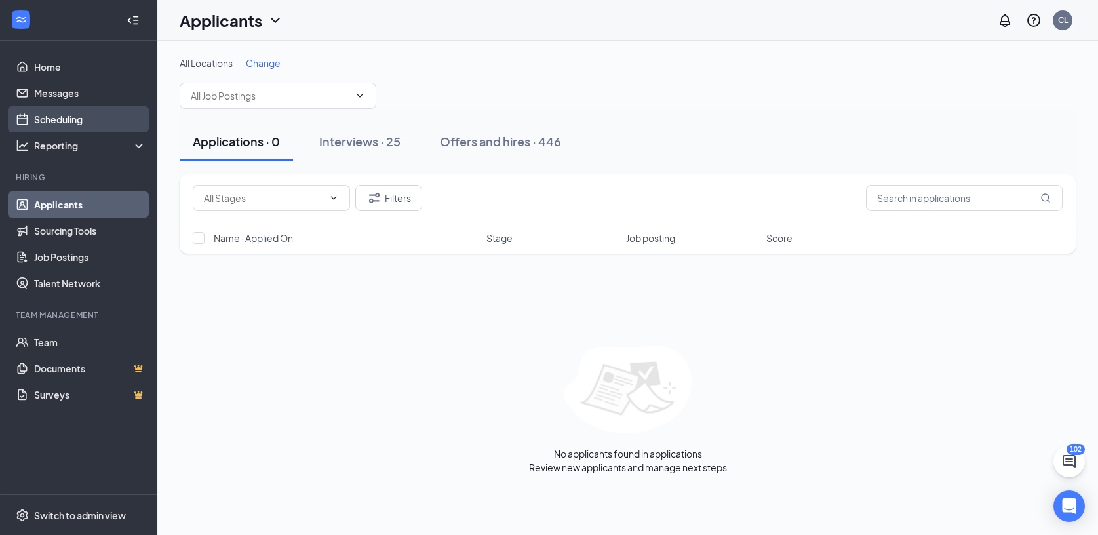
click at [69, 124] on link "Scheduling" at bounding box center [90, 119] width 112 height 26
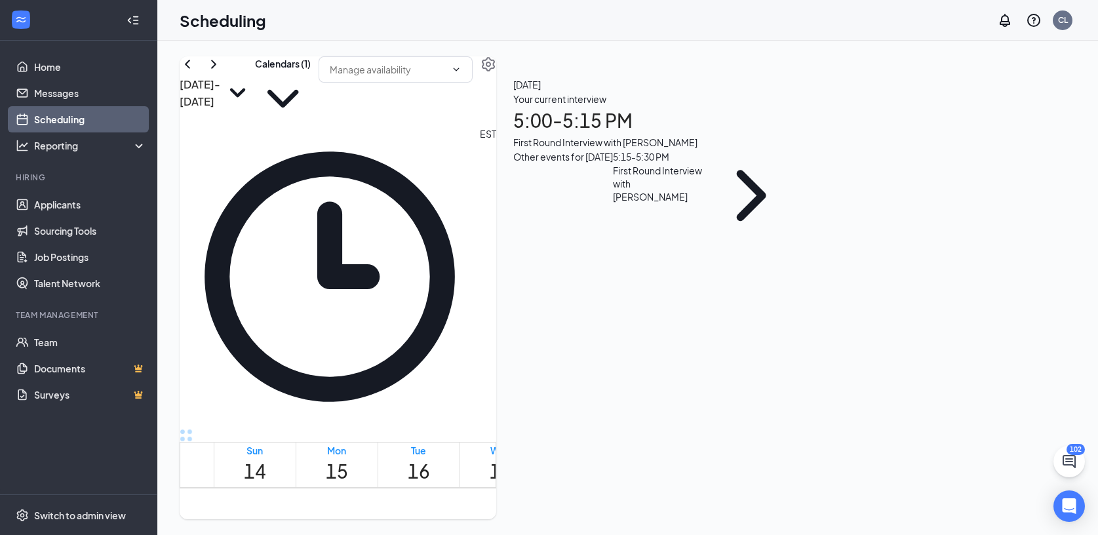
scroll to position [645, 0]
click at [706, 164] on div "5:15 - 5:30 PM" at bounding box center [659, 156] width 92 height 14
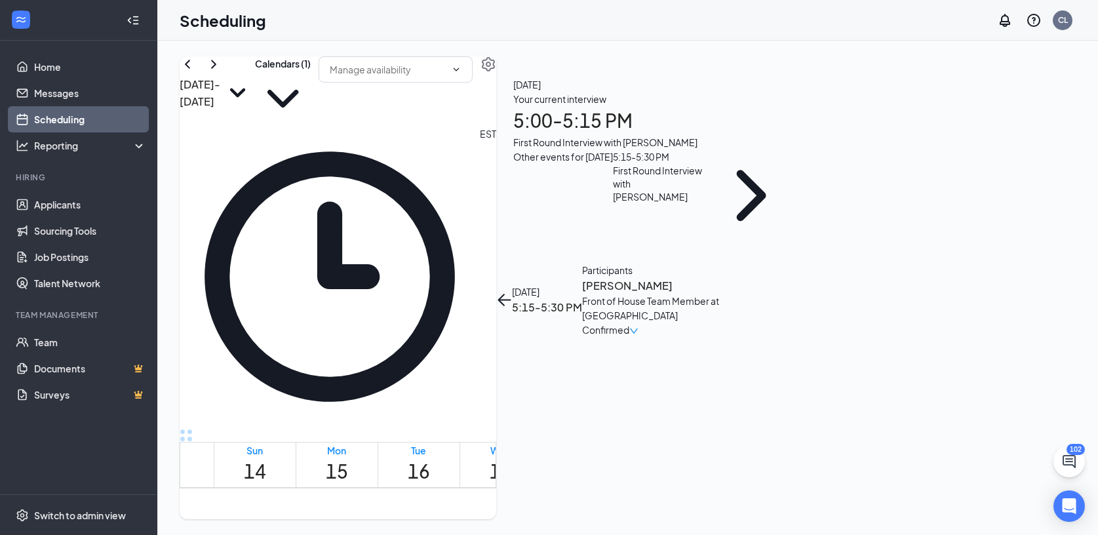
click at [720, 277] on h3 "[PERSON_NAME]" at bounding box center [651, 285] width 138 height 17
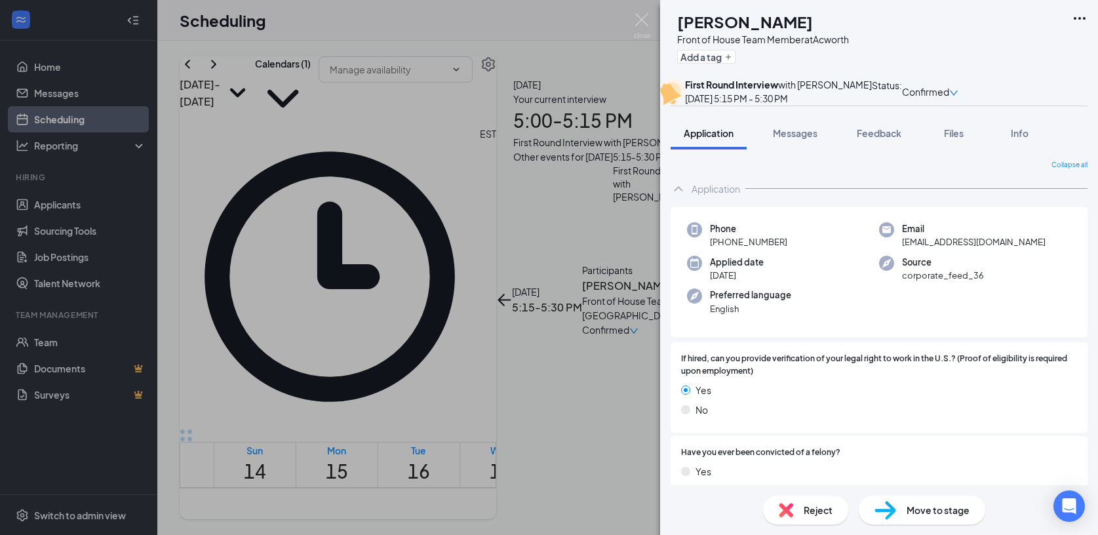
drag, startPoint x: 785, startPoint y: 269, endPoint x: 711, endPoint y: 273, distance: 74.2
click at [711, 249] on div "Phone [PHONE_NUMBER]" at bounding box center [783, 235] width 192 height 27
copy span "[PHONE_NUMBER]"
click at [869, 139] on span "Feedback" at bounding box center [879, 133] width 45 height 12
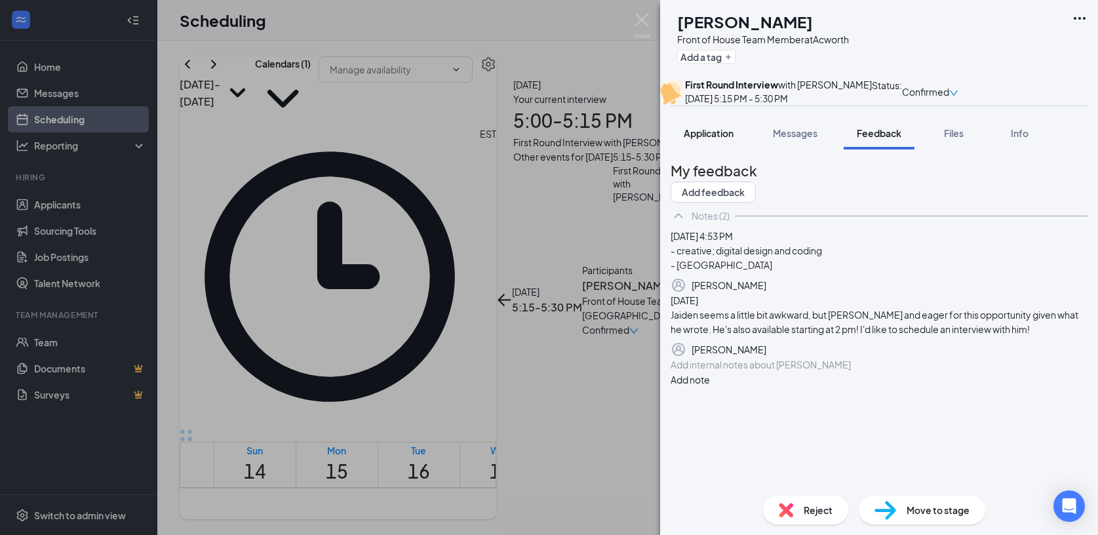
click at [713, 139] on span "Application" at bounding box center [709, 133] width 50 height 12
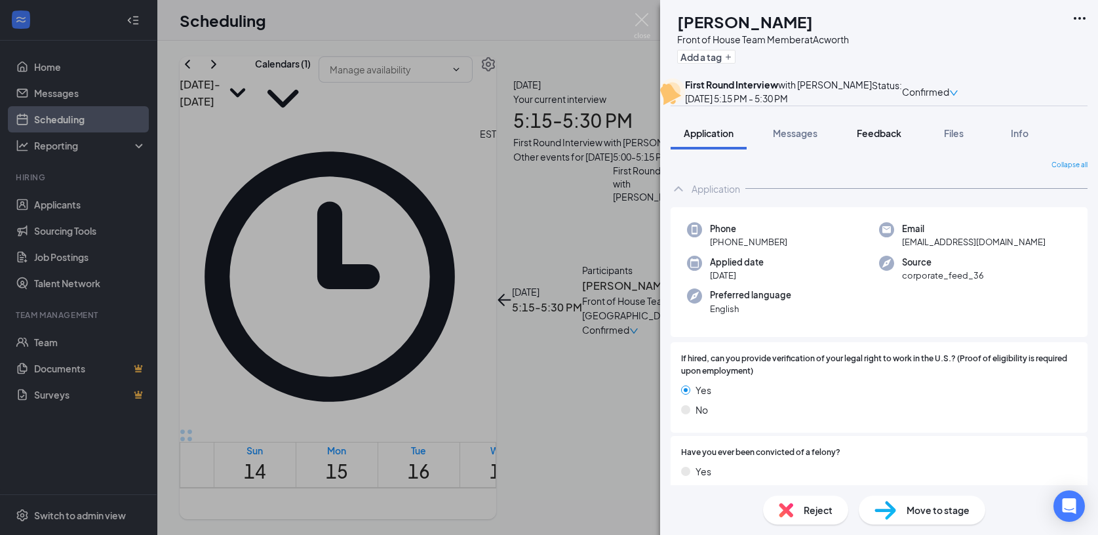
click at [867, 139] on span "Feedback" at bounding box center [879, 133] width 45 height 12
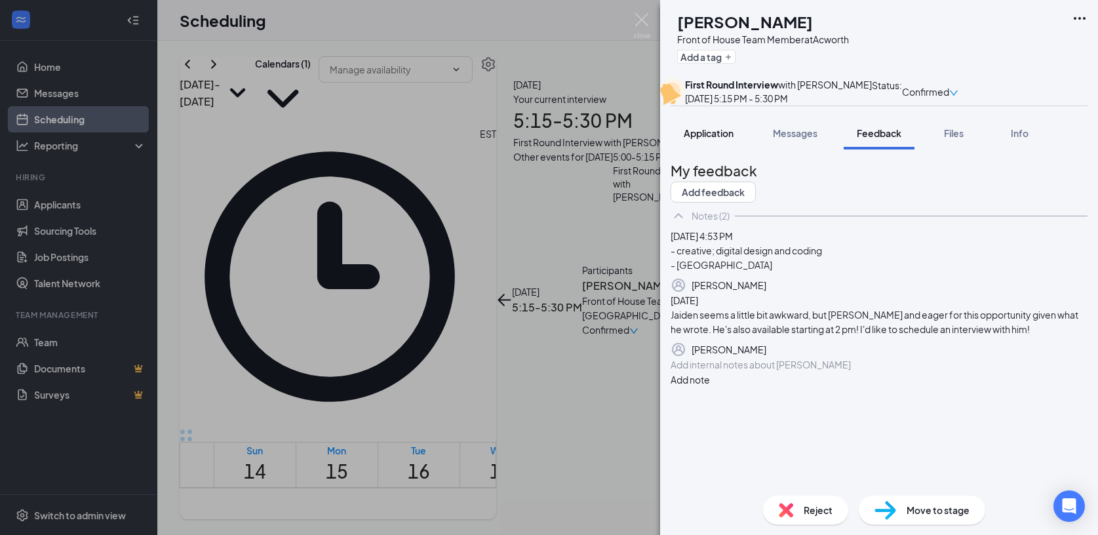
click at [726, 139] on span "Application" at bounding box center [709, 133] width 50 height 12
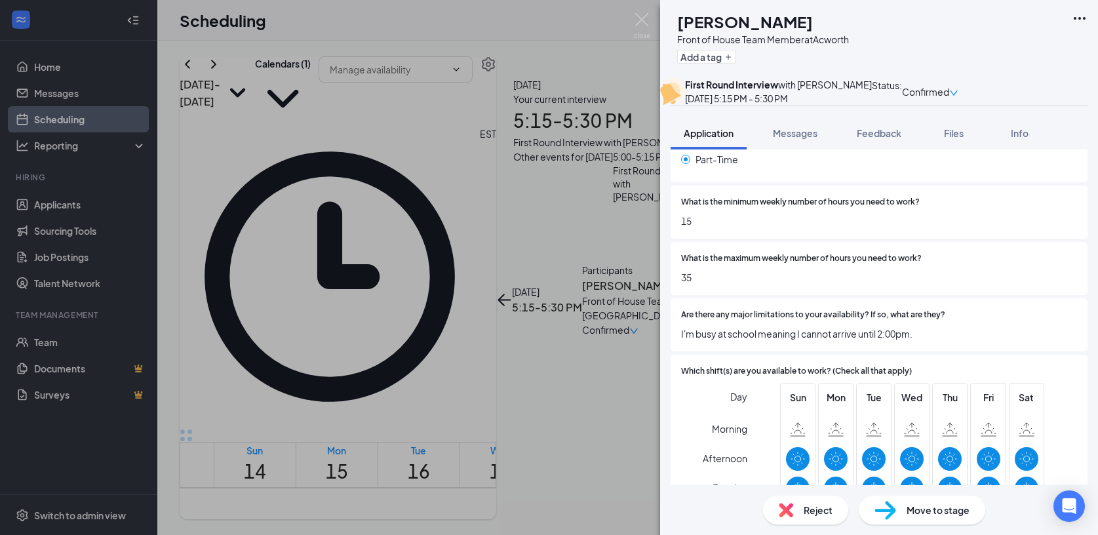
scroll to position [2964, 0]
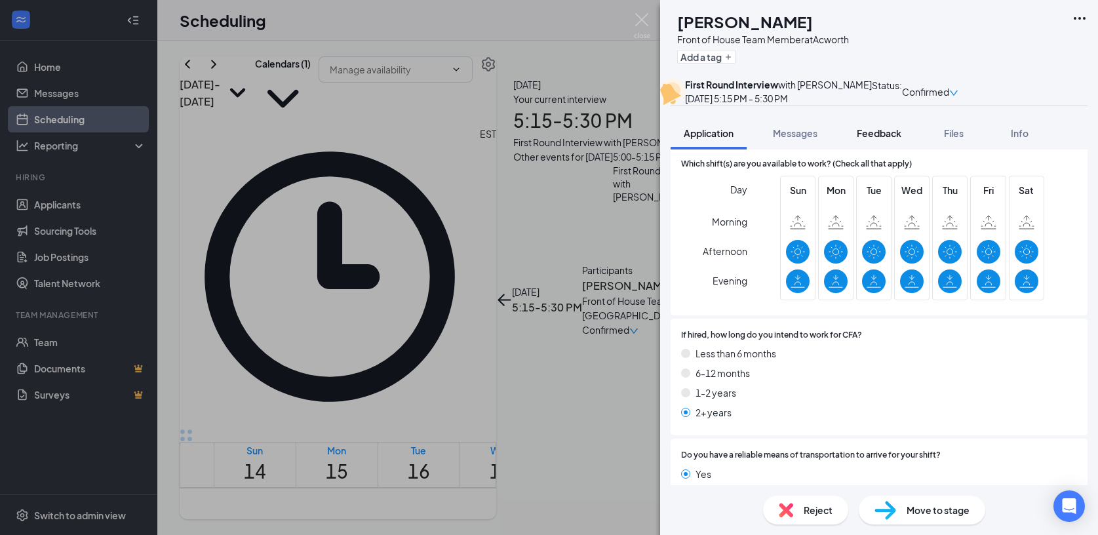
click at [882, 139] on span "Feedback" at bounding box center [879, 133] width 45 height 12
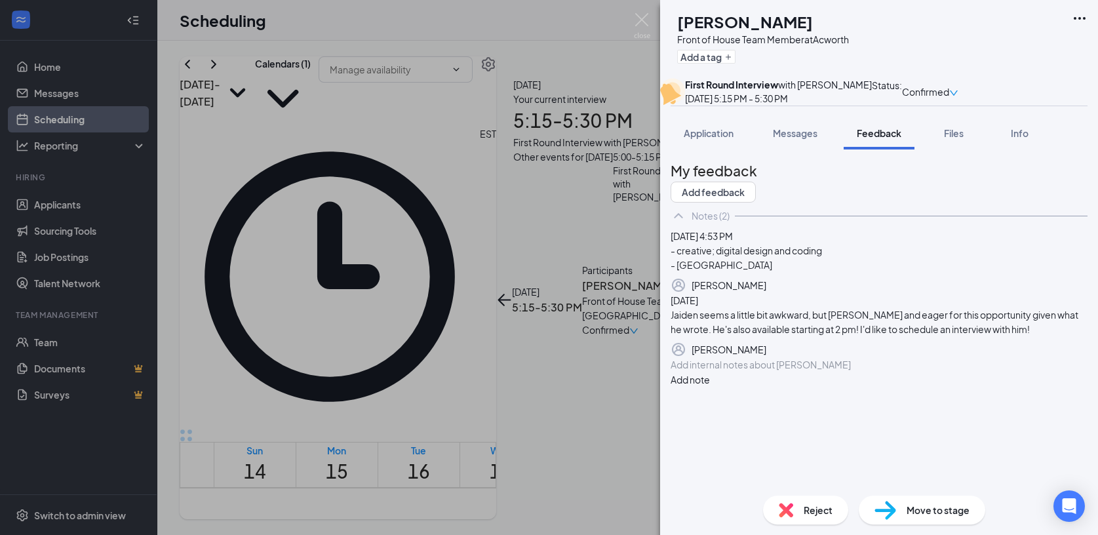
scroll to position [65, 0]
click at [727, 372] on div at bounding box center [879, 365] width 416 height 14
click at [692, 149] on button "Application" at bounding box center [709, 133] width 76 height 33
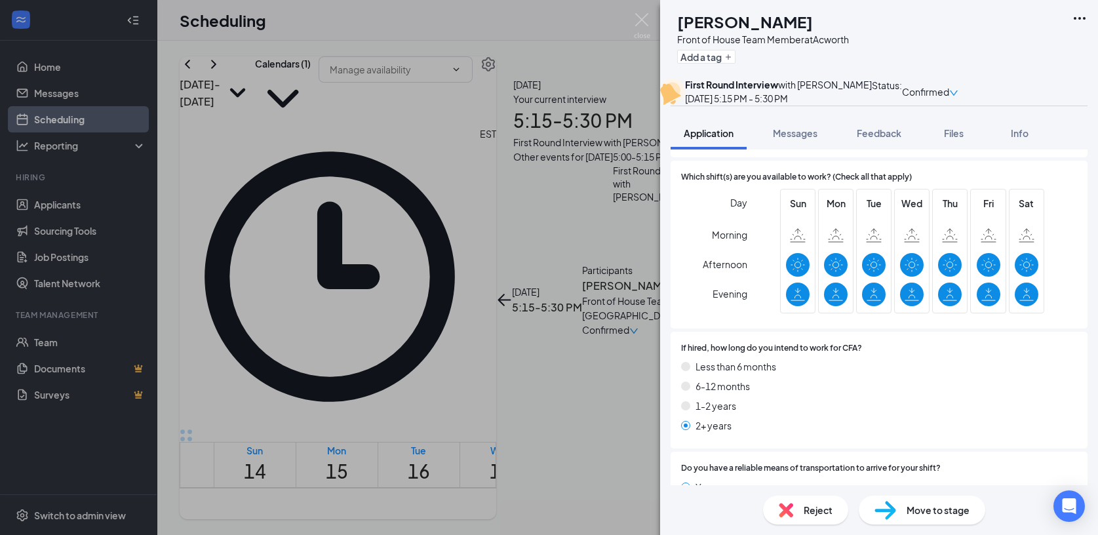
scroll to position [2892, 0]
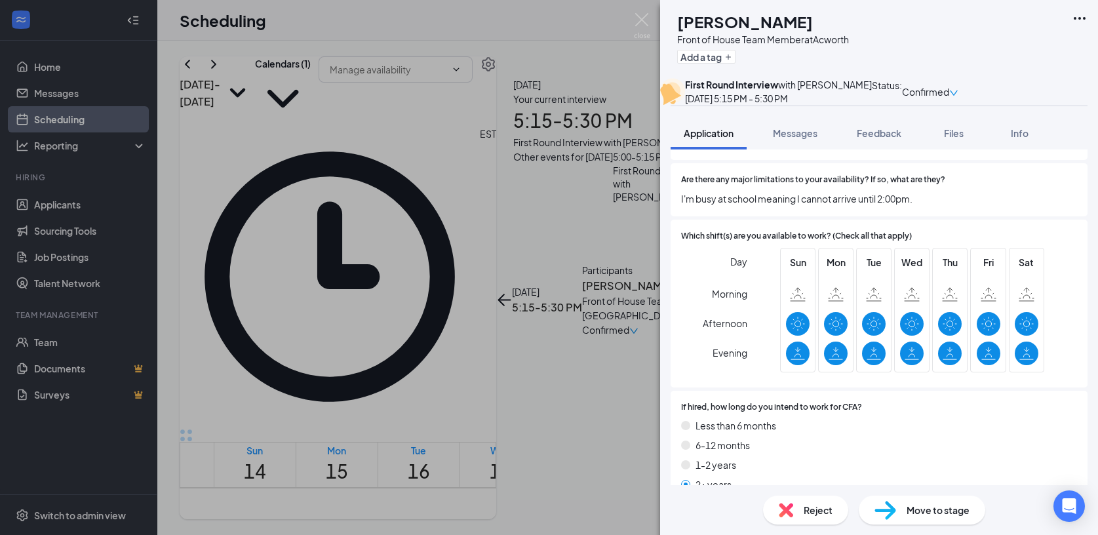
drag, startPoint x: 887, startPoint y: 157, endPoint x: 839, endPoint y: 532, distance: 378.7
click at [887, 139] on span "Feedback" at bounding box center [879, 133] width 45 height 12
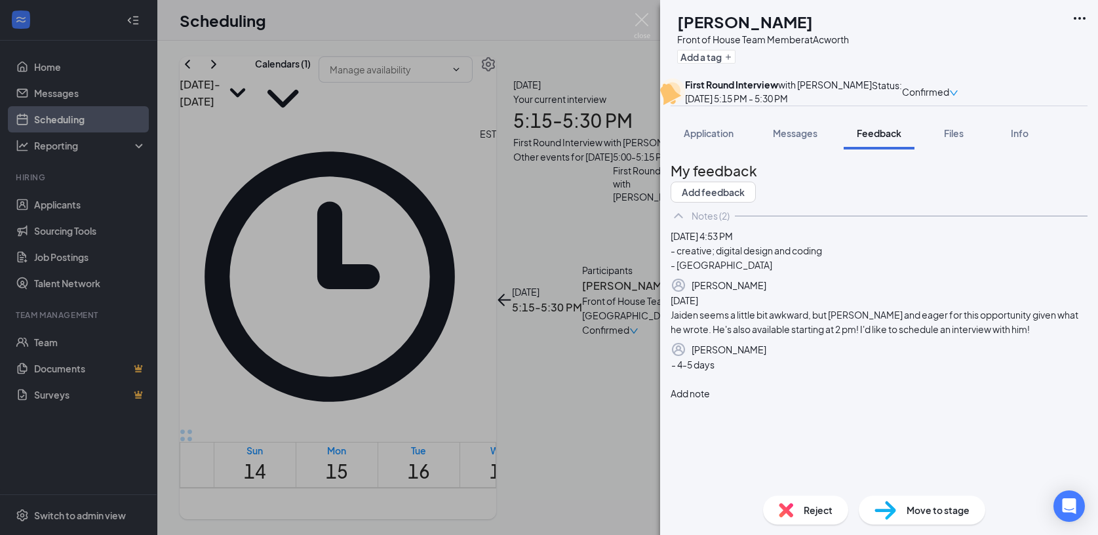
scroll to position [75, 0]
click at [760, 372] on div "- 4-5 days" at bounding box center [879, 365] width 416 height 14
drag, startPoint x: 712, startPoint y: 485, endPoint x: 724, endPoint y: 482, distance: 12.2
click at [712, 485] on div "Reject Move to stage" at bounding box center [879, 510] width 438 height 50
click at [736, 399] on div at bounding box center [879, 393] width 416 height 14
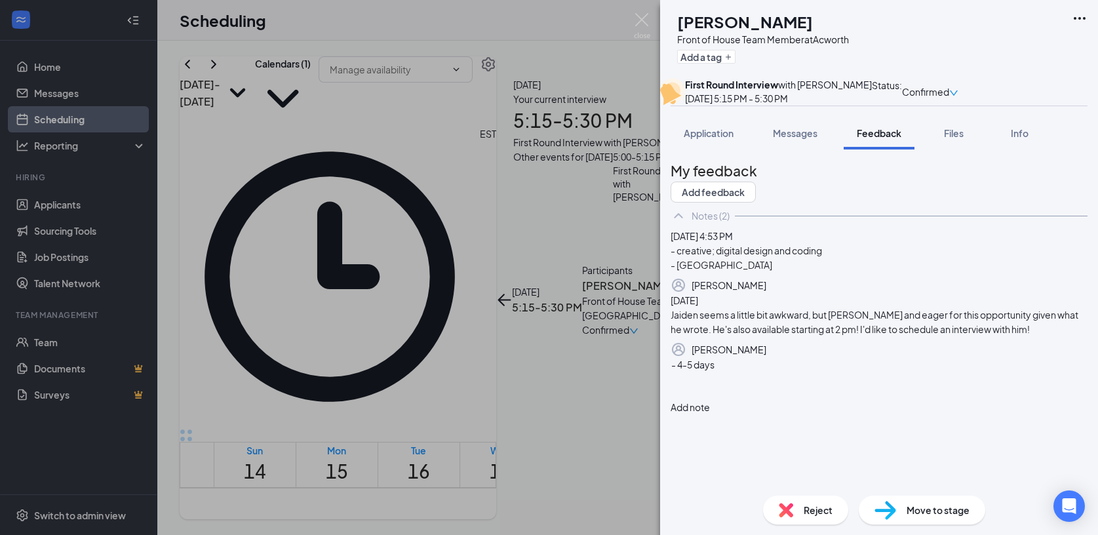
click at [706, 399] on div "- 4-5 days" at bounding box center [879, 378] width 416 height 41
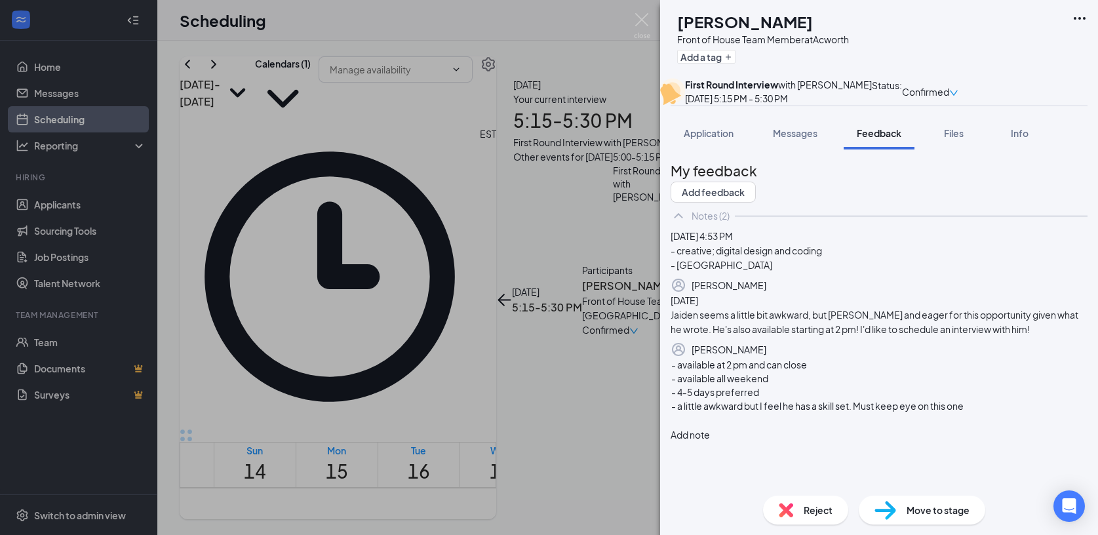
scroll to position [97, 0]
click at [710, 427] on button "Add note" at bounding box center [690, 434] width 39 height 14
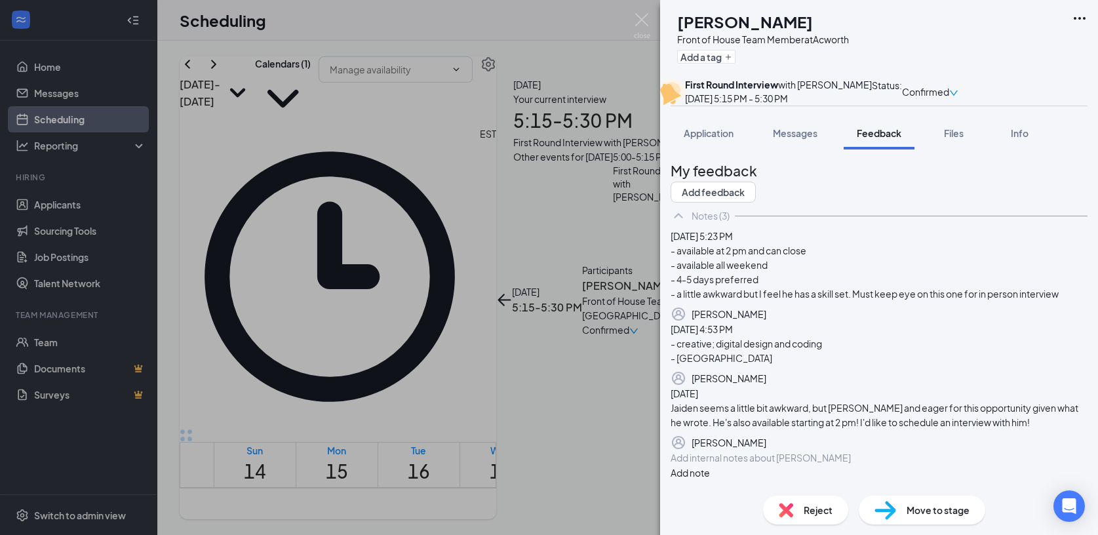
scroll to position [193, 0]
click at [766, 378] on icon "Trash" at bounding box center [766, 378] width 0 height 0
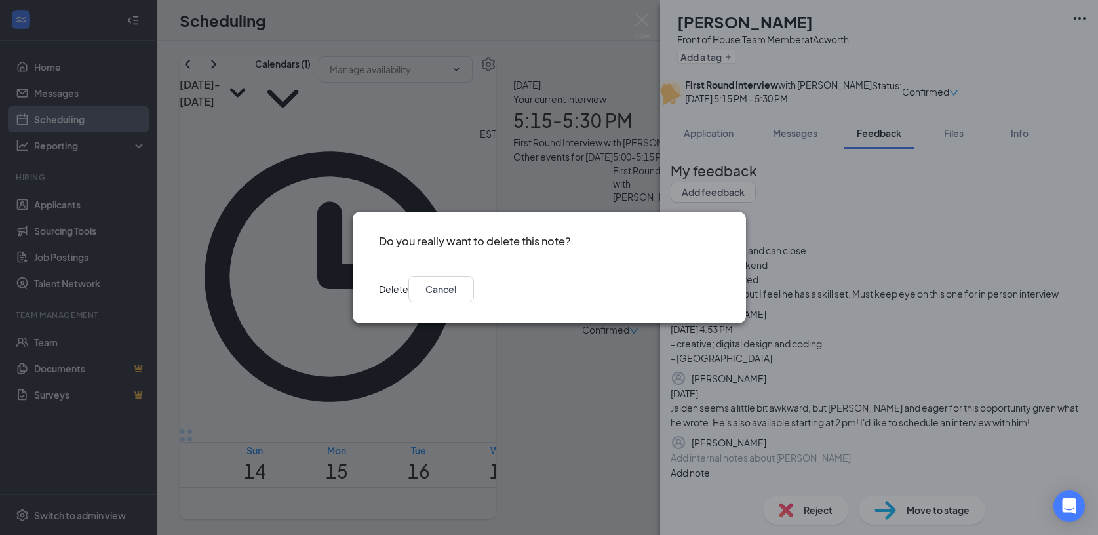
click at [408, 296] on button "Delete" at bounding box center [394, 289] width 30 height 26
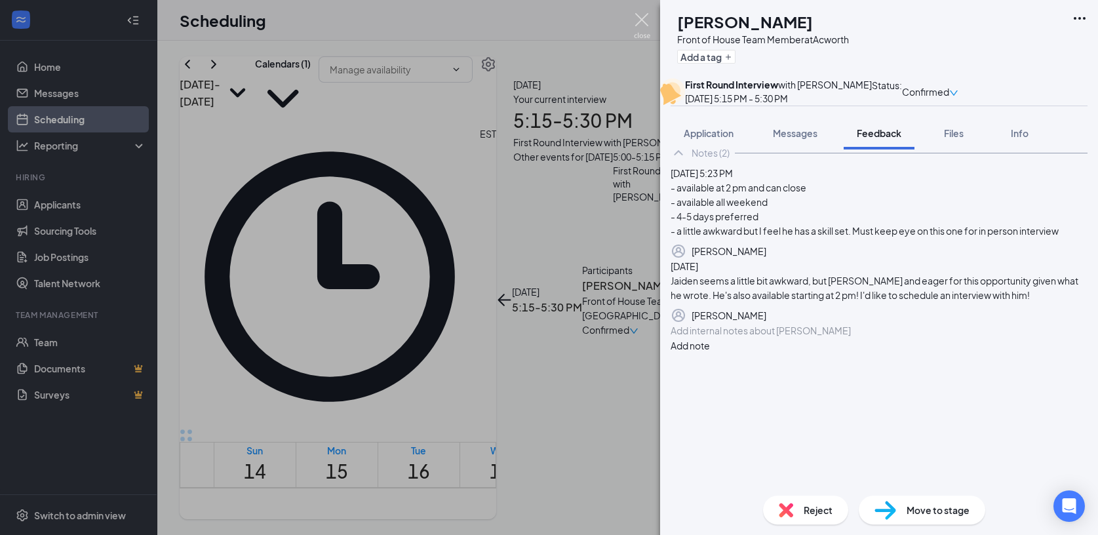
scroll to position [108, 0]
click at [639, 18] on img at bounding box center [642, 26] width 16 height 26
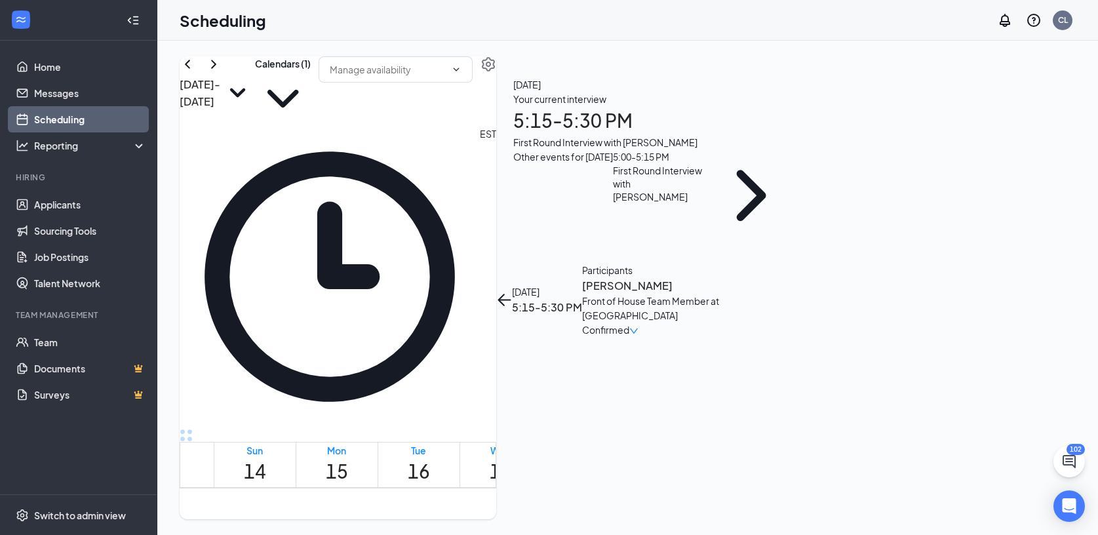
click at [512, 292] on button "back-button" at bounding box center [504, 300] width 16 height 16
